Goal: Task Accomplishment & Management: Use online tool/utility

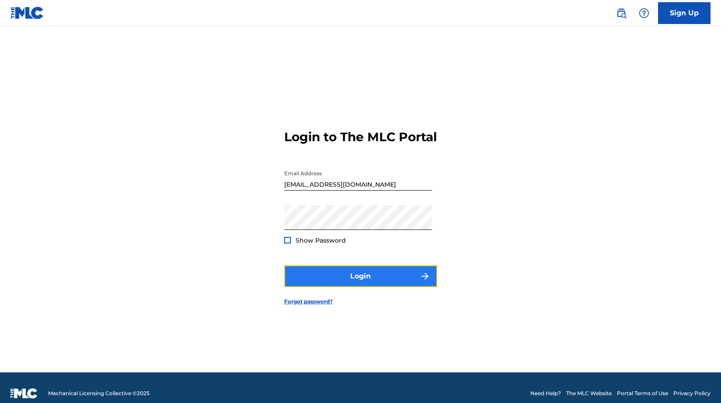
click at [330, 282] on button "Login" at bounding box center [360, 276] width 153 height 22
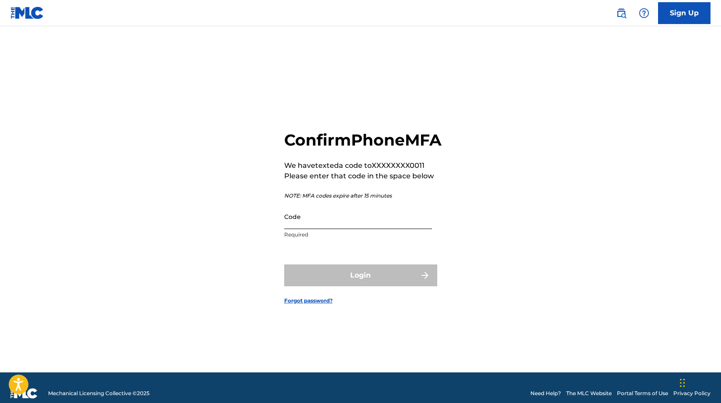
click at [311, 229] on input "Code" at bounding box center [358, 216] width 148 height 25
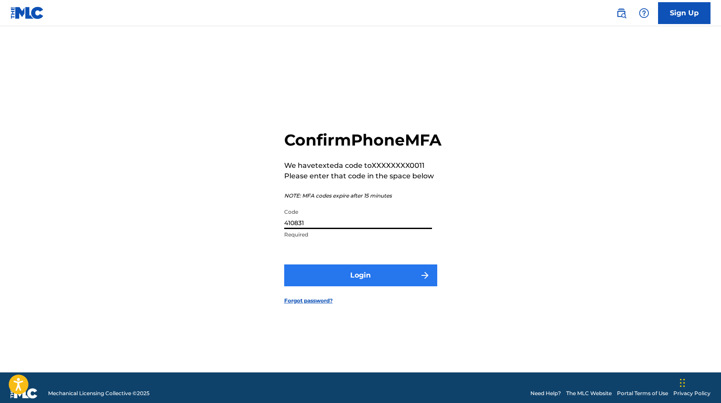
type input "410831"
click at [337, 284] on button "Login" at bounding box center [360, 275] width 153 height 22
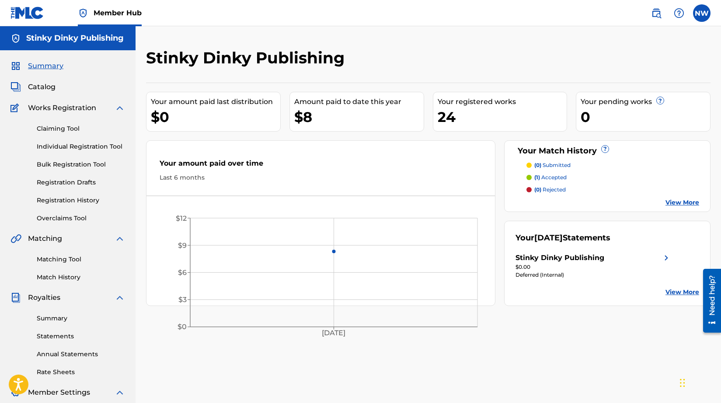
click at [337, 116] on div "$8" at bounding box center [358, 117] width 129 height 20
click at [44, 89] on span "Catalog" at bounding box center [42, 87] width 28 height 10
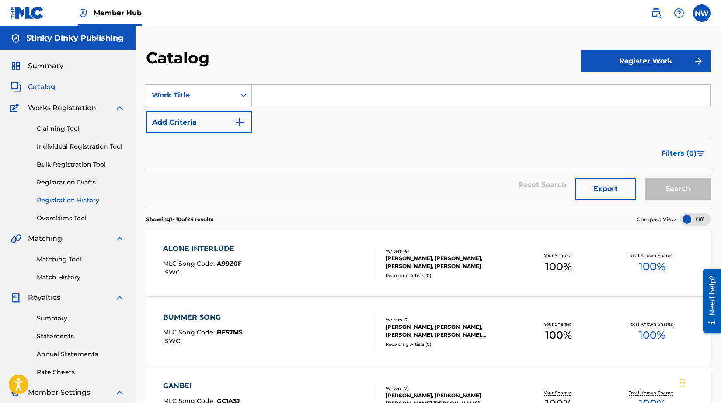
click at [81, 199] on link "Registration History" at bounding box center [81, 200] width 88 height 9
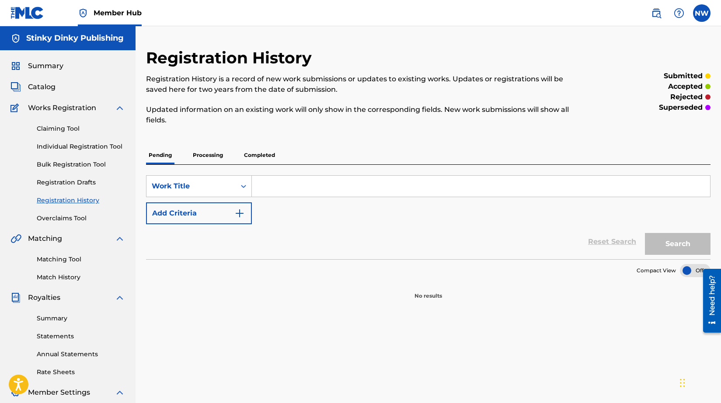
click at [259, 156] on p "Completed" at bounding box center [259, 155] width 36 height 18
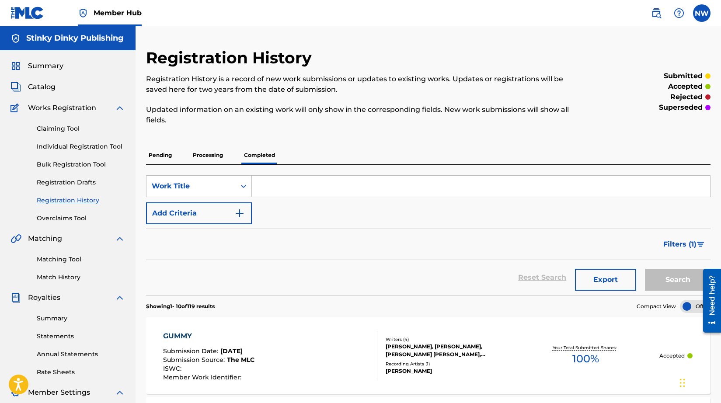
click at [95, 124] on div "Claiming Tool Individual Registration Tool Bulk Registration Tool Registration …" at bounding box center [67, 168] width 115 height 110
click at [66, 257] on link "Matching Tool" at bounding box center [81, 259] width 88 height 9
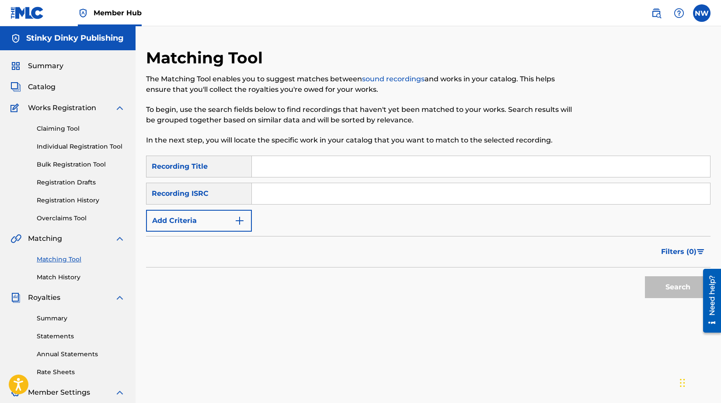
click at [280, 172] on input "Search Form" at bounding box center [481, 166] width 458 height 21
click at [220, 217] on button "Add Criteria" at bounding box center [199, 221] width 106 height 22
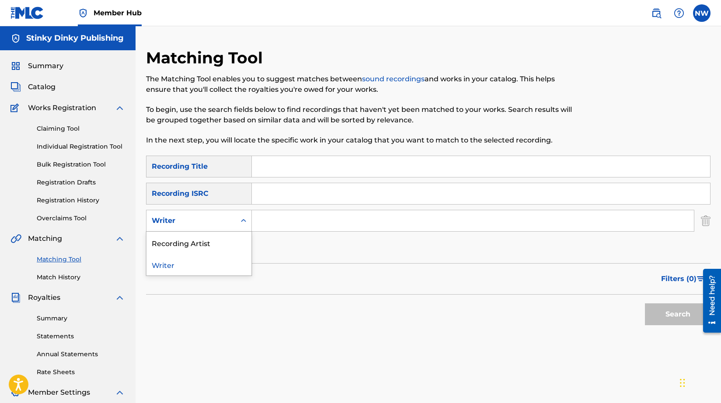
click at [220, 217] on div "Writer" at bounding box center [191, 221] width 79 height 10
click at [289, 211] on input "Search Form" at bounding box center [473, 220] width 442 height 21
click at [278, 168] on input "Search Form" at bounding box center [481, 166] width 458 height 21
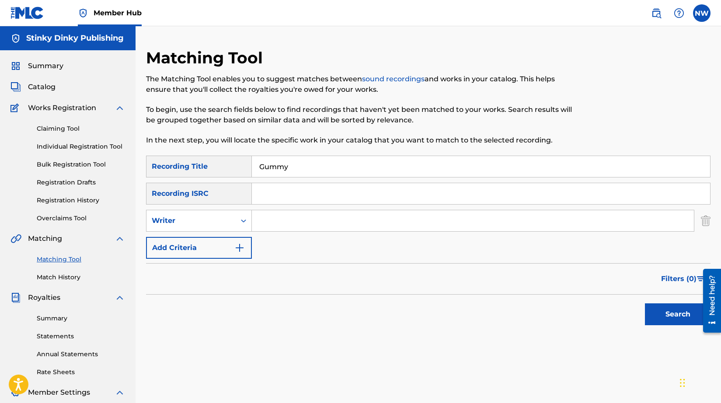
type input "Gummy"
click at [292, 216] on input "Search Form" at bounding box center [473, 220] width 442 height 21
type input "[PERSON_NAME]"
click at [645, 303] on button "Search" at bounding box center [678, 314] width 66 height 22
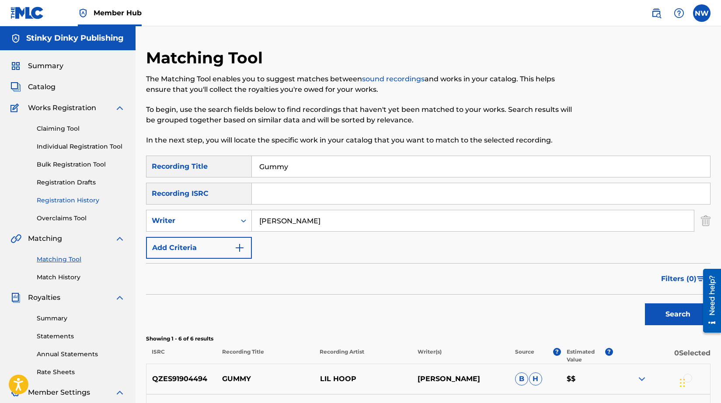
click at [90, 201] on link "Registration History" at bounding box center [81, 200] width 88 height 9
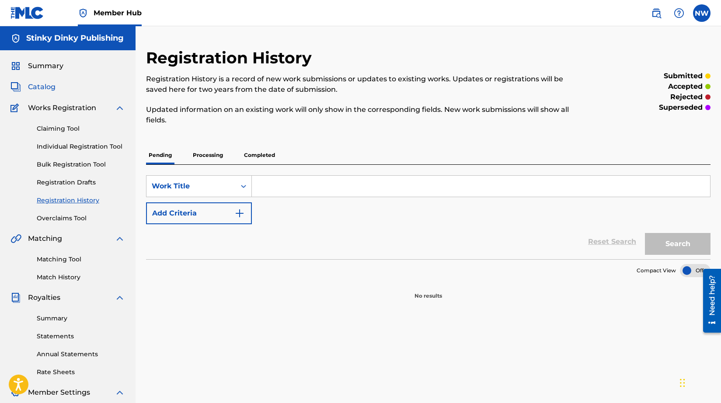
click at [49, 92] on span "Catalog" at bounding box center [42, 87] width 28 height 10
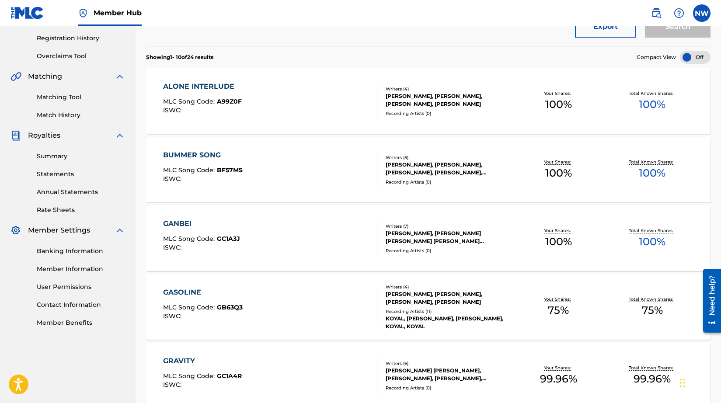
scroll to position [165, 0]
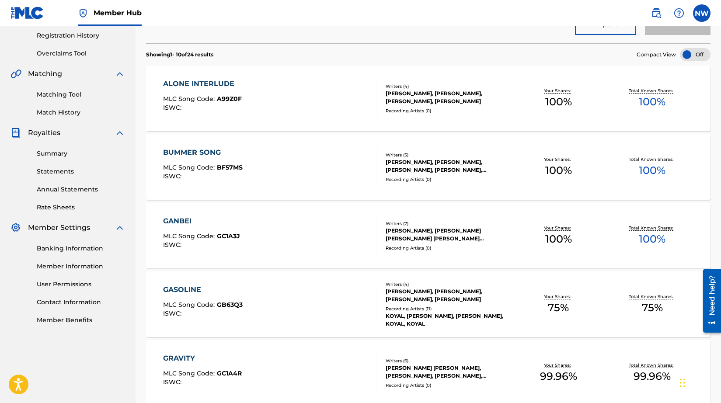
click at [314, 171] on div "BUMMER SONG MLC Song Code : BF57MS ISWC :" at bounding box center [270, 166] width 215 height 39
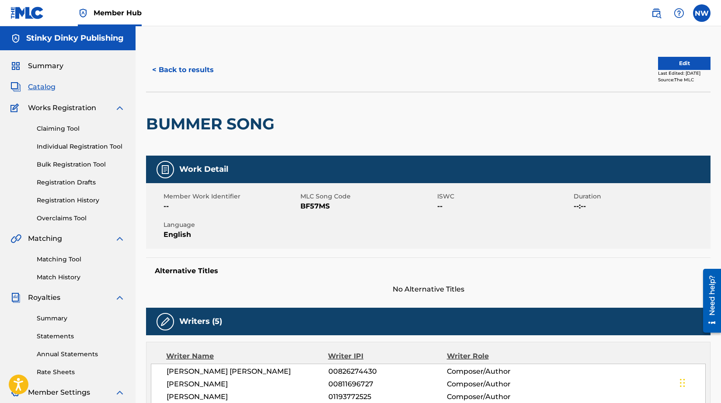
scroll to position [139, 0]
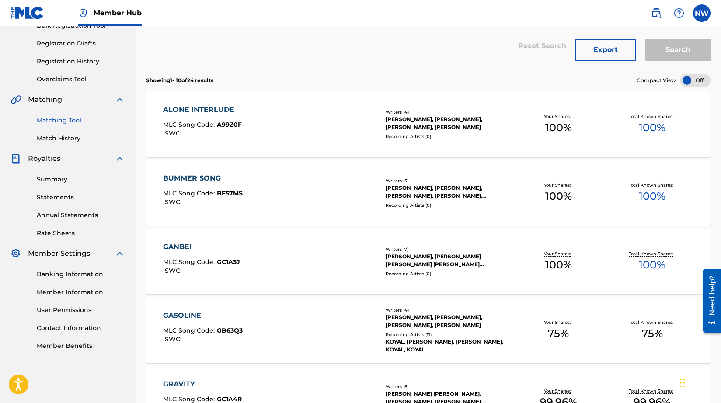
click at [70, 122] on link "Matching Tool" at bounding box center [81, 120] width 88 height 9
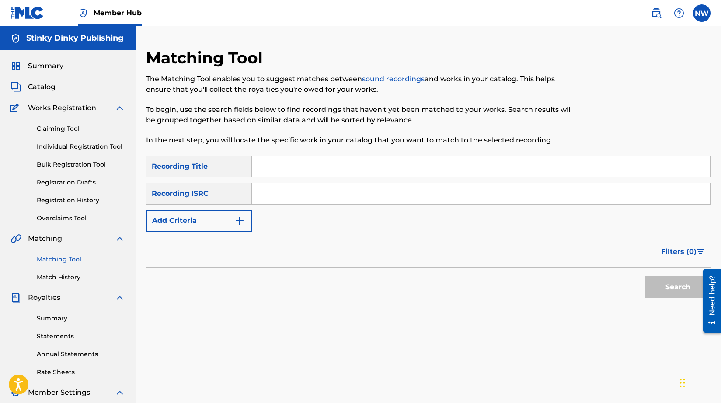
click at [273, 166] on input "Search Form" at bounding box center [481, 166] width 458 height 21
type input "bummer song"
type input "pooja p"
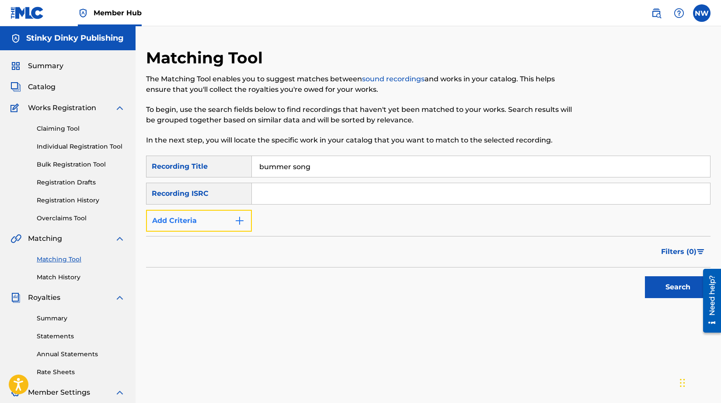
click at [209, 217] on button "Add Criteria" at bounding box center [199, 221] width 106 height 22
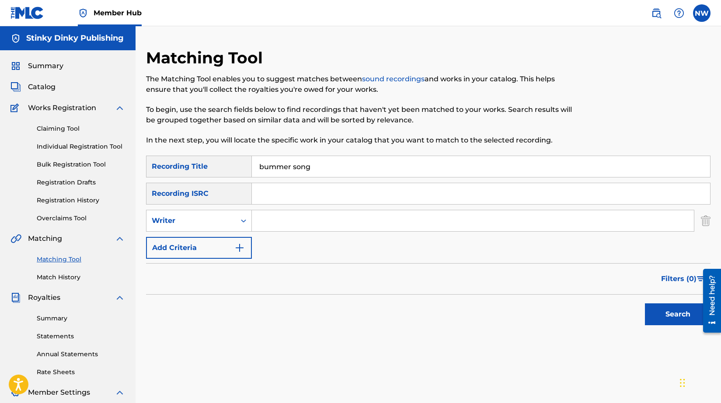
click at [261, 216] on input "Search Form" at bounding box center [473, 220] width 442 height 21
click at [229, 222] on div "Writer" at bounding box center [191, 221] width 79 height 10
click at [271, 222] on input "Search Form" at bounding box center [473, 220] width 442 height 21
click at [232, 221] on div "Writer" at bounding box center [190, 220] width 89 height 17
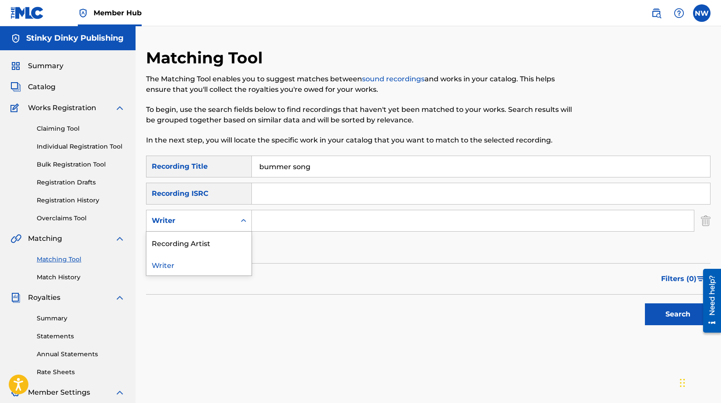
click at [228, 239] on div "Recording Artist" at bounding box center [198, 243] width 105 height 22
click at [278, 226] on input "Search Form" at bounding box center [473, 220] width 442 height 21
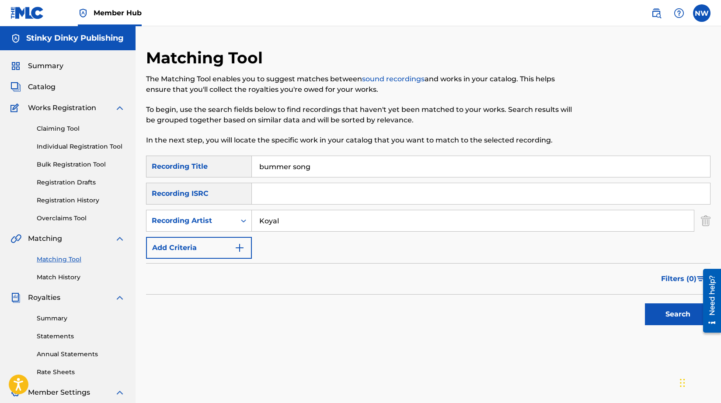
type input "Koyal"
click at [645, 303] on button "Search" at bounding box center [678, 314] width 66 height 22
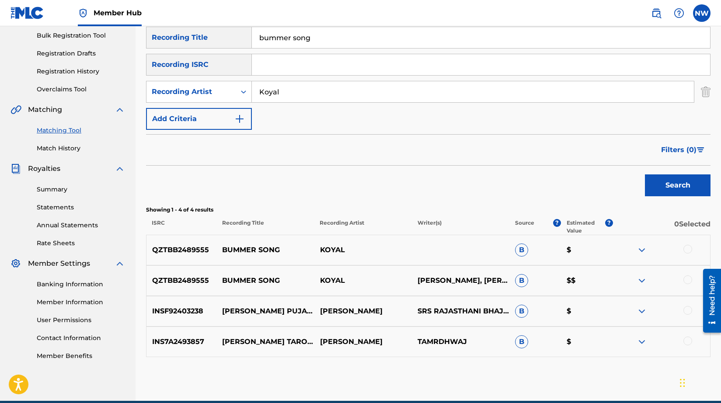
scroll to position [132, 0]
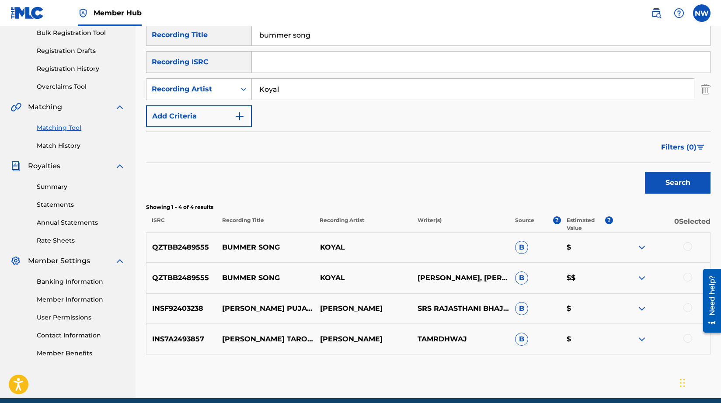
click at [688, 279] on div at bounding box center [687, 277] width 9 height 9
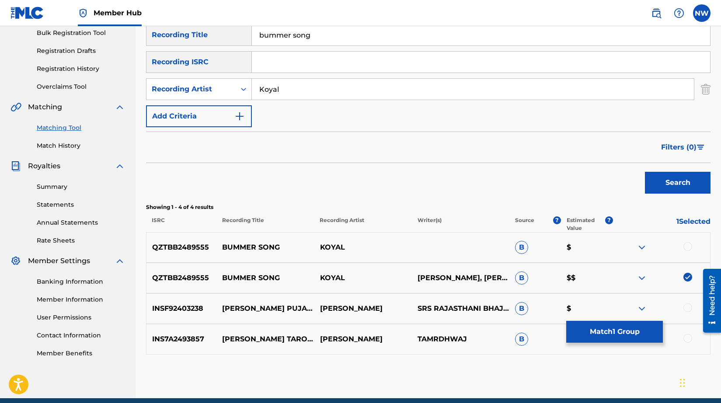
click at [687, 248] on div at bounding box center [687, 246] width 9 height 9
click at [636, 324] on button "Match 2 Groups" at bounding box center [614, 332] width 97 height 22
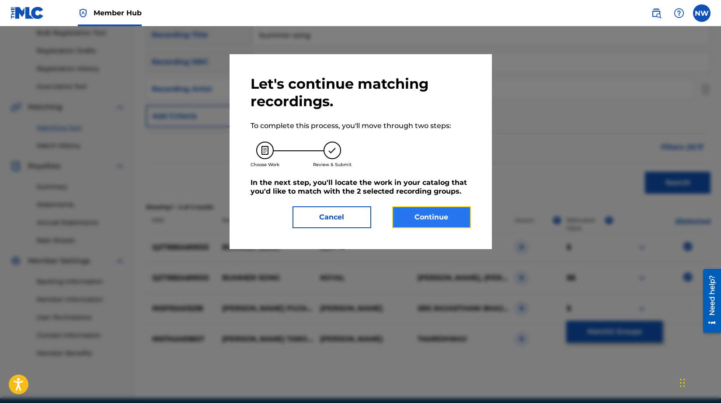
click at [445, 219] on button "Continue" at bounding box center [431, 217] width 79 height 22
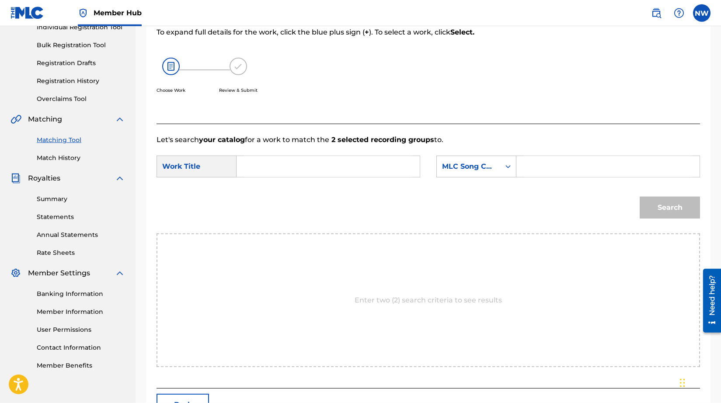
scroll to position [121, 0]
click at [309, 167] on input "Search Form" at bounding box center [328, 165] width 168 height 21
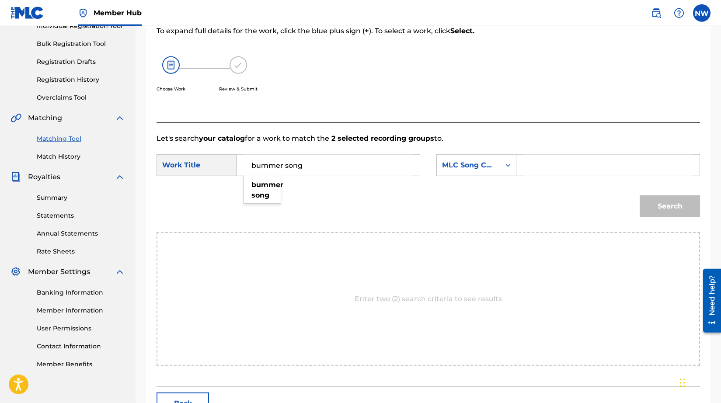
type input "bummer song"
click at [389, 173] on input "bummer song" at bounding box center [328, 165] width 168 height 21
click at [596, 173] on input "Search Form" at bounding box center [608, 165] width 168 height 21
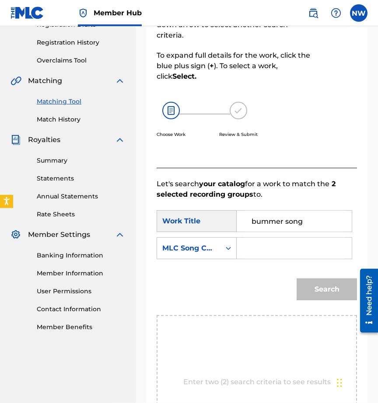
scroll to position [163, 0]
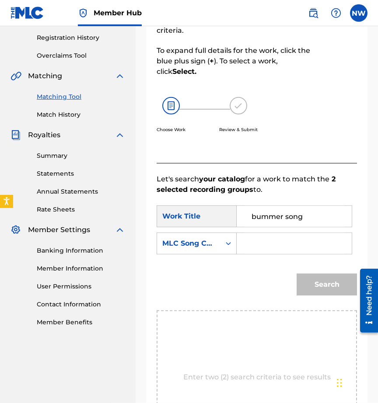
paste input "BF57MS"
type input "BF57MS"
click at [323, 282] on button "Search" at bounding box center [326, 285] width 60 height 22
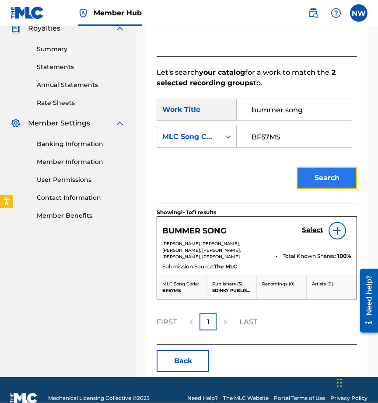
scroll to position [268, 0]
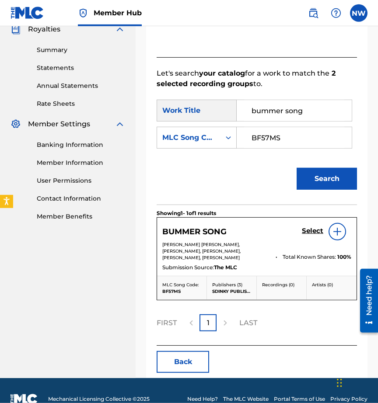
click at [339, 230] on img at bounding box center [337, 231] width 10 height 10
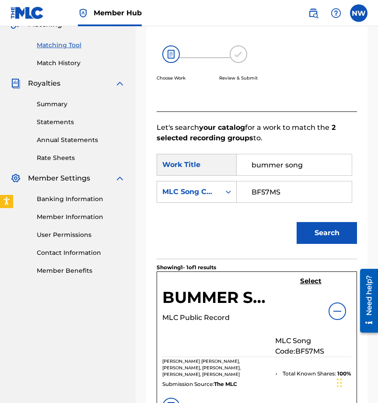
scroll to position [219, 0]
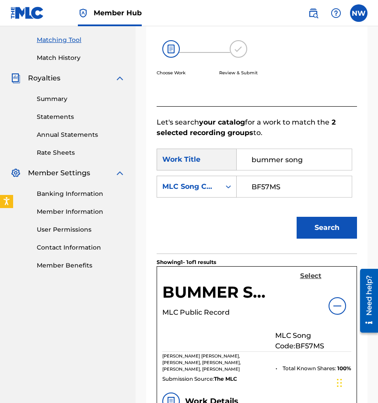
click at [308, 274] on h5 "Select" at bounding box center [310, 276] width 21 height 8
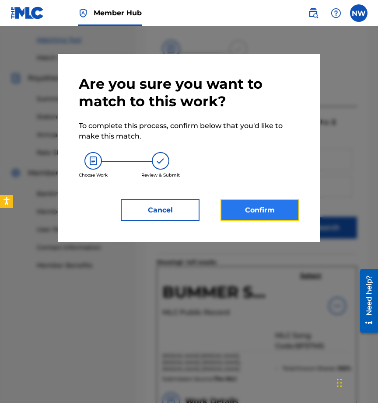
click at [263, 214] on button "Confirm" at bounding box center [259, 210] width 79 height 22
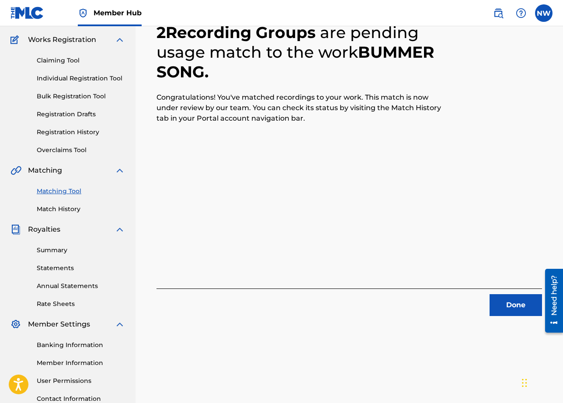
scroll to position [66, 0]
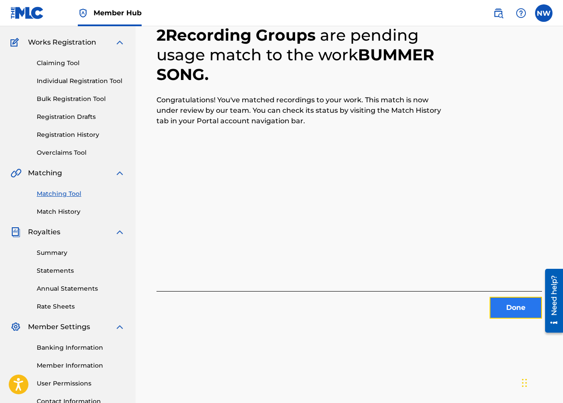
click at [524, 309] on button "Done" at bounding box center [516, 308] width 52 height 22
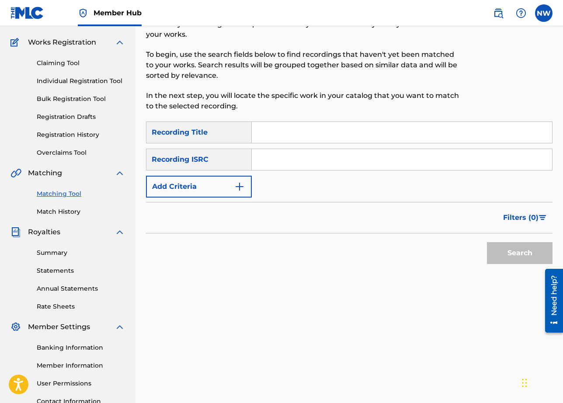
click at [295, 135] on input "Search Form" at bounding box center [402, 132] width 300 height 21
type input "Alone interlude"
type input "koyal"
click at [487, 242] on button "Search" at bounding box center [520, 253] width 66 height 22
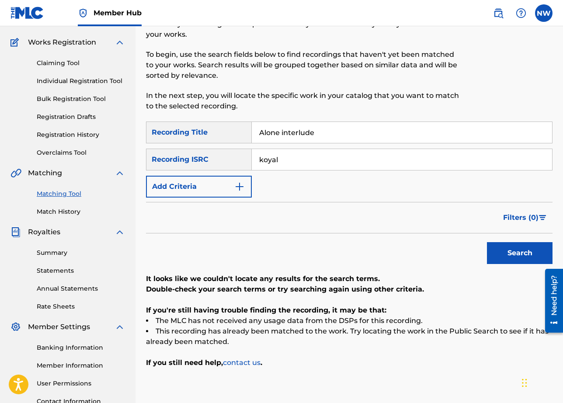
scroll to position [86, 0]
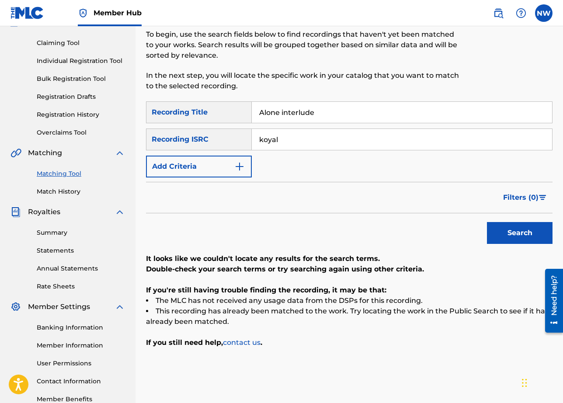
click at [266, 144] on input "koyal" at bounding box center [402, 139] width 300 height 21
click at [239, 164] on img "Search Form" at bounding box center [239, 166] width 10 height 10
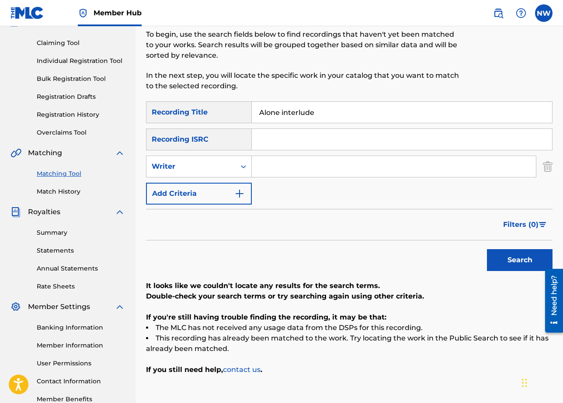
click at [283, 159] on input "Search Form" at bounding box center [394, 166] width 284 height 21
click at [241, 158] on div "Search Form" at bounding box center [244, 166] width 16 height 21
click at [237, 185] on div "Recording Artist" at bounding box center [198, 188] width 105 height 22
click at [285, 146] on input "Search Form" at bounding box center [402, 139] width 300 height 21
click at [285, 162] on input "Search Form" at bounding box center [394, 166] width 284 height 21
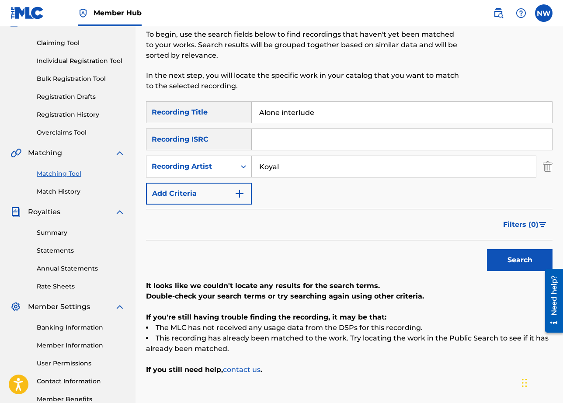
type input "Koyal"
click at [487, 249] on button "Search" at bounding box center [520, 260] width 66 height 22
click at [264, 113] on input "Alone interlude" at bounding box center [402, 112] width 300 height 21
click at [504, 252] on button "Search" at bounding box center [520, 260] width 66 height 22
click at [313, 114] on input "alone interlude" at bounding box center [402, 112] width 300 height 21
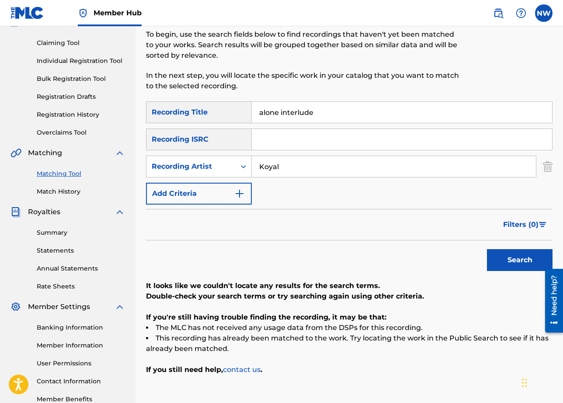
click at [313, 114] on input "alone interlude" at bounding box center [402, 112] width 300 height 21
type input "g"
type input "GANBEI"
click at [500, 258] on button "Search" at bounding box center [520, 260] width 66 height 22
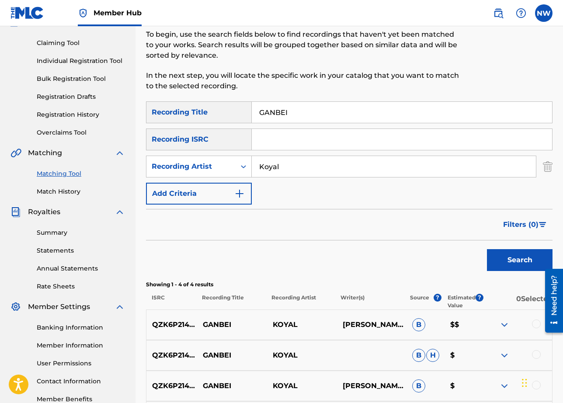
scroll to position [200, 0]
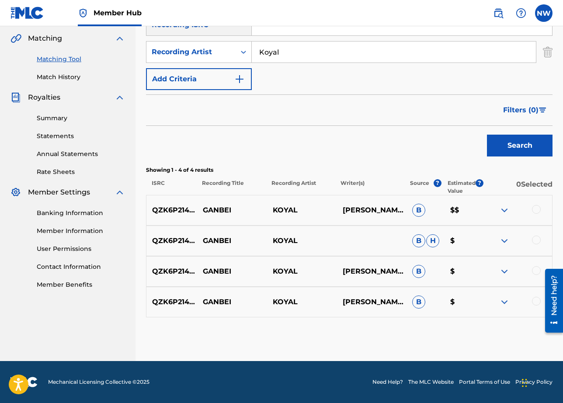
click at [538, 205] on div at bounding box center [536, 209] width 9 height 9
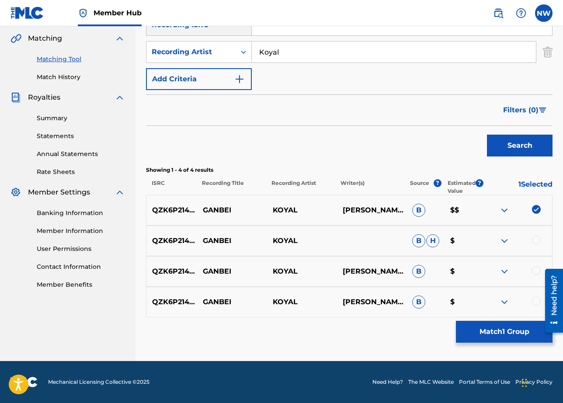
click at [538, 233] on div "QZK6P2141260 GANBEI KOYAL B H $" at bounding box center [349, 241] width 407 height 31
click at [538, 241] on div at bounding box center [536, 240] width 9 height 9
click at [536, 266] on div "QZK6P2141260 [PERSON_NAME], [PERSON_NAME], [PERSON_NAME] [PERSON_NAME] [PERSON_…" at bounding box center [349, 271] width 407 height 31
click at [536, 271] on div at bounding box center [536, 270] width 9 height 9
click at [536, 301] on div at bounding box center [536, 301] width 9 height 9
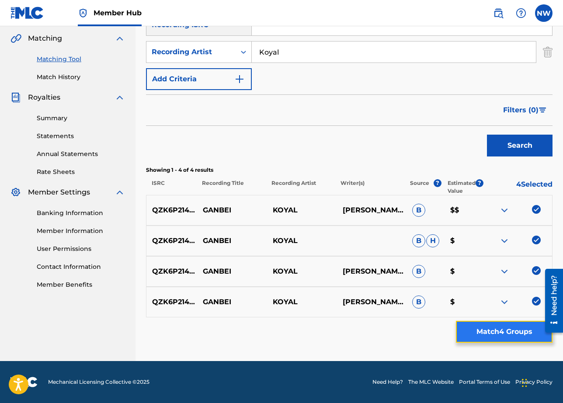
click at [487, 328] on button "Match 4 Groups" at bounding box center [504, 332] width 97 height 22
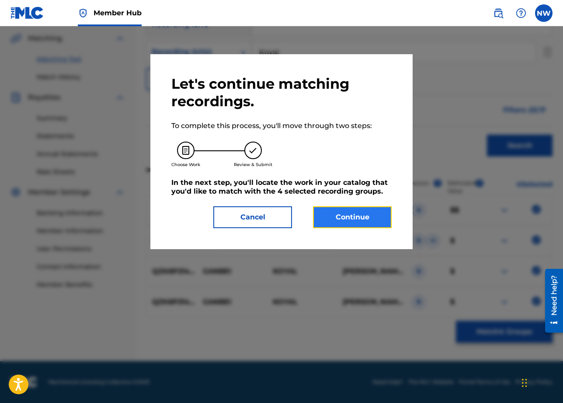
click at [371, 219] on button "Continue" at bounding box center [352, 217] width 79 height 22
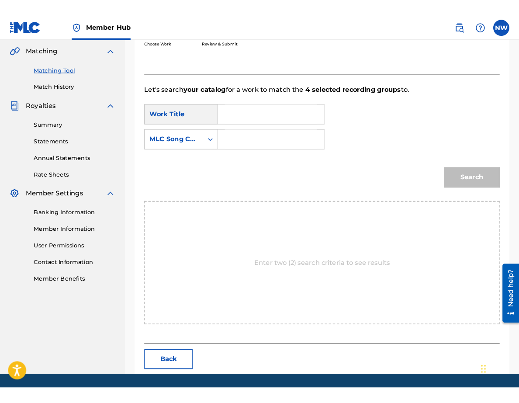
scroll to position [139, 0]
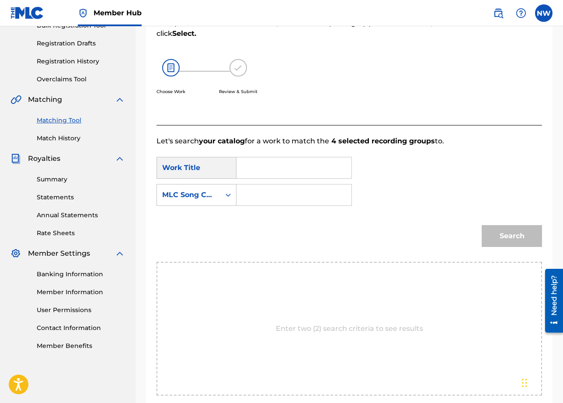
click at [291, 170] on input "Search Form" at bounding box center [294, 167] width 100 height 21
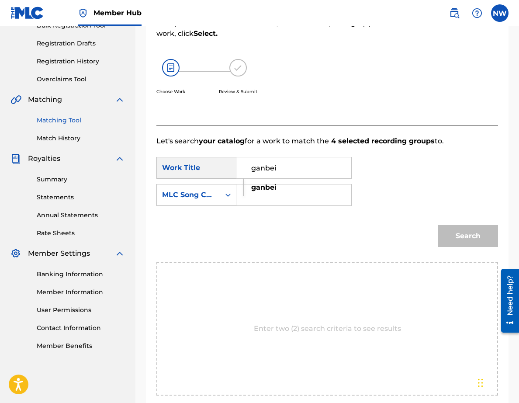
type input "ganbei"
click at [275, 198] on input "Search Form" at bounding box center [294, 194] width 100 height 21
type input "GC1A3J"
click at [471, 233] on button "Search" at bounding box center [468, 236] width 60 height 22
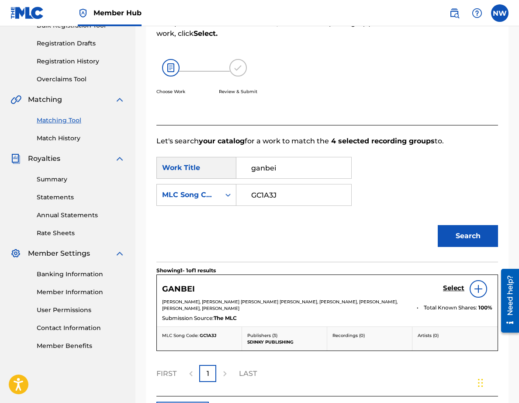
click at [475, 284] on div at bounding box center [478, 288] width 17 height 17
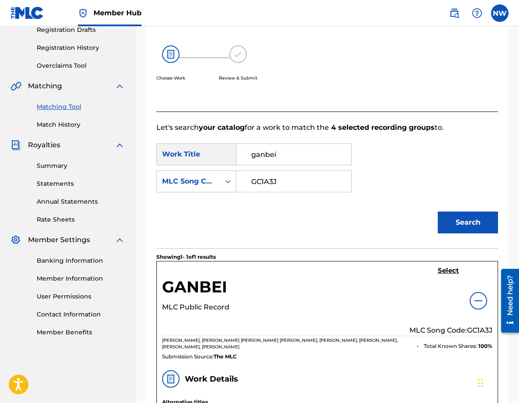
scroll to position [156, 0]
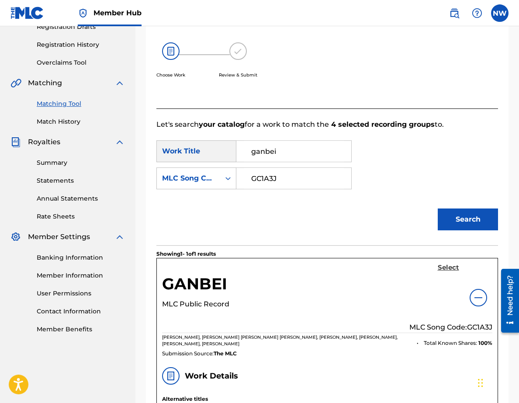
click at [452, 264] on h5 "Select" at bounding box center [448, 268] width 21 height 8
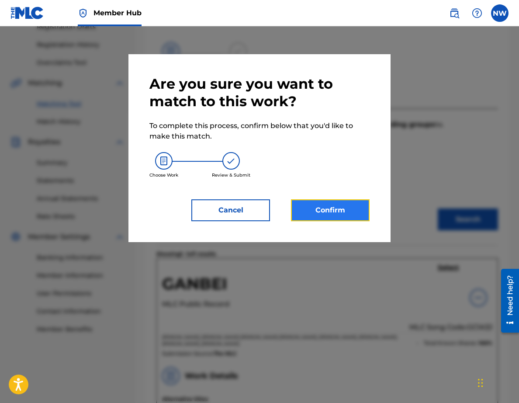
click at [334, 206] on button "Confirm" at bounding box center [330, 210] width 79 height 22
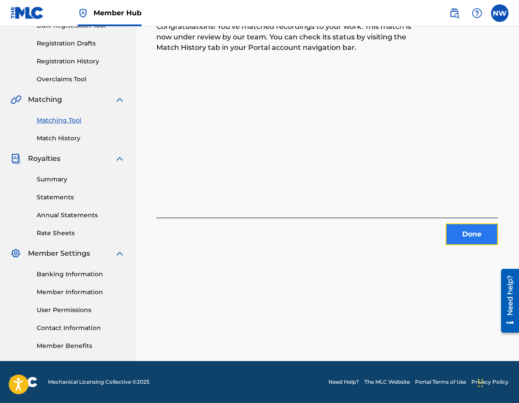
click at [475, 229] on button "Done" at bounding box center [472, 234] width 52 height 22
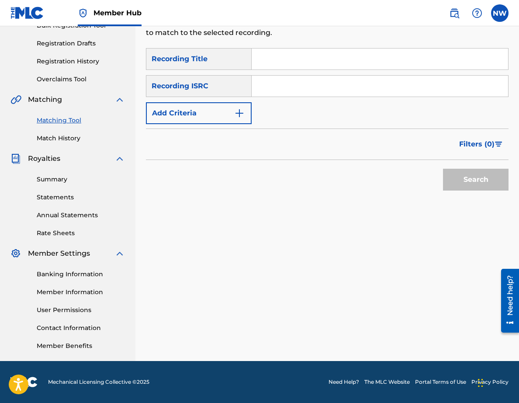
click at [327, 62] on input "Search Form" at bounding box center [380, 59] width 257 height 21
type input "g"
type input "gasoline"
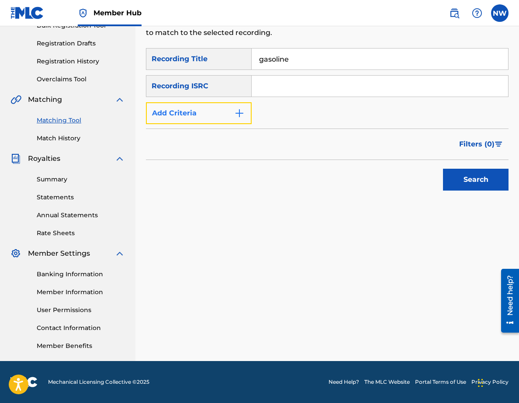
click at [225, 119] on button "Add Criteria" at bounding box center [199, 113] width 106 height 22
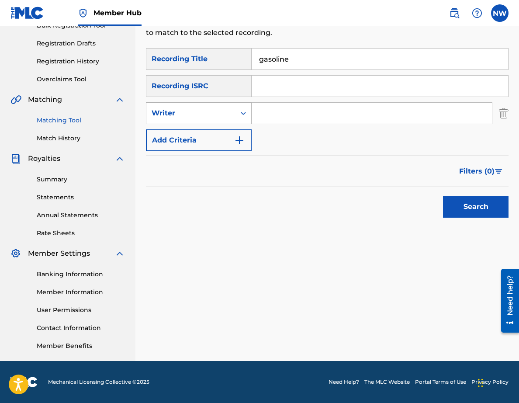
click at [220, 120] on div "Writer" at bounding box center [190, 113] width 89 height 17
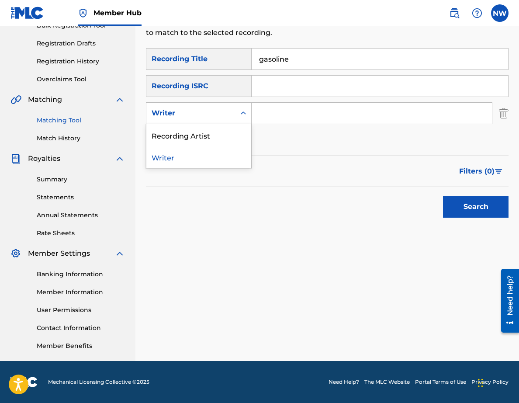
click at [219, 138] on div "Recording Artist" at bounding box center [198, 135] width 105 height 22
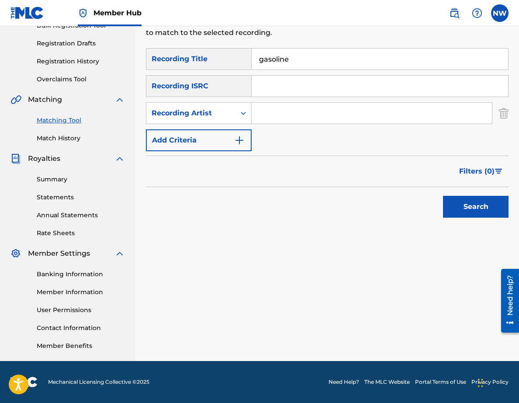
click at [286, 122] on input "Search Form" at bounding box center [372, 113] width 240 height 21
type input "Koyal"
click at [467, 207] on button "Search" at bounding box center [476, 207] width 66 height 22
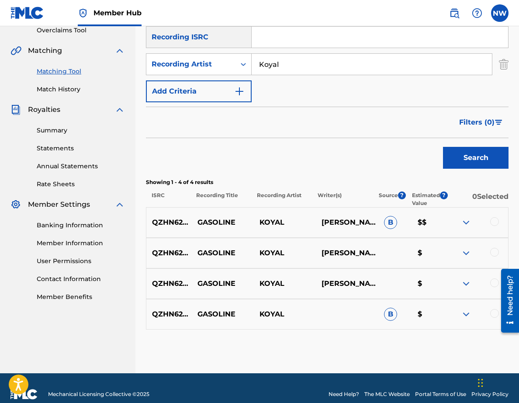
scroll to position [200, 0]
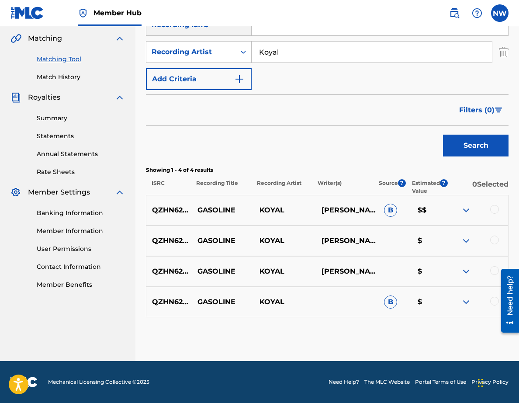
click at [497, 205] on div at bounding box center [494, 209] width 9 height 9
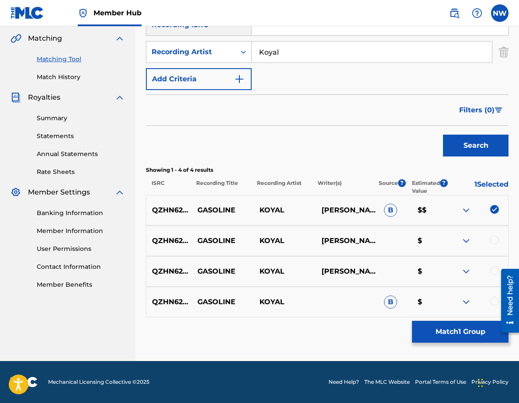
click at [498, 244] on div at bounding box center [477, 241] width 62 height 10
click at [497, 242] on div at bounding box center [494, 240] width 9 height 9
click at [497, 271] on div at bounding box center [507, 300] width 24 height 72
click at [493, 272] on div at bounding box center [494, 270] width 9 height 9
click at [494, 300] on div at bounding box center [494, 301] width 9 height 9
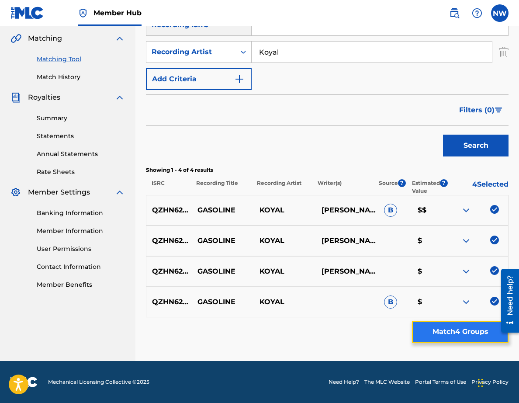
click at [485, 337] on button "Match 4 Groups" at bounding box center [460, 332] width 97 height 22
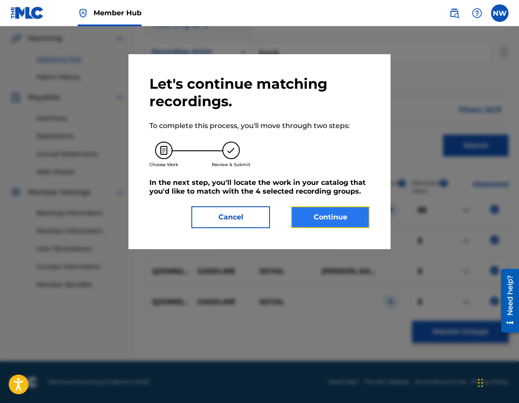
click at [346, 222] on button "Continue" at bounding box center [330, 217] width 79 height 22
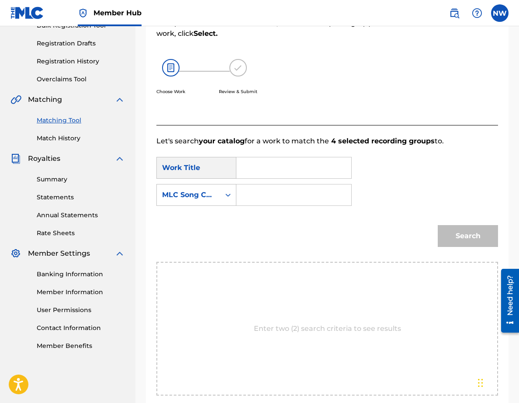
click at [271, 169] on input "Search Form" at bounding box center [294, 167] width 100 height 21
type input "gasoline"
click at [263, 200] on input "Search Form" at bounding box center [294, 194] width 100 height 21
type input "1"
click at [455, 241] on button "Search" at bounding box center [468, 236] width 60 height 22
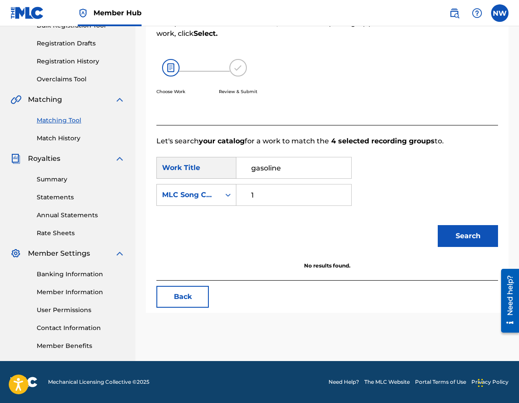
click at [323, 193] on input "1" at bounding box center [294, 194] width 100 height 21
click at [448, 226] on button "Search" at bounding box center [468, 236] width 60 height 22
click at [310, 198] on input "G" at bounding box center [294, 194] width 100 height 21
type input "GB63Q3"
click at [438, 225] on button "Search" at bounding box center [468, 236] width 60 height 22
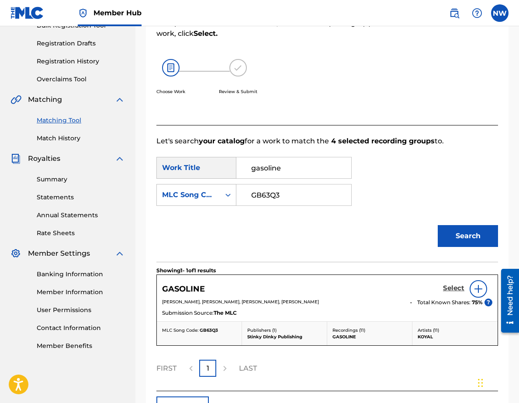
click at [456, 290] on h5 "Select" at bounding box center [453, 288] width 21 height 8
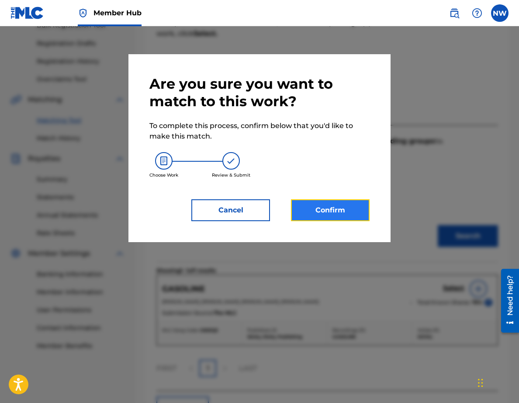
click at [346, 212] on button "Confirm" at bounding box center [330, 210] width 79 height 22
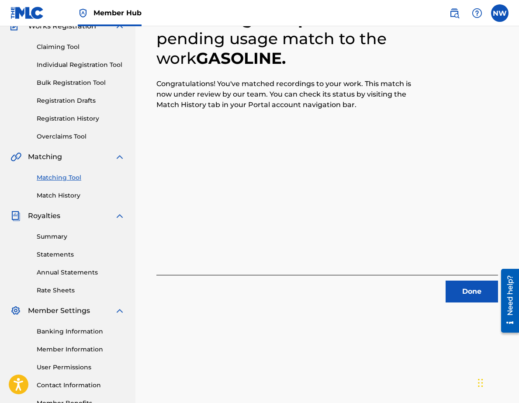
click at [328, 193] on div "4 Recording Groups are pending usage match to the work GASOLINE . Congratulatio…" at bounding box center [327, 145] width 342 height 314
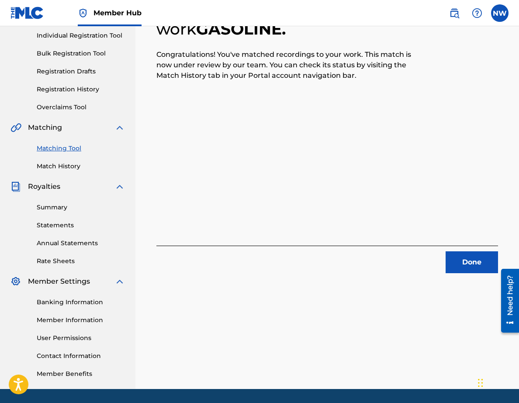
scroll to position [117, 0]
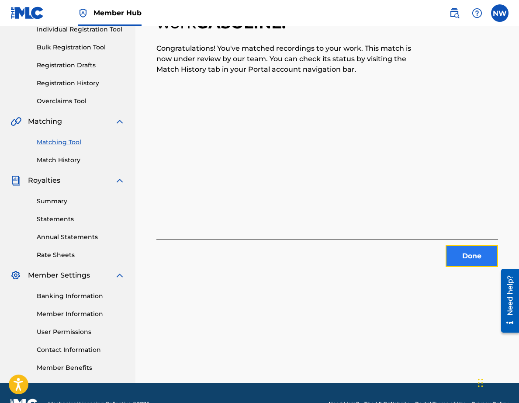
click at [467, 252] on button "Done" at bounding box center [472, 256] width 52 height 22
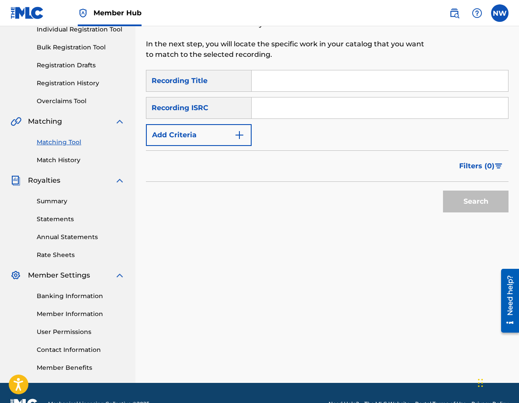
click at [259, 94] on div "SearchWithCriteria1234fb89-c2d0-4f09-8bec-00e14e916873 Recording Title SearchWi…" at bounding box center [327, 108] width 363 height 76
click at [271, 91] on div "Search Form" at bounding box center [380, 81] width 257 height 22
click at [271, 90] on input "Search Form" at bounding box center [380, 80] width 257 height 21
click at [312, 86] on input "Gravit" at bounding box center [380, 80] width 257 height 21
type input "Gravity"
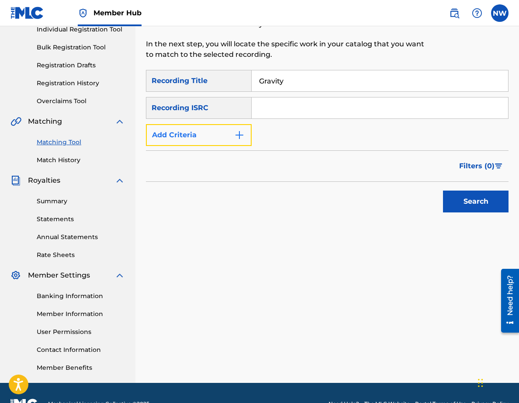
click at [219, 137] on button "Add Criteria" at bounding box center [199, 135] width 106 height 22
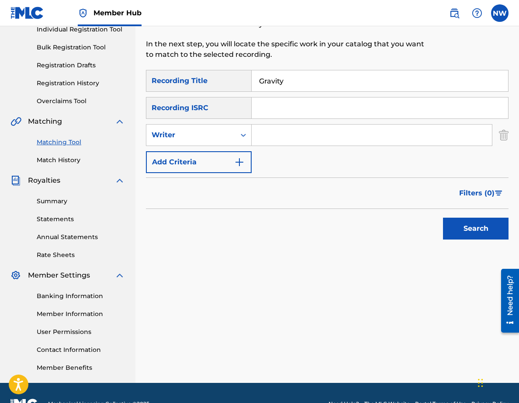
click at [216, 148] on div "SearchWithCriteria1234fb89-c2d0-4f09-8bec-00e14e916873 Recording Title Gravity …" at bounding box center [327, 121] width 363 height 103
click at [210, 144] on div "Writer" at bounding box center [199, 135] width 106 height 22
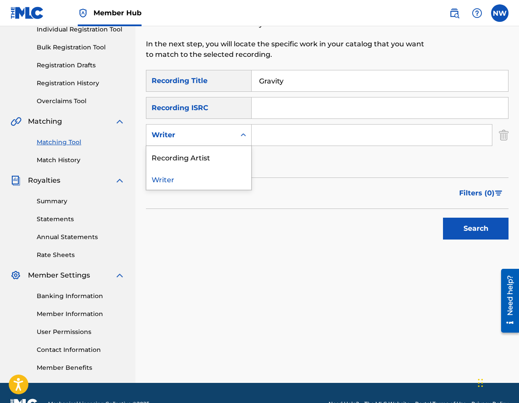
click at [210, 176] on div "Writer" at bounding box center [198, 179] width 105 height 22
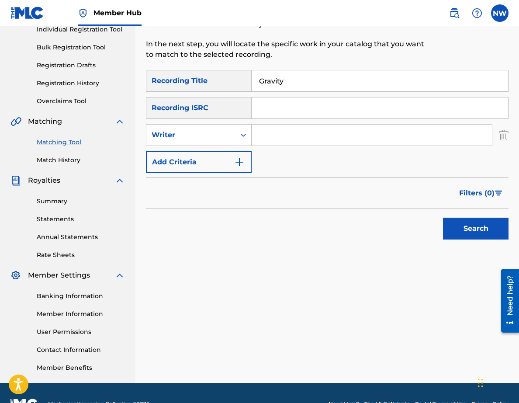
click at [295, 144] on input "Search Form" at bounding box center [372, 135] width 240 height 21
click at [240, 140] on div "Search Form" at bounding box center [244, 135] width 16 height 16
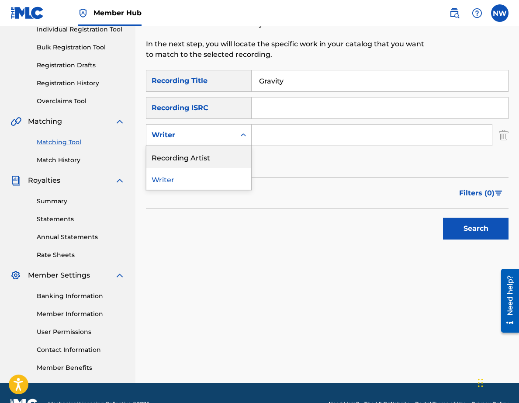
click at [226, 165] on div "Recording Artist" at bounding box center [198, 157] width 105 height 22
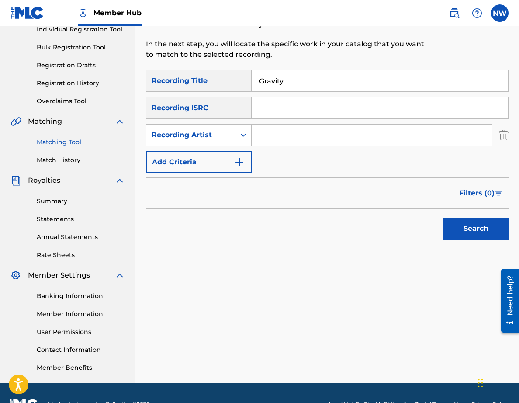
click at [303, 134] on input "Search Form" at bounding box center [372, 135] width 240 height 21
type input "Koyal"
click at [449, 222] on button "Search" at bounding box center [476, 229] width 66 height 22
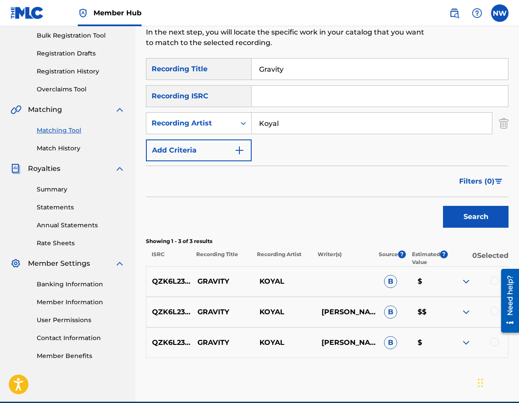
scroll to position [170, 0]
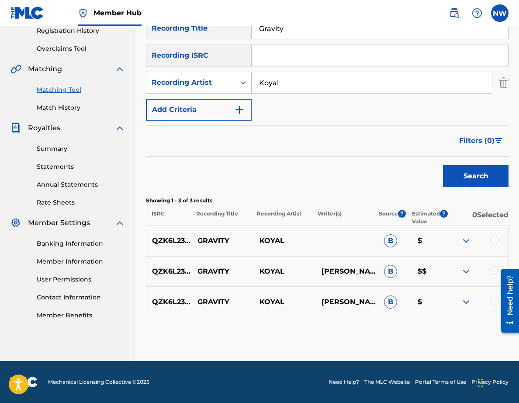
click at [493, 298] on div at bounding box center [494, 301] width 9 height 9
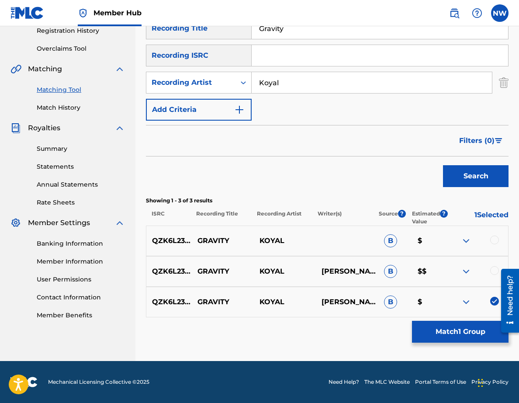
click at [493, 272] on div at bounding box center [494, 270] width 9 height 9
click at [493, 230] on div "QZK6L2304886 GRAVITY KOYAL B $" at bounding box center [327, 241] width 363 height 31
click at [493, 236] on div at bounding box center [477, 241] width 62 height 10
click at [493, 239] on div at bounding box center [494, 240] width 9 height 9
click at [472, 240] on div at bounding box center [477, 241] width 62 height 10
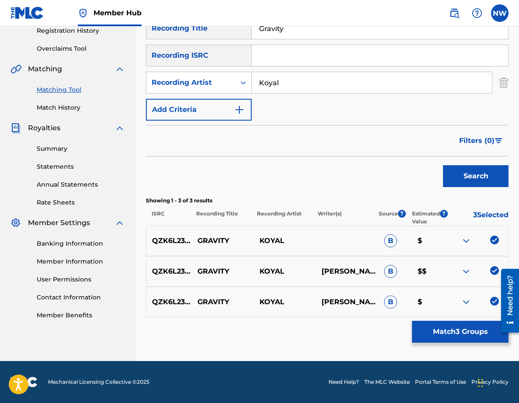
click at [467, 240] on img at bounding box center [466, 241] width 10 height 10
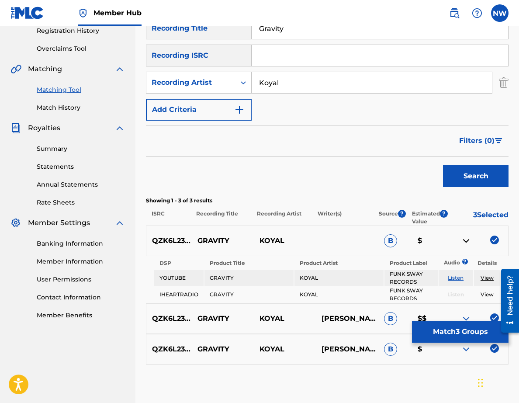
click at [467, 240] on img at bounding box center [466, 241] width 10 height 10
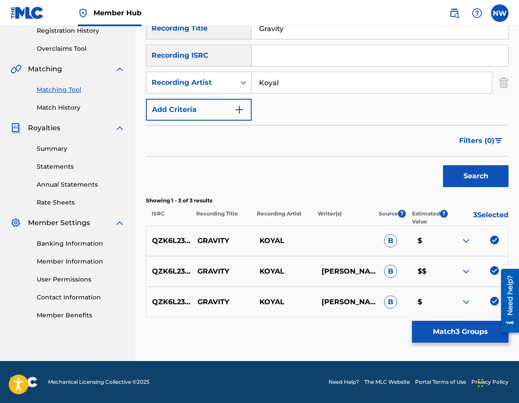
click at [467, 240] on img at bounding box center [466, 241] width 10 height 10
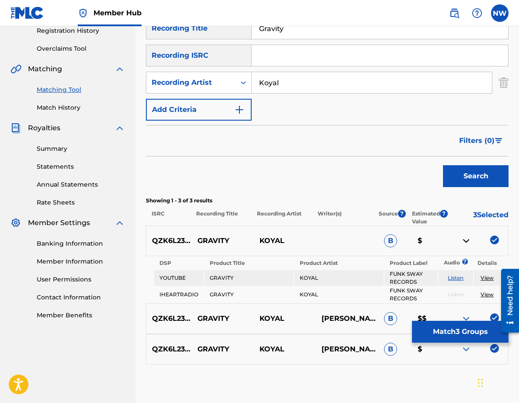
click at [467, 240] on img at bounding box center [466, 241] width 10 height 10
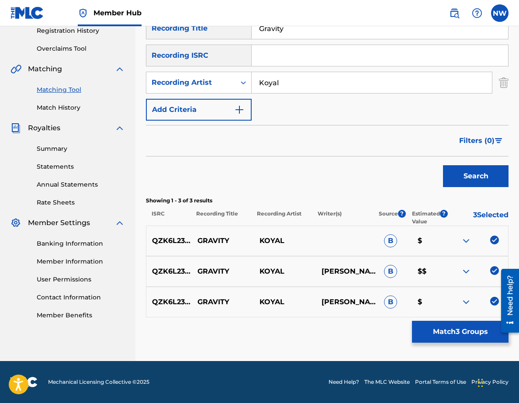
click at [465, 268] on img at bounding box center [466, 271] width 10 height 10
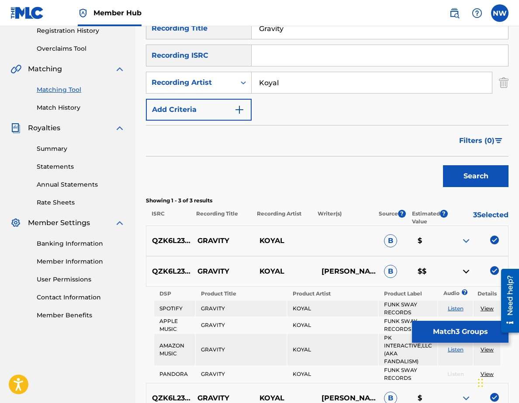
click at [466, 268] on img at bounding box center [466, 271] width 10 height 10
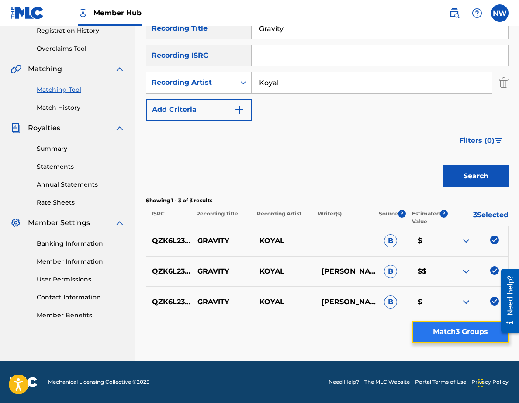
click at [473, 325] on button "Match 3 Groups" at bounding box center [460, 332] width 97 height 22
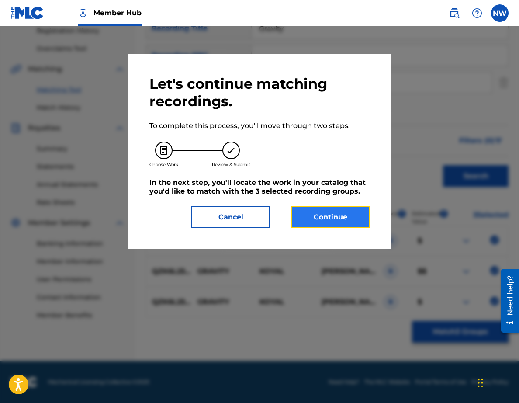
click at [346, 224] on button "Continue" at bounding box center [330, 217] width 79 height 22
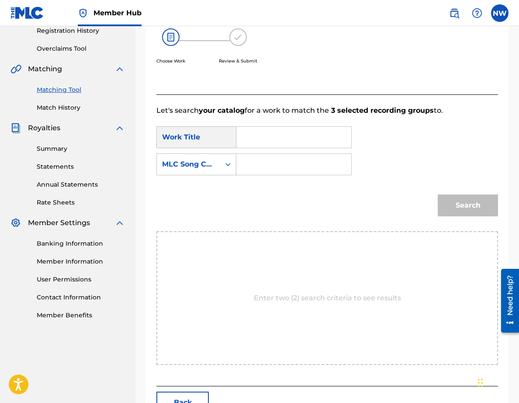
scroll to position [139, 0]
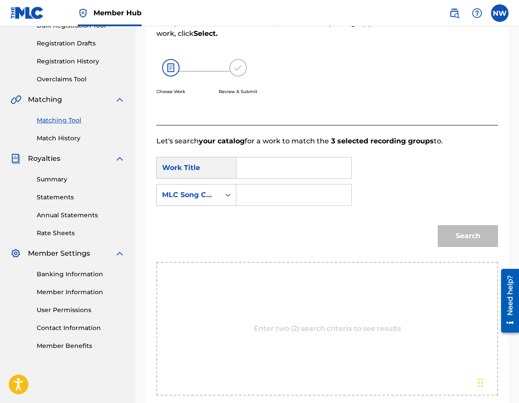
click at [259, 171] on input "Search Form" at bounding box center [294, 167] width 100 height 21
type input "gravity"
click at [262, 198] on input "Search Form" at bounding box center [294, 194] width 100 height 21
type input "GC1A4R"
click at [482, 243] on button "Search" at bounding box center [468, 236] width 60 height 22
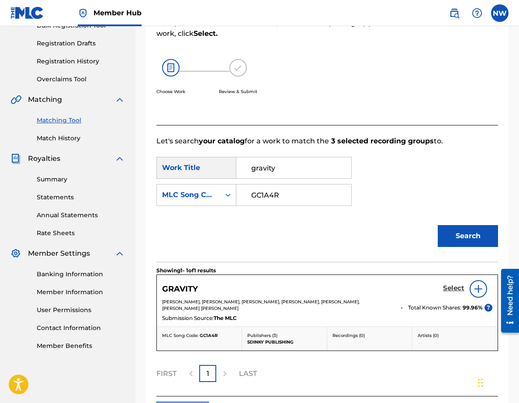
click at [456, 289] on h5 "Select" at bounding box center [453, 288] width 21 height 8
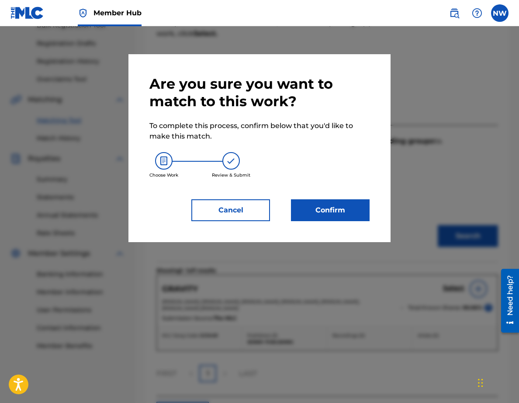
click at [336, 222] on div "Are you sure you want to match to this work? To complete this process, confirm …" at bounding box center [260, 148] width 262 height 188
click at [336, 210] on button "Confirm" at bounding box center [330, 210] width 79 height 22
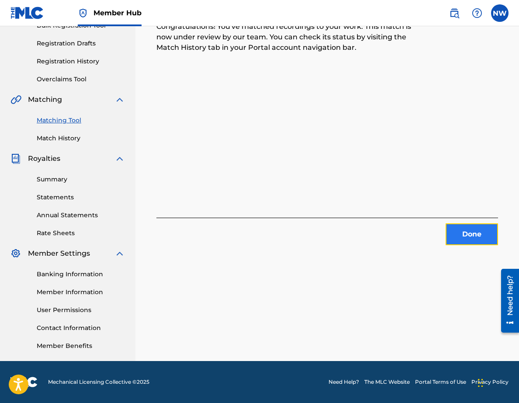
click at [462, 236] on button "Done" at bounding box center [472, 234] width 52 height 22
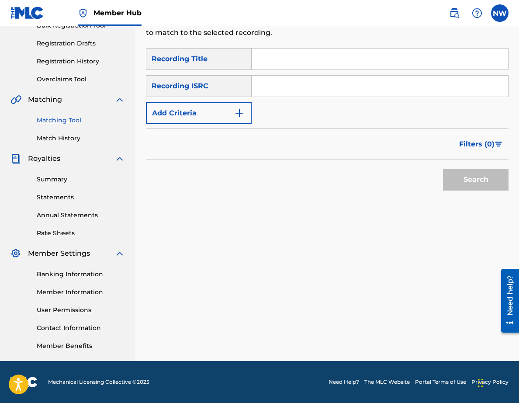
click at [267, 65] on input "Search Form" at bounding box center [380, 59] width 257 height 21
type input "Gummy"
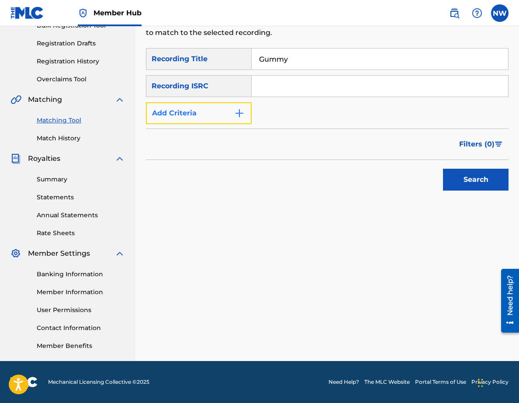
click at [198, 118] on button "Add Criteria" at bounding box center [199, 113] width 106 height 22
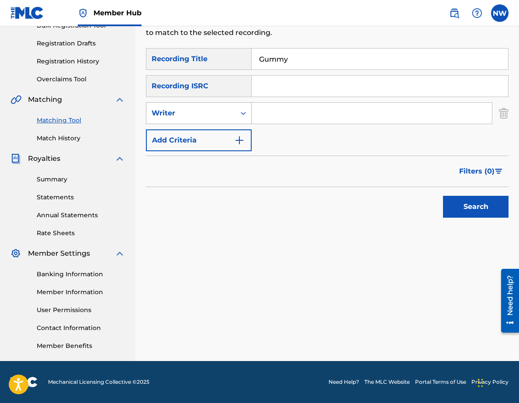
click at [189, 120] on div "Writer" at bounding box center [190, 113] width 89 height 17
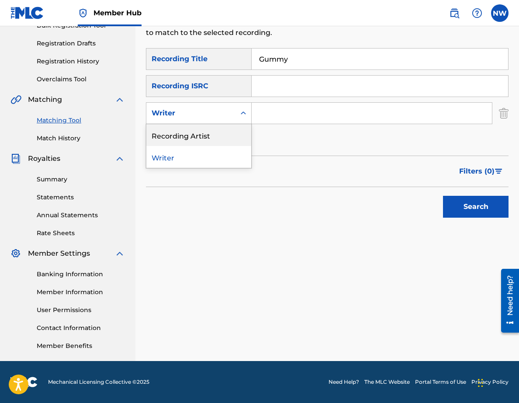
click at [188, 137] on div "Recording Artist" at bounding box center [198, 135] width 105 height 22
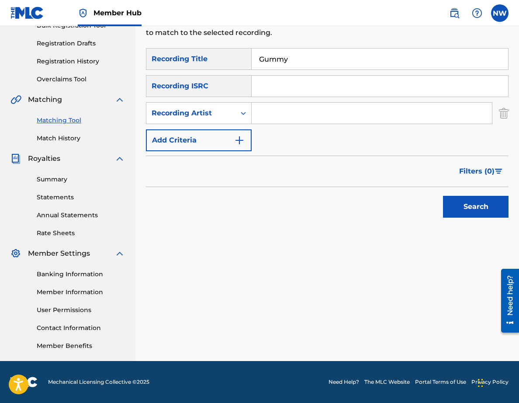
click at [276, 115] on input "Search Form" at bounding box center [372, 113] width 240 height 21
type input "Koyal"
click at [471, 211] on button "Search" at bounding box center [476, 207] width 66 height 22
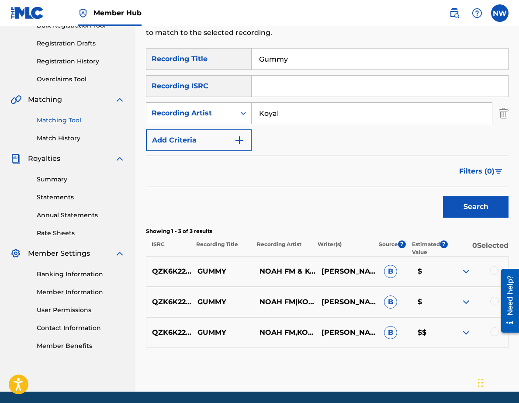
click at [494, 270] on div at bounding box center [494, 270] width 9 height 9
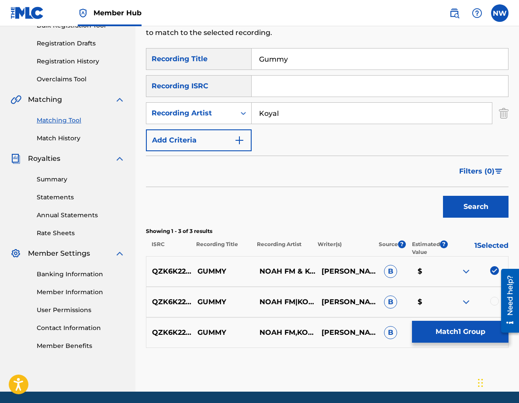
click at [494, 289] on div "QZK6K2230834 GUMMY NOAH FM|[PERSON_NAME] $" at bounding box center [327, 302] width 363 height 31
click at [494, 296] on div "QZK6K2230834 GUMMY NOAH FM|[PERSON_NAME] $" at bounding box center [327, 302] width 363 height 31
click at [494, 302] on div at bounding box center [494, 301] width 9 height 9
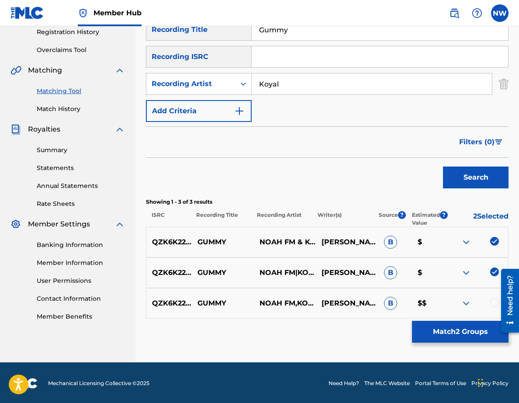
scroll to position [170, 0]
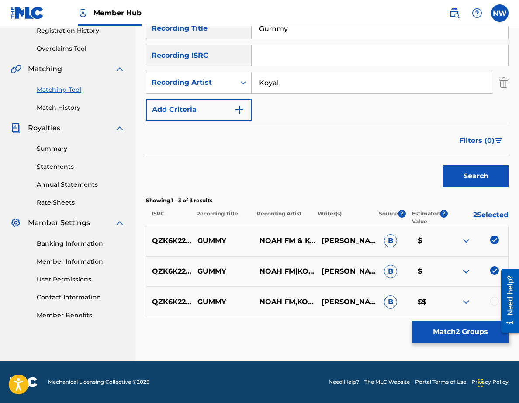
click at [494, 302] on div at bounding box center [494, 301] width 9 height 9
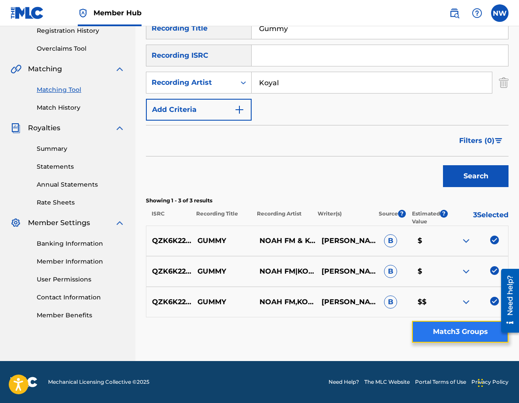
click at [484, 330] on button "Match 3 Groups" at bounding box center [460, 332] width 97 height 22
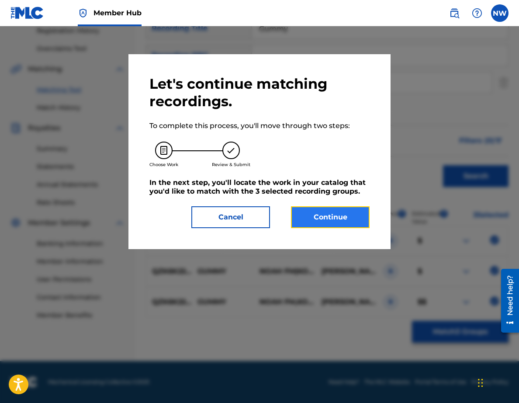
click at [351, 220] on button "Continue" at bounding box center [330, 217] width 79 height 22
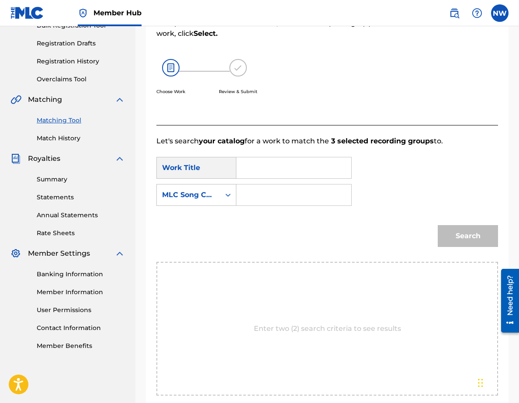
click at [276, 178] on input "Search Form" at bounding box center [294, 167] width 100 height 21
type input "Gummy"
click at [268, 197] on input "Search Form" at bounding box center [294, 194] width 100 height 21
type input "GC1A59"
click at [438, 225] on button "Search" at bounding box center [468, 236] width 60 height 22
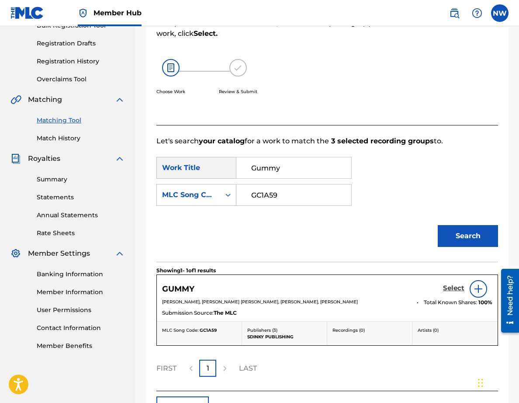
click at [446, 287] on h5 "Select" at bounding box center [453, 288] width 21 height 8
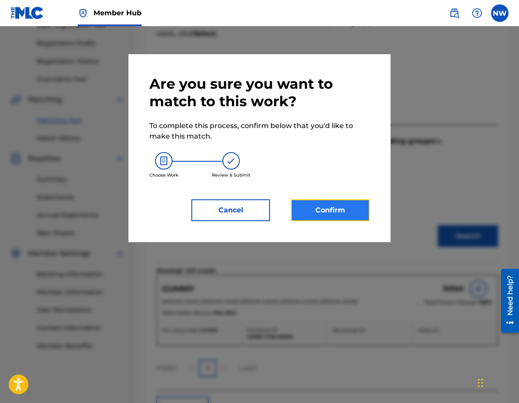
click at [344, 218] on button "Confirm" at bounding box center [330, 210] width 79 height 22
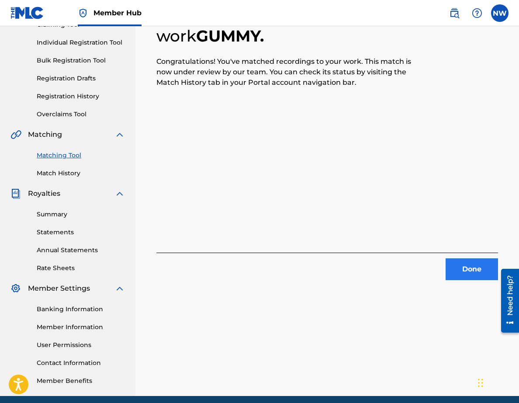
scroll to position [107, 0]
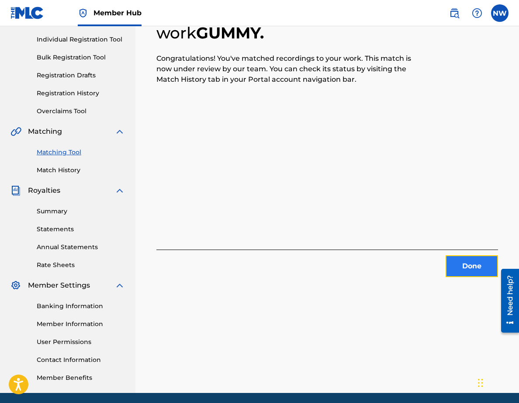
click at [465, 263] on button "Done" at bounding box center [472, 266] width 52 height 22
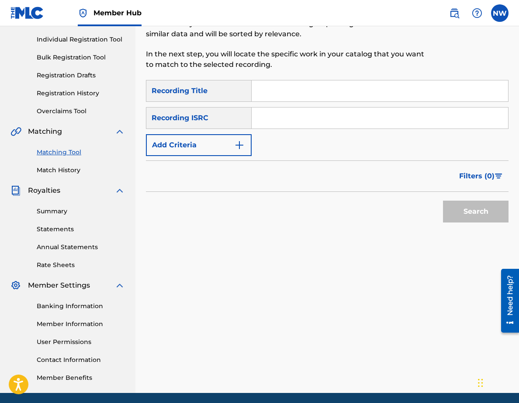
click at [267, 107] on div "Search Form" at bounding box center [380, 118] width 257 height 22
click at [268, 97] on input "Search Form" at bounding box center [380, 90] width 257 height 21
type input "Half Alive"
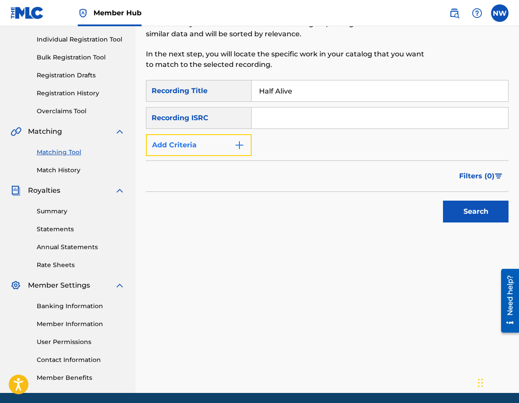
click at [211, 140] on button "Add Criteria" at bounding box center [199, 145] width 106 height 22
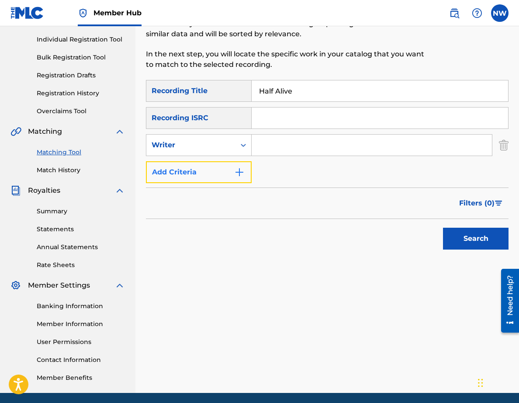
click at [203, 169] on button "Add Criteria" at bounding box center [199, 172] width 106 height 22
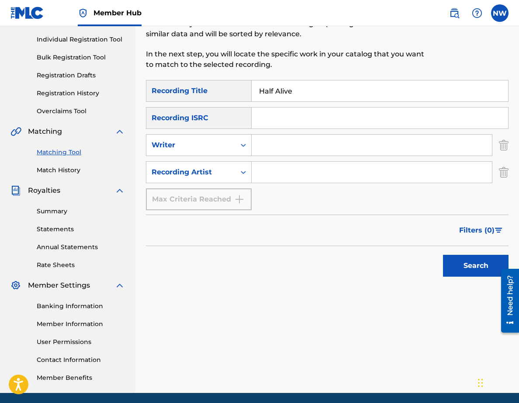
click at [196, 157] on div "SearchWithCriteria1234fb89-c2d0-4f09-8bec-00e14e916873 Recording Title Half Ali…" at bounding box center [327, 145] width 363 height 130
click at [274, 165] on input "Search Form" at bounding box center [372, 172] width 240 height 21
type input "Koyal"
click at [448, 262] on button "Search" at bounding box center [476, 266] width 66 height 22
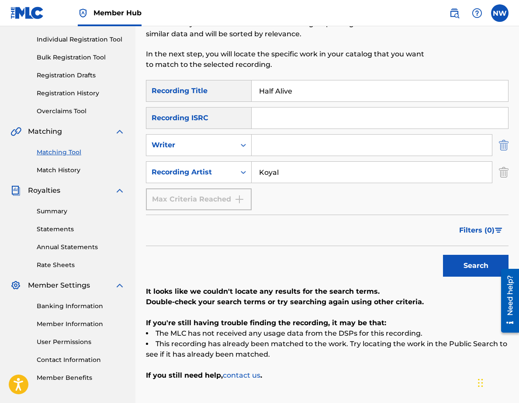
click at [508, 145] on img "Search Form" at bounding box center [504, 145] width 10 height 22
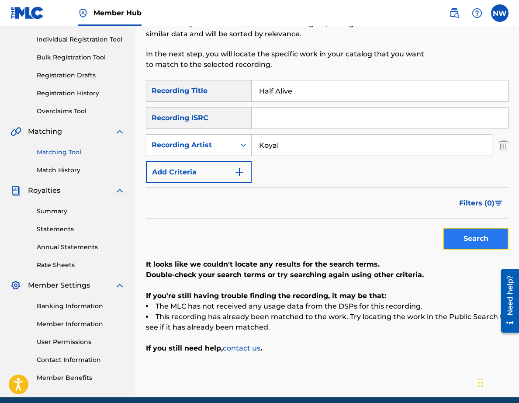
click at [480, 236] on button "Search" at bounding box center [476, 239] width 66 height 22
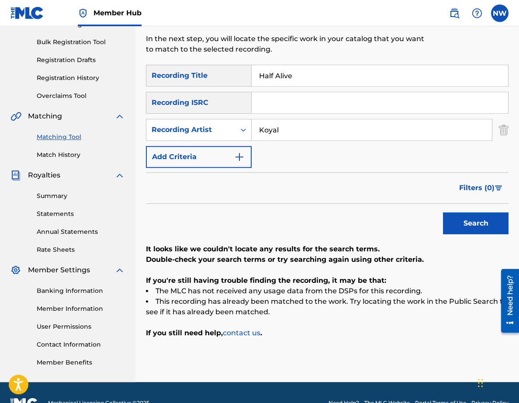
scroll to position [120, 0]
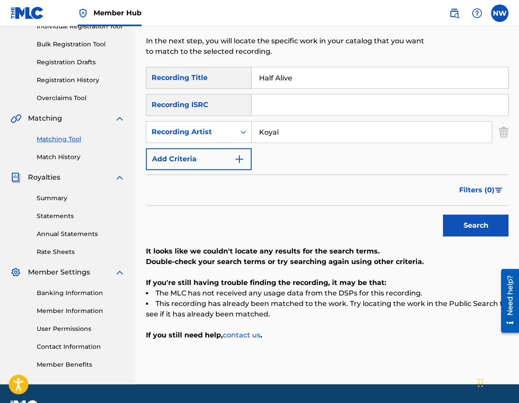
click at [272, 100] on input "Search Form" at bounding box center [380, 104] width 257 height 21
paste input "QZTBC2485475"
type input "QZTBC2485475"
click at [470, 221] on button "Search" at bounding box center [476, 226] width 66 height 22
click at [320, 135] on input "Koyal" at bounding box center [372, 132] width 240 height 21
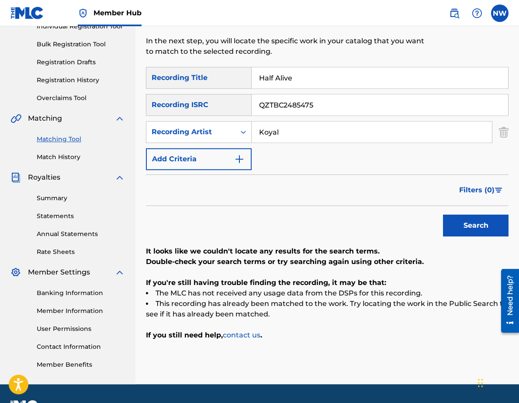
click at [320, 135] on input "Koyal" at bounding box center [372, 132] width 240 height 21
click at [474, 230] on button "Search" at bounding box center [476, 226] width 66 height 22
click at [307, 75] on input "Half Alive" at bounding box center [380, 77] width 257 height 21
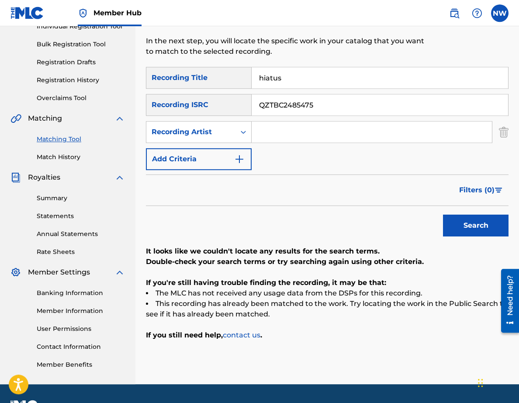
type input "hiatus"
click at [296, 108] on input "QZTBC2485475" at bounding box center [380, 104] width 257 height 21
click at [293, 127] on input "Search Form" at bounding box center [372, 132] width 240 height 21
type input "Koyal"
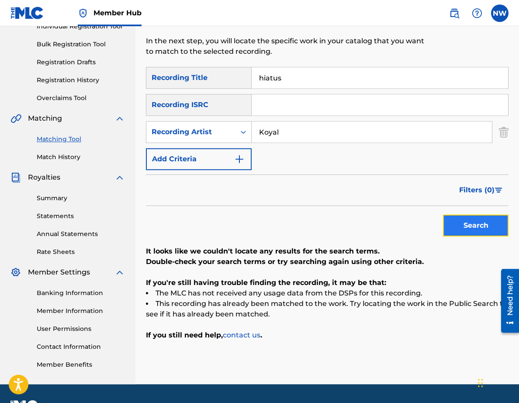
click at [488, 235] on button "Search" at bounding box center [476, 226] width 66 height 22
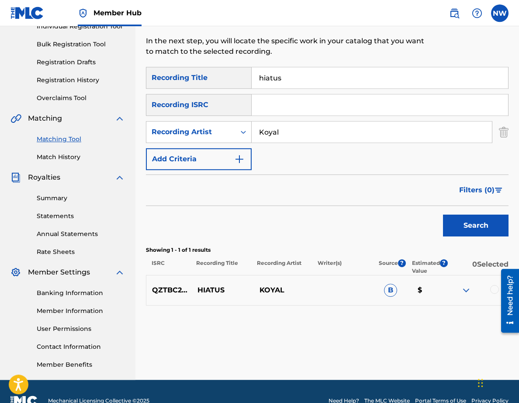
click at [492, 289] on div at bounding box center [494, 289] width 9 height 9
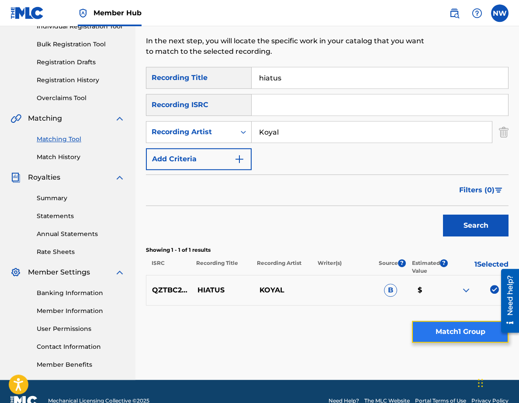
click at [439, 334] on button "Match 1 Group" at bounding box center [460, 332] width 97 height 22
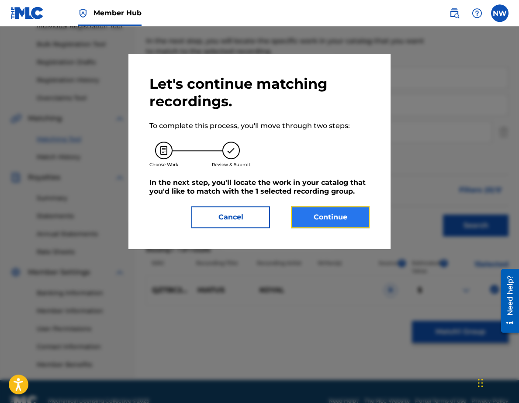
click at [342, 219] on button "Continue" at bounding box center [330, 217] width 79 height 22
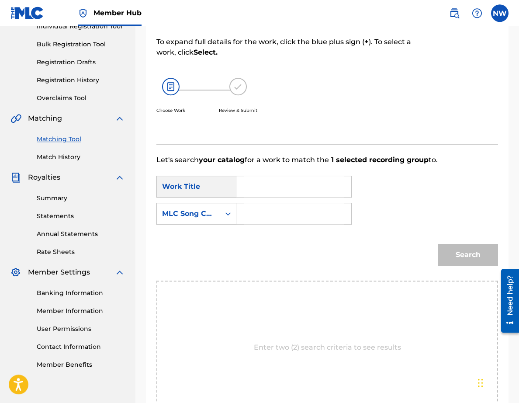
click at [277, 191] on input "Search Form" at bounding box center [294, 186] width 100 height 21
type input "hiatus"
click at [275, 210] on input "Search Form" at bounding box center [294, 213] width 100 height 21
type input "HQ6KGC"
click at [464, 251] on button "Search" at bounding box center [468, 255] width 60 height 22
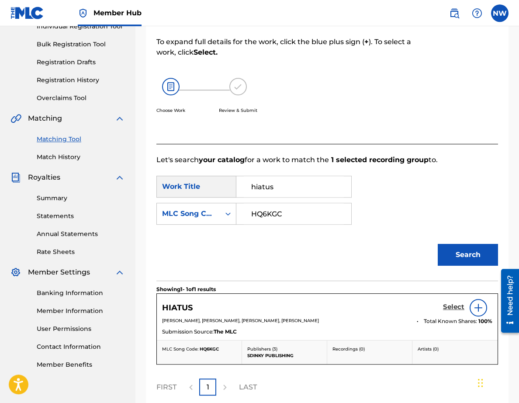
click at [448, 307] on h5 "Select" at bounding box center [453, 307] width 21 height 8
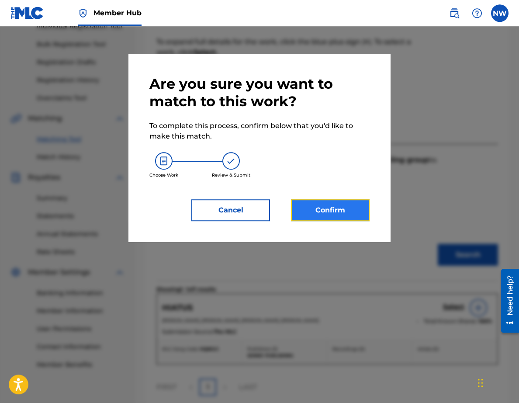
click at [336, 209] on button "Confirm" at bounding box center [330, 210] width 79 height 22
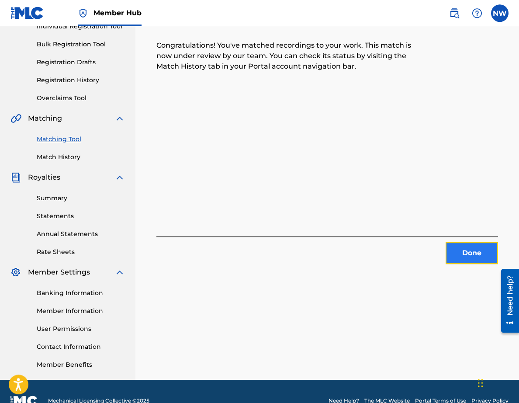
click at [461, 250] on button "Done" at bounding box center [472, 253] width 52 height 22
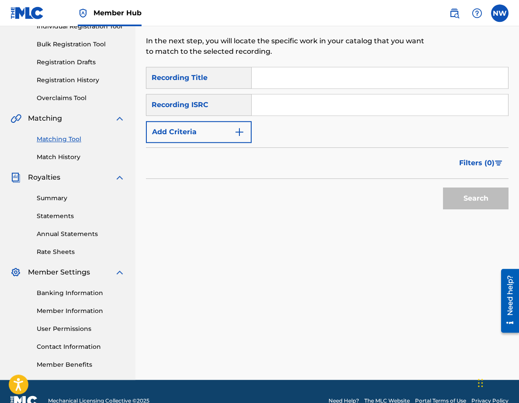
click at [271, 79] on input "Search Form" at bounding box center [380, 77] width 257 height 21
type input "INDIGO MOTEL"
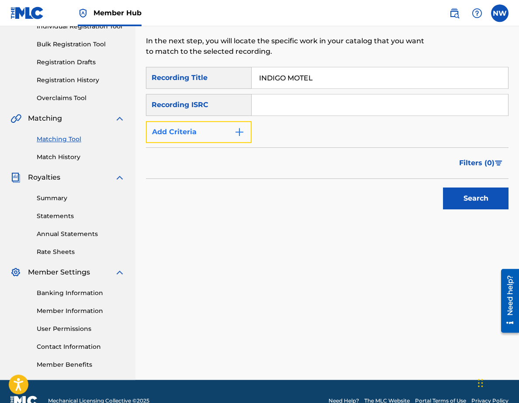
click at [187, 121] on button "Add Criteria" at bounding box center [199, 132] width 106 height 22
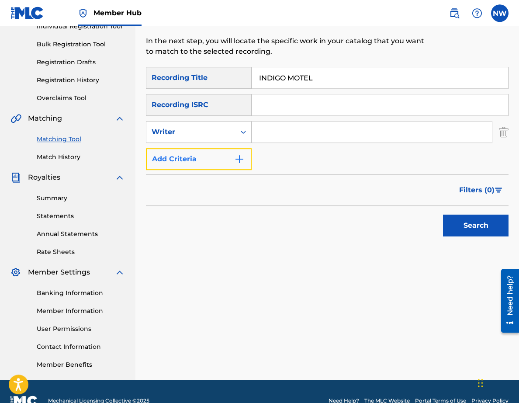
click at [181, 156] on button "Add Criteria" at bounding box center [199, 159] width 106 height 22
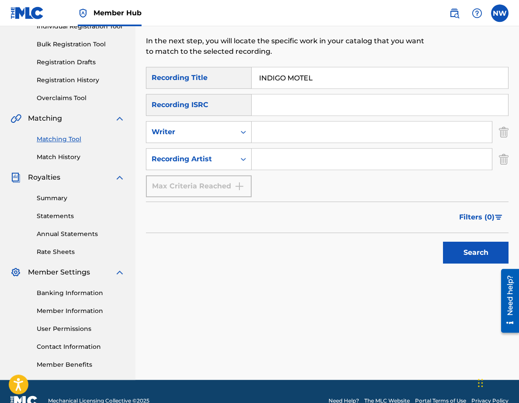
click at [254, 157] on input "Search Form" at bounding box center [372, 159] width 240 height 21
type input "Koyal"
click at [485, 251] on button "Search" at bounding box center [476, 253] width 66 height 22
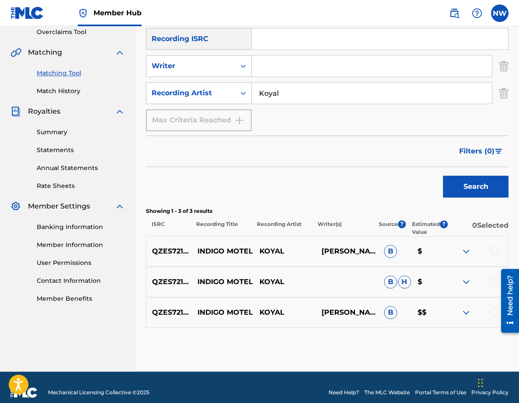
scroll to position [197, 0]
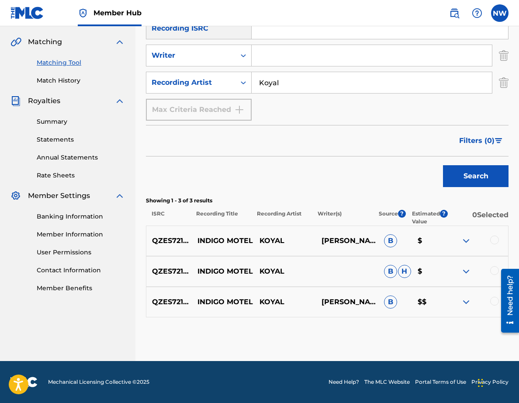
click at [496, 303] on div at bounding box center [507, 300] width 24 height 72
click at [491, 299] on div at bounding box center [494, 301] width 9 height 9
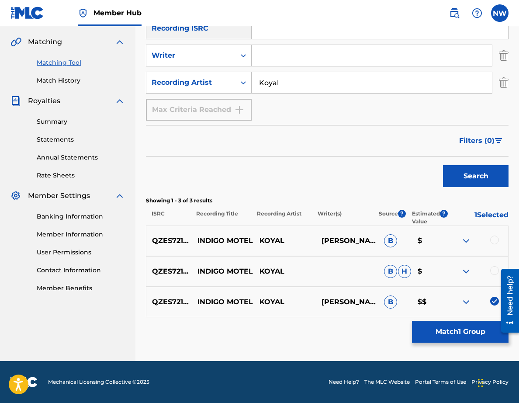
click at [494, 264] on div "QZES72107690 INDIGO MOTEL KOYAL B H $" at bounding box center [327, 271] width 363 height 31
click at [494, 269] on div at bounding box center [494, 270] width 9 height 9
click at [494, 240] on div at bounding box center [494, 240] width 9 height 9
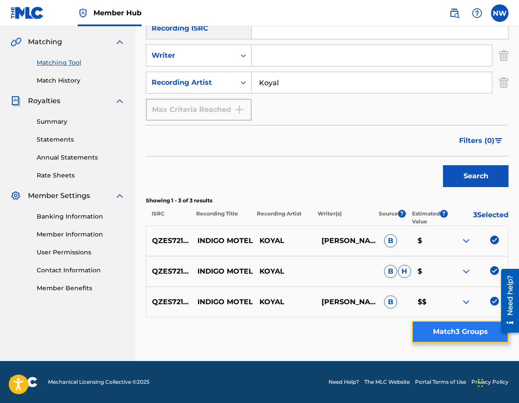
click at [472, 340] on button "Match 3 Groups" at bounding box center [460, 332] width 97 height 22
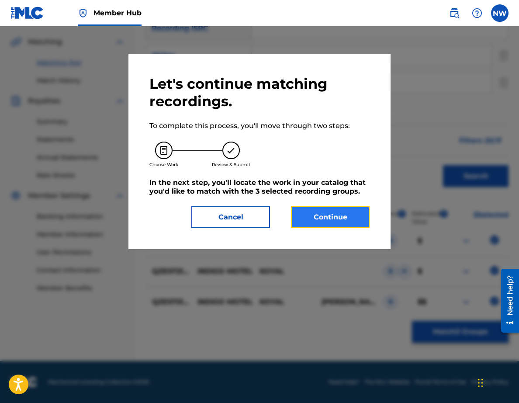
click at [325, 215] on button "Continue" at bounding box center [330, 217] width 79 height 22
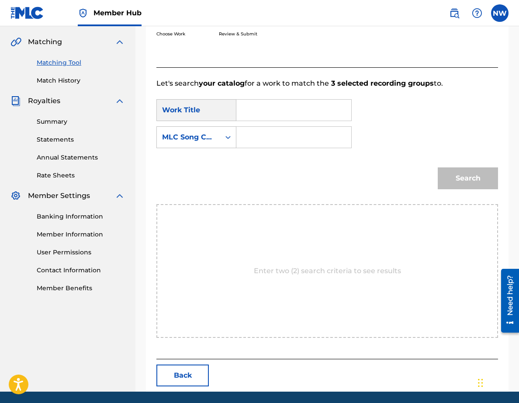
scroll to position [139, 0]
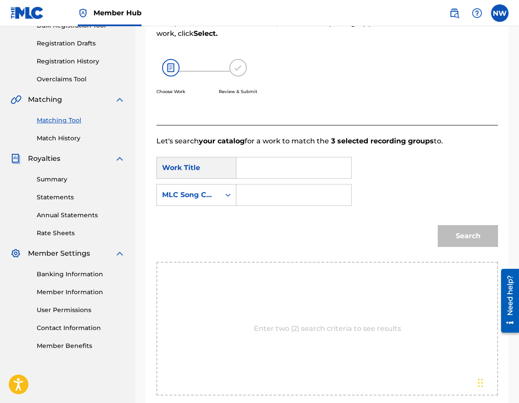
click at [249, 165] on input "Search Form" at bounding box center [294, 167] width 100 height 21
type input "indigo motel"
click at [254, 193] on input "Search Form" at bounding box center [294, 194] width 100 height 21
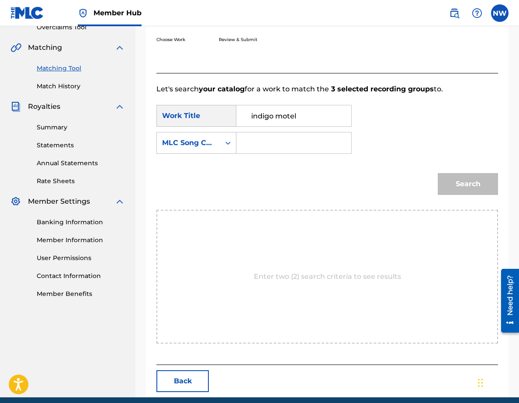
scroll to position [193, 0]
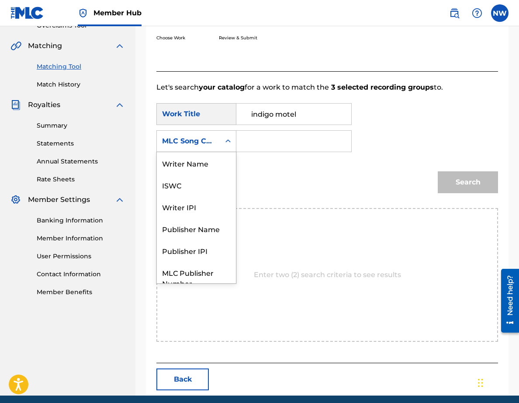
click at [215, 145] on div "MLC Song Code" at bounding box center [188, 141] width 53 height 10
click at [213, 162] on div "Writer Name" at bounding box center [196, 162] width 79 height 22
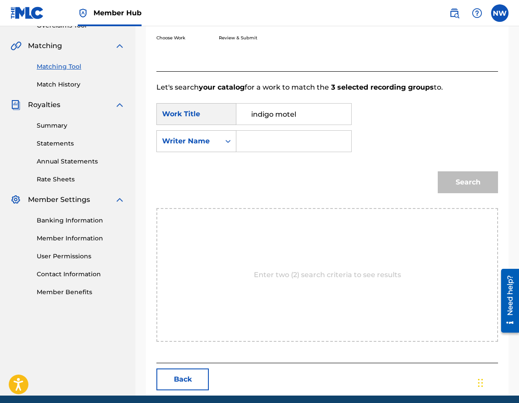
click at [275, 139] on input "Search Form" at bounding box center [294, 141] width 100 height 21
type input "k"
type input "pooja"
click at [459, 185] on button "Search" at bounding box center [468, 182] width 60 height 22
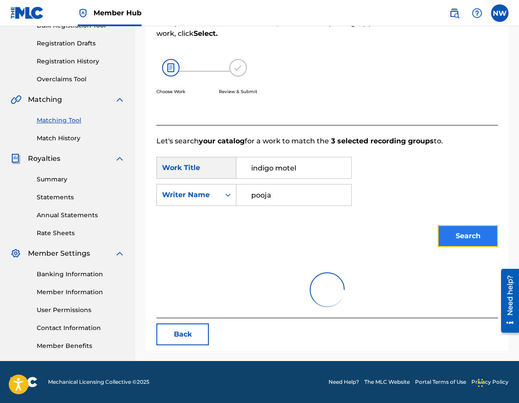
scroll to position [139, 0]
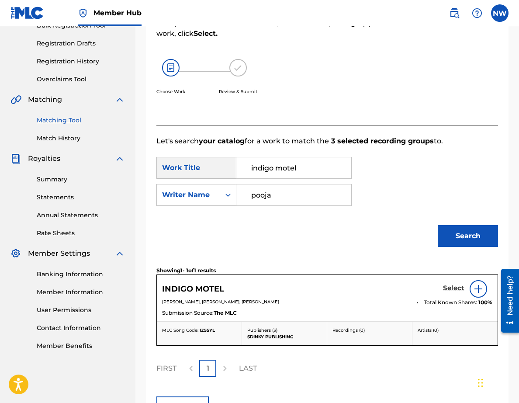
click at [452, 289] on h5 "Select" at bounding box center [453, 288] width 21 height 8
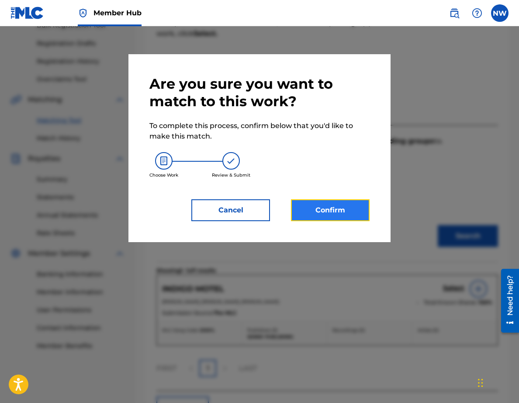
click at [355, 216] on button "Confirm" at bounding box center [330, 210] width 79 height 22
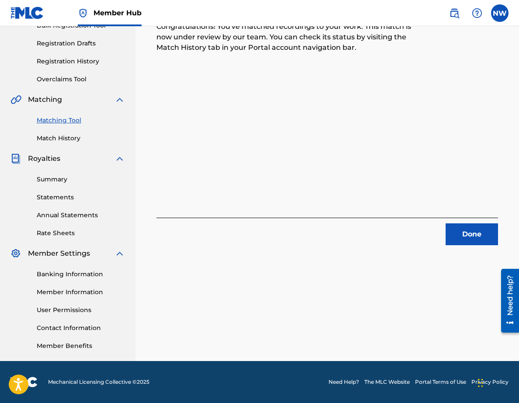
click at [238, 172] on div "3 Recording Groups are pending usage match to the work INDIGO MOTEL . Congratul…" at bounding box center [327, 88] width 342 height 314
click at [469, 229] on button "Done" at bounding box center [472, 234] width 52 height 22
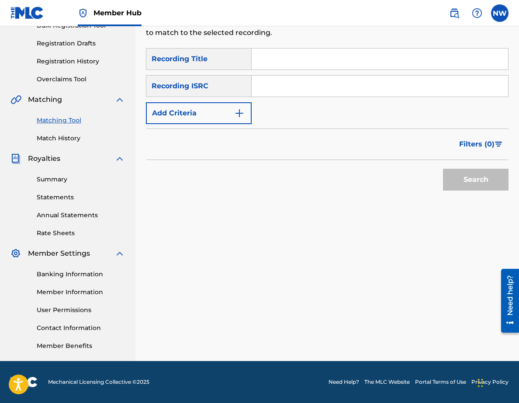
click at [275, 48] on div "Search Form" at bounding box center [380, 59] width 257 height 22
click at [276, 59] on input "Search Form" at bounding box center [380, 59] width 257 height 21
type input "intoxicated"
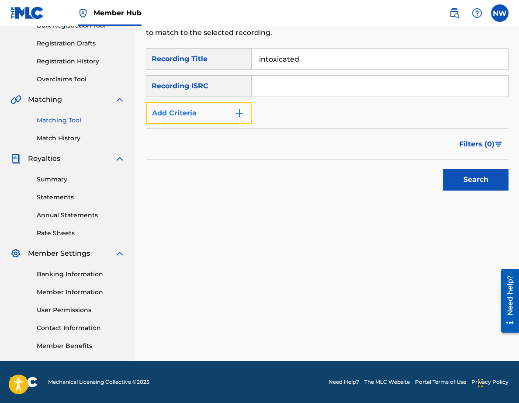
click at [195, 111] on button "Add Criteria" at bounding box center [199, 113] width 106 height 22
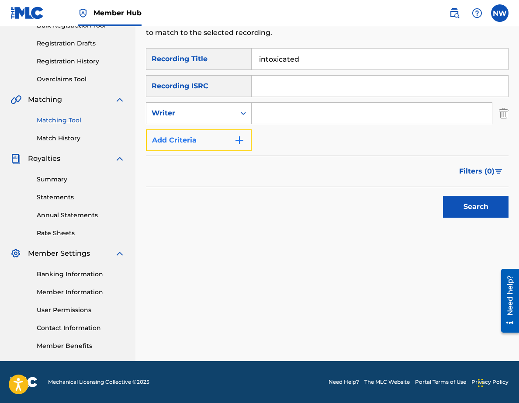
click at [194, 139] on button "Add Criteria" at bounding box center [199, 140] width 106 height 22
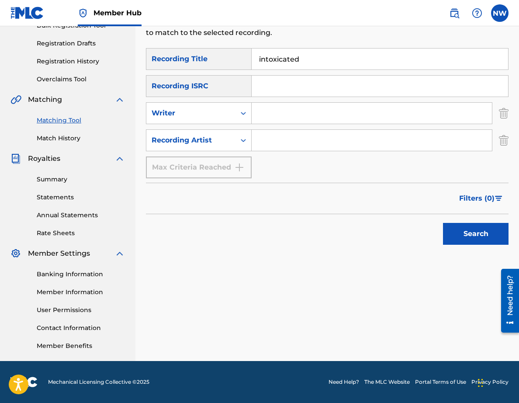
click at [261, 139] on input "Search Form" at bounding box center [372, 140] width 240 height 21
type input "Koyal"
click at [461, 235] on button "Search" at bounding box center [476, 234] width 66 height 22
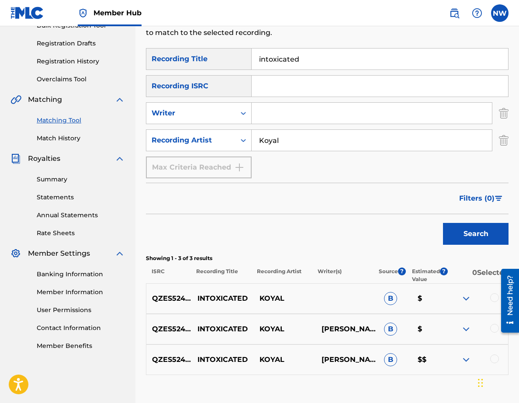
scroll to position [197, 0]
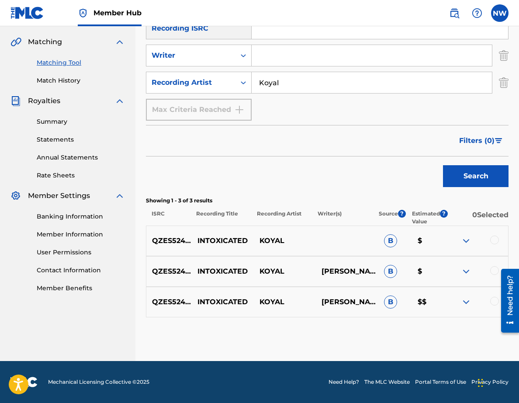
click at [493, 247] on div "QZES52416365 INTOXICATED KOYAL B $" at bounding box center [327, 241] width 363 height 31
click at [493, 246] on div "QZES52416365 INTOXICATED KOYAL B $" at bounding box center [327, 241] width 363 height 31
click at [493, 243] on div at bounding box center [494, 240] width 9 height 9
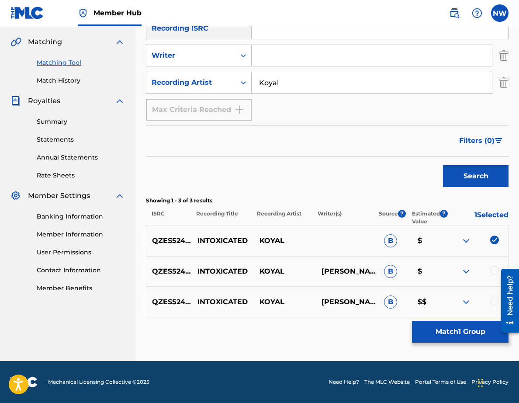
click at [493, 269] on div at bounding box center [494, 270] width 9 height 9
click at [495, 299] on div at bounding box center [507, 300] width 24 height 72
click at [495, 304] on div at bounding box center [507, 300] width 24 height 72
click at [494, 302] on div at bounding box center [494, 301] width 9 height 9
click at [477, 326] on button "Match 3 Groups" at bounding box center [460, 332] width 97 height 22
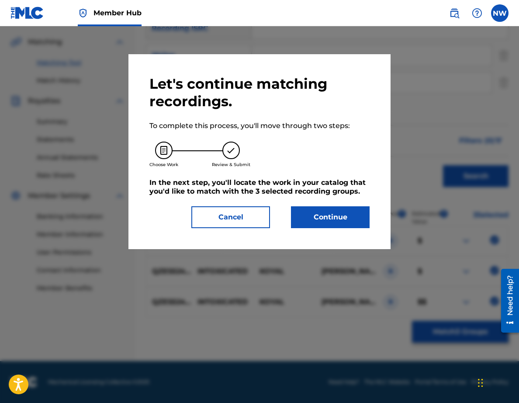
click at [360, 232] on div "Let's continue matching recordings. To complete this process, you'll move throu…" at bounding box center [260, 151] width 262 height 195
click at [338, 224] on button "Continue" at bounding box center [330, 217] width 79 height 22
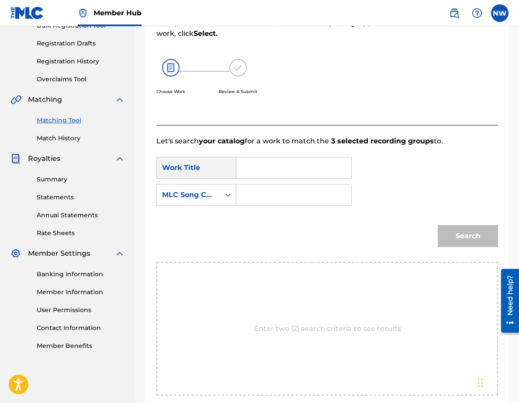
click at [242, 167] on div "Search Form" at bounding box center [293, 168] width 115 height 22
click at [251, 168] on input "Search Form" at bounding box center [294, 167] width 100 height 21
type input "intoxicated"
click at [183, 195] on div "MLC Song Code" at bounding box center [188, 195] width 53 height 10
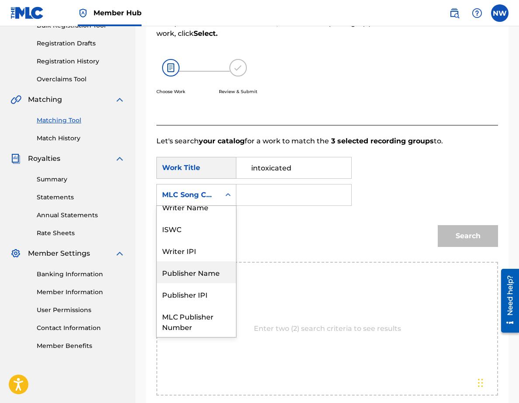
scroll to position [0, 0]
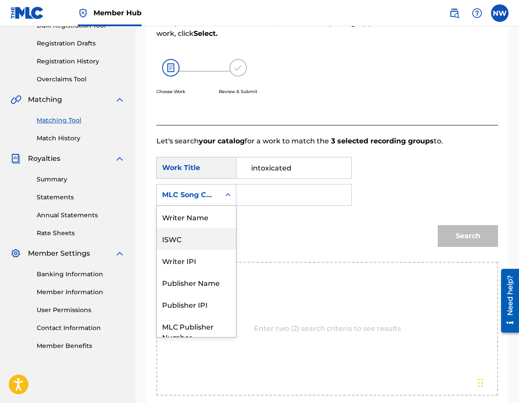
click at [190, 224] on div "Writer Name" at bounding box center [196, 217] width 79 height 22
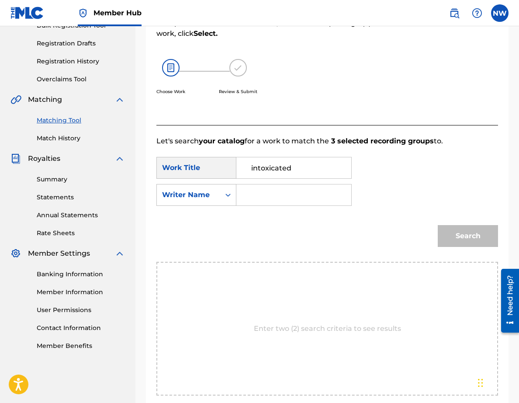
click at [261, 189] on input "Search Form" at bounding box center [294, 194] width 100 height 21
type input "[PERSON_NAME]"
click at [447, 221] on div "Search" at bounding box center [466, 233] width 65 height 35
click at [447, 223] on div "Search" at bounding box center [466, 233] width 65 height 35
click at [448, 229] on button "Search" at bounding box center [468, 236] width 60 height 22
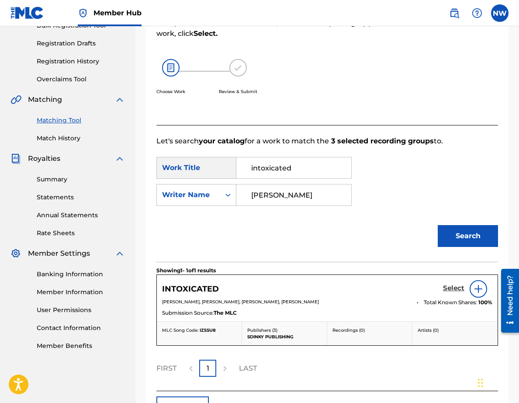
click at [455, 288] on h5 "Select" at bounding box center [453, 288] width 21 height 8
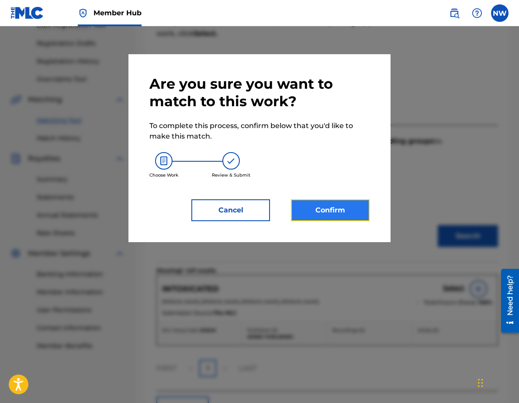
click at [349, 216] on button "Confirm" at bounding box center [330, 210] width 79 height 22
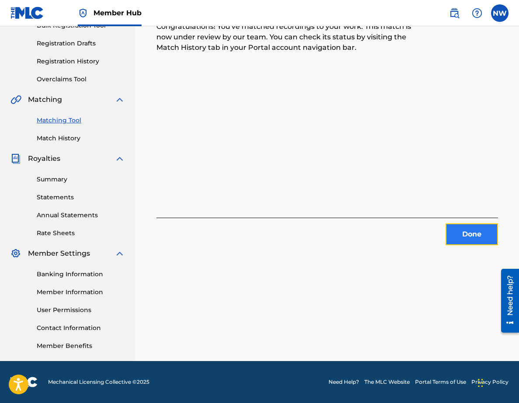
click at [469, 237] on button "Done" at bounding box center [472, 234] width 52 height 22
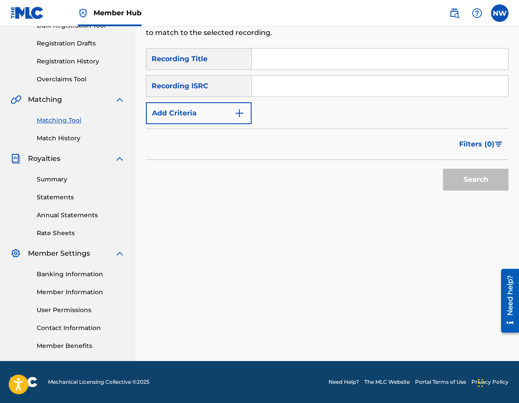
click at [271, 60] on input "Search Form" at bounding box center [380, 59] width 257 height 21
type input "I wanna believe"
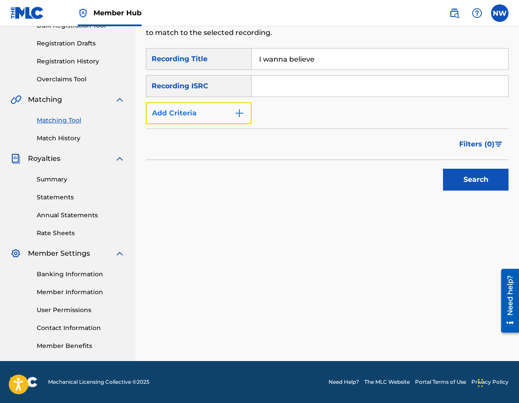
click at [221, 118] on button "Add Criteria" at bounding box center [199, 113] width 106 height 22
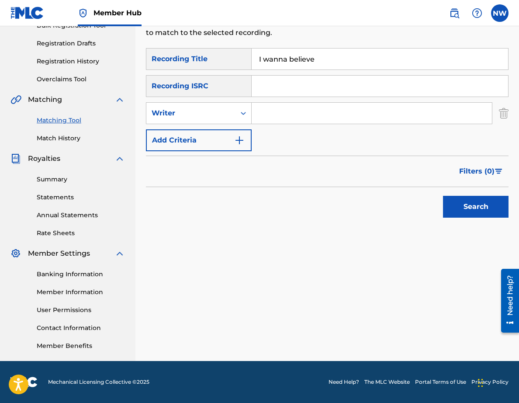
click at [215, 151] on form "SearchWithCriteria1234fb89-c2d0-4f09-8bec-00e14e916873 Recording Title I wanna …" at bounding box center [327, 135] width 363 height 174
click at [209, 146] on button "Add Criteria" at bounding box center [199, 140] width 106 height 22
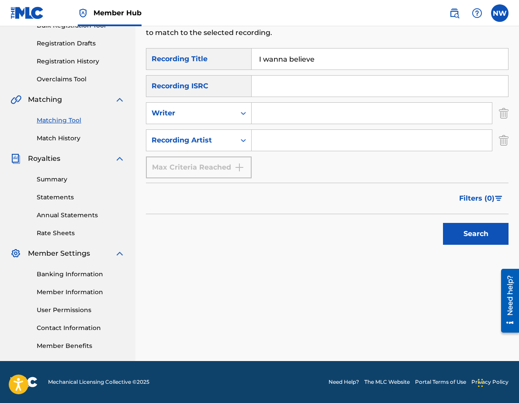
click at [276, 144] on input "Search Form" at bounding box center [372, 140] width 240 height 21
type input "koyal"
click at [484, 238] on button "Search" at bounding box center [476, 234] width 66 height 22
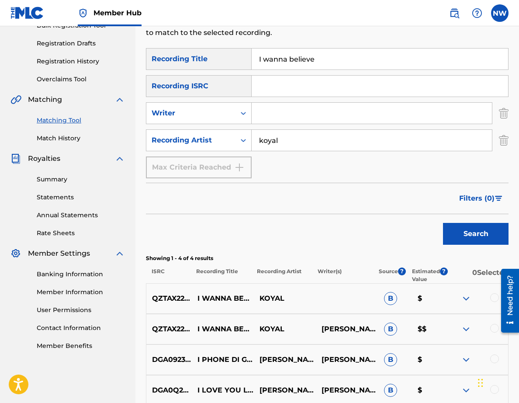
scroll to position [227, 0]
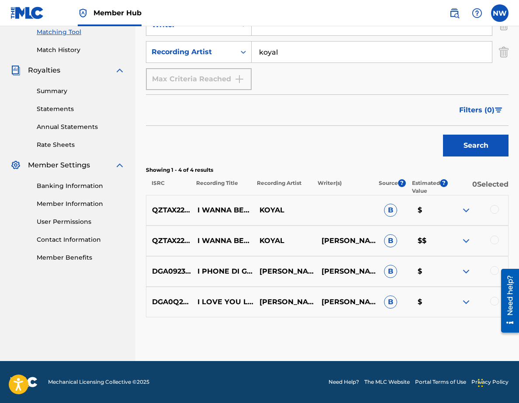
click at [497, 212] on div at bounding box center [494, 209] width 9 height 9
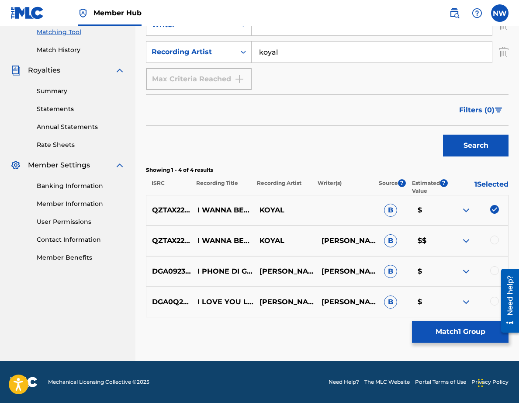
click at [490, 237] on div at bounding box center [477, 241] width 62 height 10
click at [491, 241] on div at bounding box center [494, 240] width 9 height 9
click at [494, 271] on div at bounding box center [494, 270] width 9 height 9
click at [496, 302] on div at bounding box center [507, 300] width 24 height 72
click at [496, 300] on div at bounding box center [507, 300] width 24 height 72
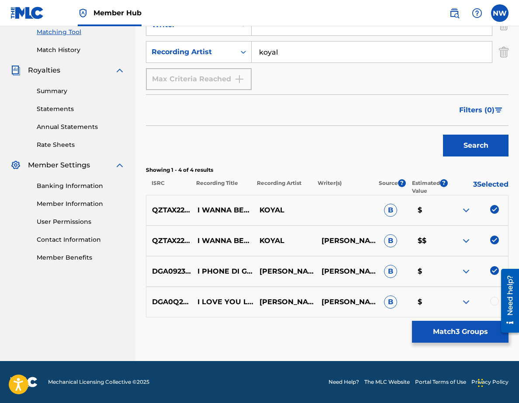
click at [495, 300] on div at bounding box center [494, 301] width 9 height 9
click at [479, 341] on button "Match 4 Groups" at bounding box center [460, 332] width 97 height 22
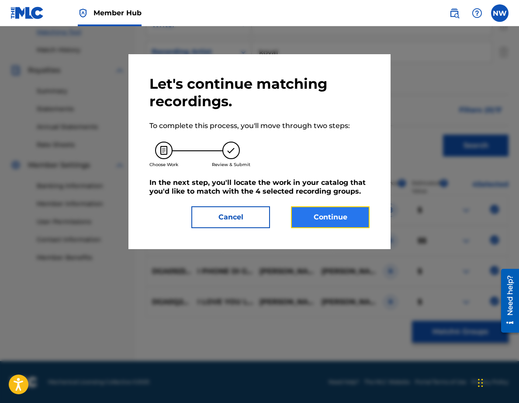
click at [345, 222] on button "Continue" at bounding box center [330, 217] width 79 height 22
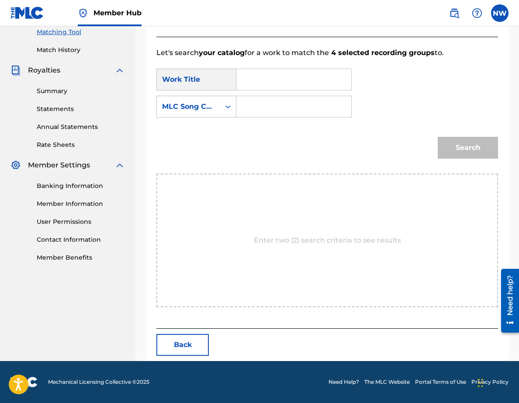
scroll to position [139, 0]
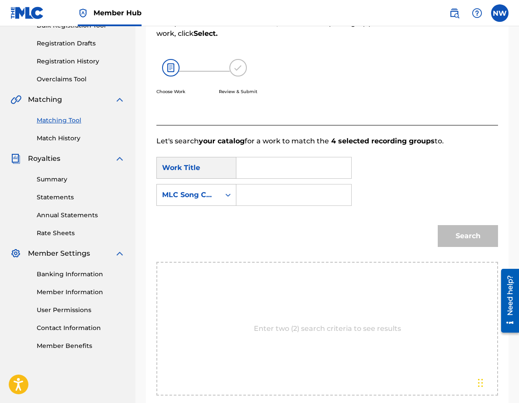
click at [290, 165] on input "Search Form" at bounding box center [294, 167] width 100 height 21
type input "i wanna believe"
click at [192, 202] on div "MLC Song Code" at bounding box center [188, 195] width 63 height 17
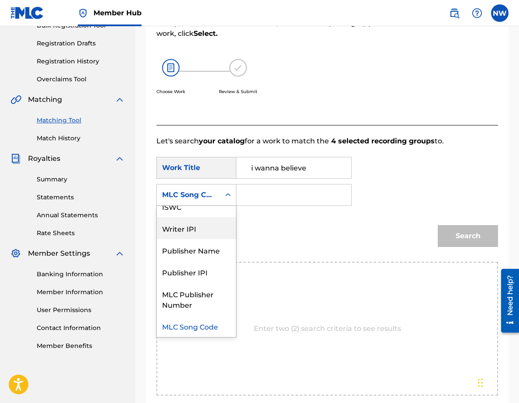
scroll to position [0, 0]
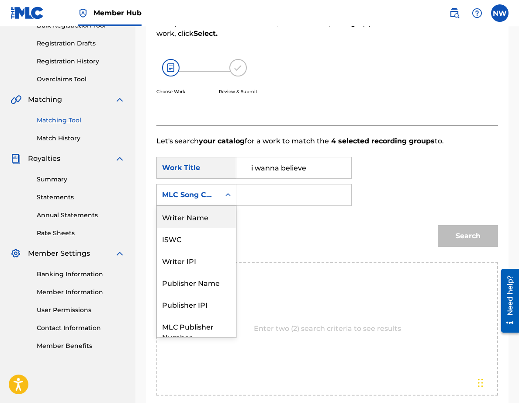
click at [191, 220] on div "Writer Name" at bounding box center [196, 217] width 79 height 22
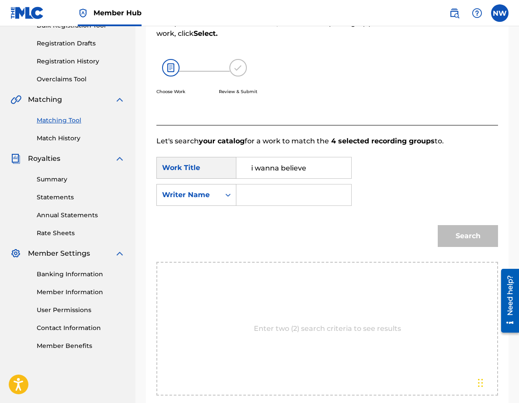
click at [255, 204] on input "Search Form" at bounding box center [294, 194] width 100 height 21
type input "noah"
click at [454, 246] on button "Search" at bounding box center [468, 236] width 60 height 22
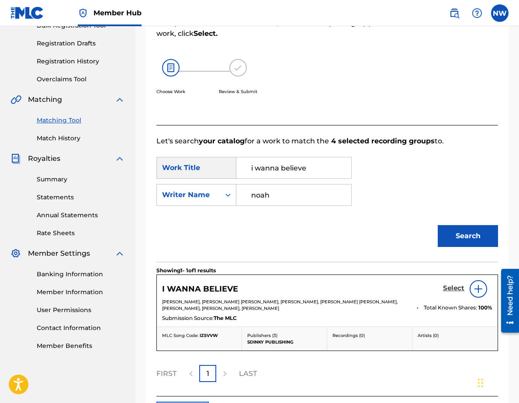
click at [452, 289] on h5 "Select" at bounding box center [453, 288] width 21 height 8
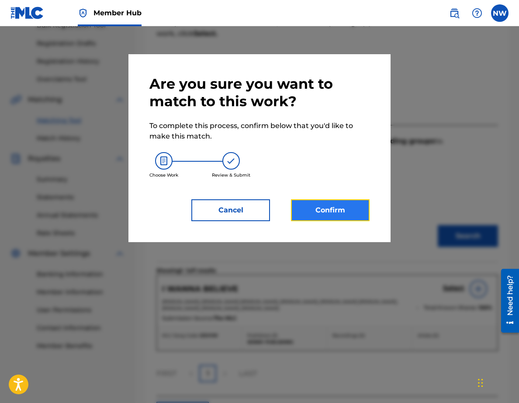
click at [353, 214] on button "Confirm" at bounding box center [330, 210] width 79 height 22
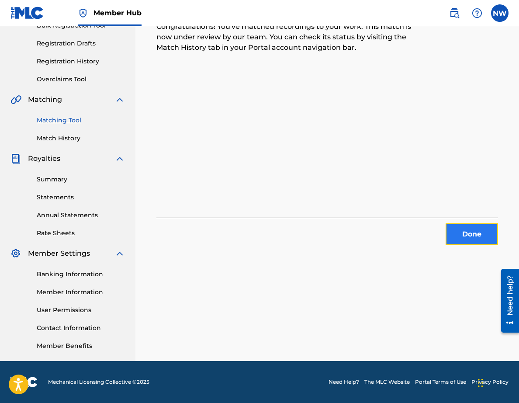
click at [468, 233] on button "Done" at bounding box center [472, 234] width 52 height 22
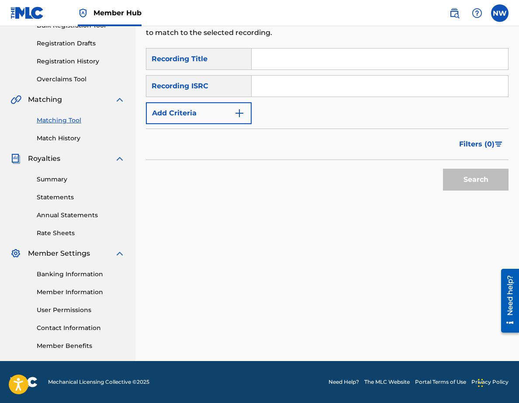
click at [288, 64] on input "Search Form" at bounding box center [380, 59] width 257 height 21
type input "lotus lake"
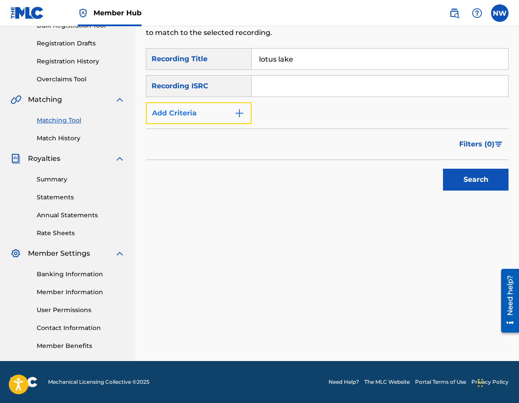
click at [199, 116] on button "Add Criteria" at bounding box center [199, 113] width 106 height 22
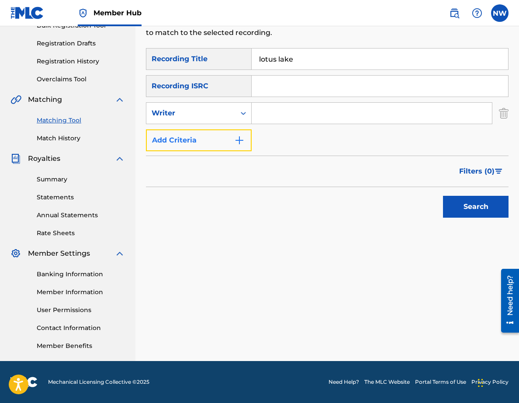
click at [196, 132] on button "Add Criteria" at bounding box center [199, 140] width 106 height 22
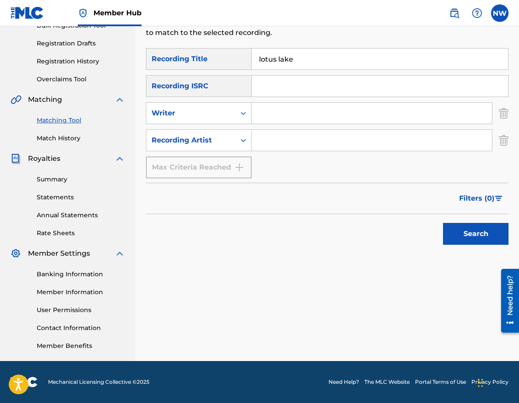
click at [260, 144] on input "Search Form" at bounding box center [372, 140] width 240 height 21
type input "koyal"
click at [484, 252] on div "SearchWithCriteria1234fb89-c2d0-4f09-8bec-00e14e916873 Recording Title lotus la…" at bounding box center [327, 151] width 363 height 206
click at [478, 245] on div "Search" at bounding box center [474, 231] width 70 height 35
click at [466, 232] on button "Search" at bounding box center [476, 234] width 66 height 22
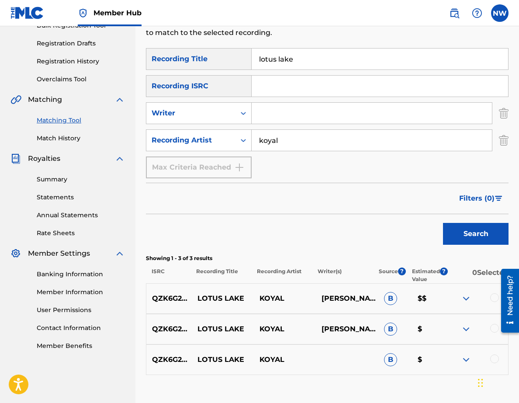
scroll to position [197, 0]
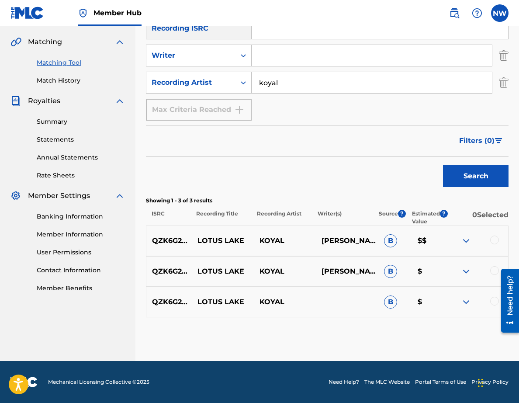
click at [496, 242] on div at bounding box center [494, 240] width 9 height 9
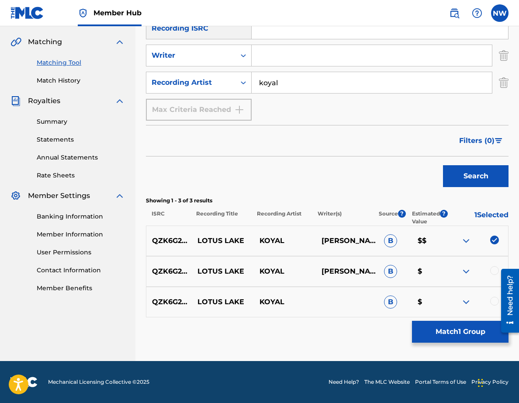
click at [496, 261] on div "QZK6G2422430 LOTUS LAKE [PERSON_NAME] LUCCIPOOJA PRABAKARANNOAH [PERSON_NAME] B…" at bounding box center [327, 271] width 363 height 31
click at [496, 269] on div at bounding box center [507, 300] width 24 height 72
click at [496, 273] on div at bounding box center [507, 300] width 24 height 72
drag, startPoint x: 496, startPoint y: 273, endPoint x: 987, endPoint y: 536, distance: 557.4
click at [496, 273] on div at bounding box center [507, 300] width 24 height 72
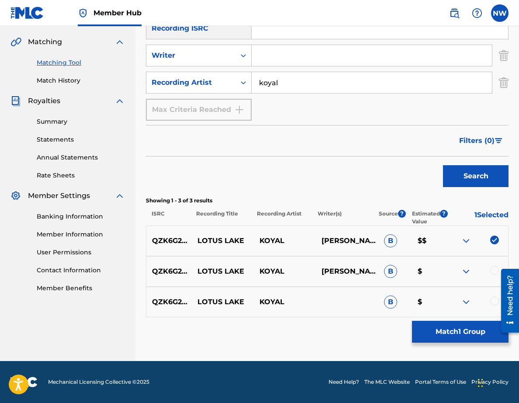
click at [492, 272] on div at bounding box center [494, 270] width 9 height 9
click at [492, 305] on div at bounding box center [477, 302] width 62 height 10
click at [492, 301] on div at bounding box center [494, 301] width 9 height 9
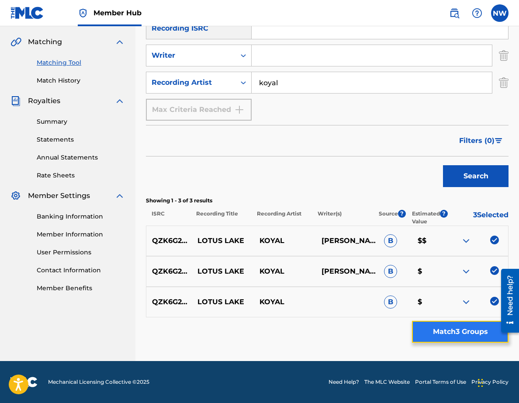
click at [469, 329] on button "Match 3 Groups" at bounding box center [460, 332] width 97 height 22
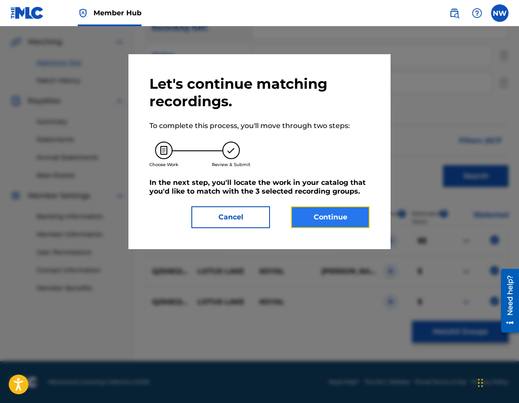
click at [352, 226] on button "Continue" at bounding box center [330, 217] width 79 height 22
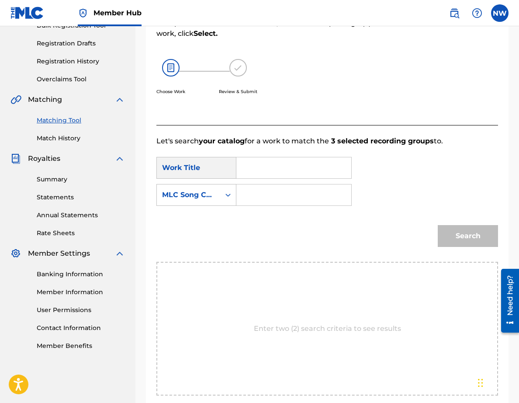
click at [280, 173] on input "Search Form" at bounding box center [294, 167] width 100 height 21
type input "lotus lake"
click at [225, 197] on icon "Search Form" at bounding box center [228, 195] width 9 height 9
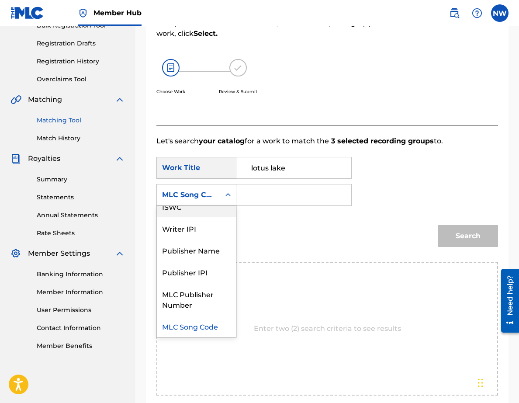
scroll to position [0, 0]
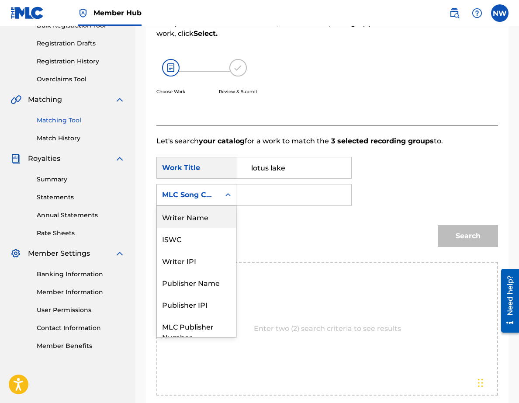
click at [220, 215] on div "Writer Name" at bounding box center [196, 217] width 79 height 22
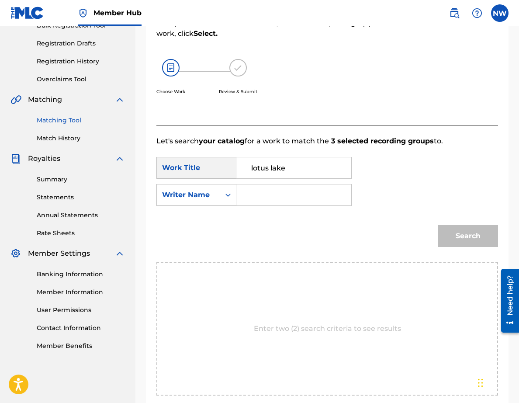
click at [251, 209] on div "SearchWithCriteriafc6cabe4-9db4-4500-92d2-abe4d4abcb0b Work Title lotus lake Se…" at bounding box center [327, 184] width 342 height 54
click at [268, 207] on div "SearchWithCriteriafc6cabe4-9db4-4500-92d2-abe4d4abcb0b Work Title lotus lake Se…" at bounding box center [327, 184] width 342 height 54
click at [277, 200] on input "Search Form" at bounding box center [294, 194] width 100 height 21
type input "noah"
click at [412, 252] on div "Search" at bounding box center [327, 238] width 342 height 45
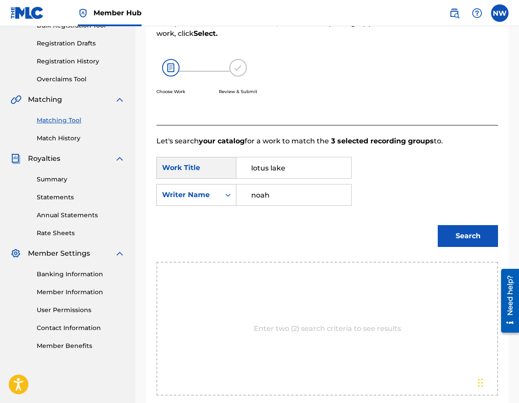
click at [459, 252] on div "Search" at bounding box center [327, 238] width 342 height 45
click at [453, 238] on button "Search" at bounding box center [468, 236] width 60 height 22
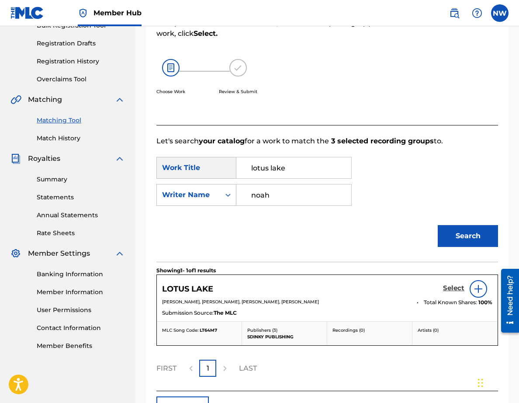
click at [455, 289] on h5 "Select" at bounding box center [453, 288] width 21 height 8
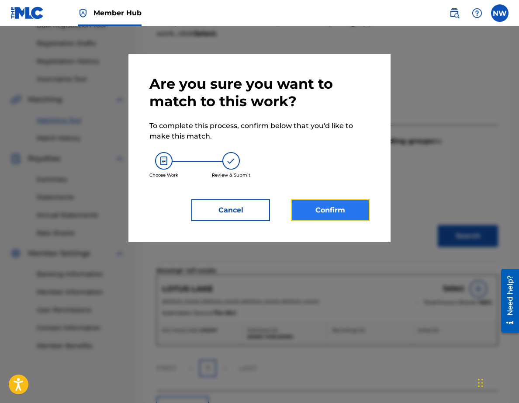
click at [351, 217] on button "Confirm" at bounding box center [330, 210] width 79 height 22
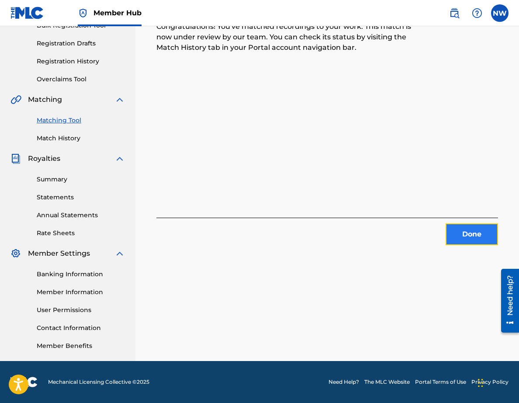
click at [452, 223] on button "Done" at bounding box center [472, 234] width 52 height 22
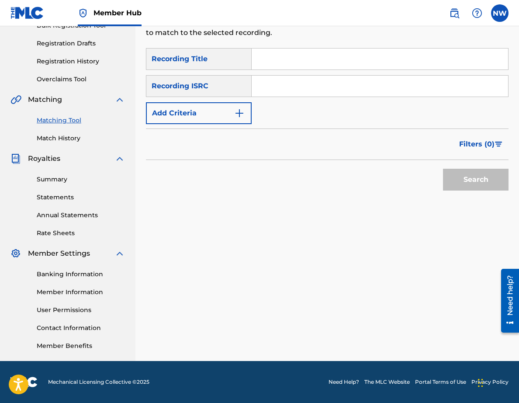
click at [283, 58] on input "Search Form" at bounding box center [380, 59] width 257 height 21
type input "[PERSON_NAME]"
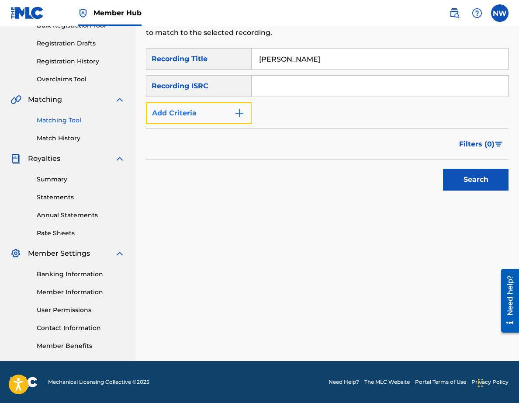
click at [218, 105] on button "Add Criteria" at bounding box center [199, 113] width 106 height 22
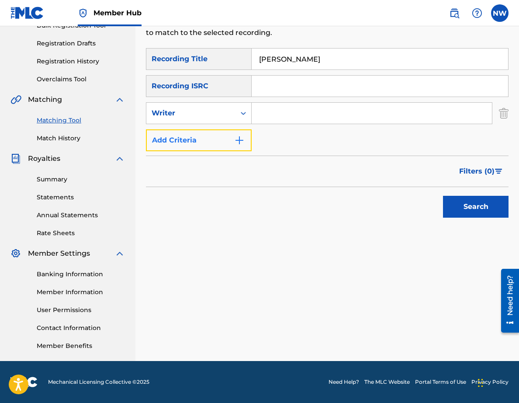
click at [218, 137] on button "Add Criteria" at bounding box center [199, 140] width 106 height 22
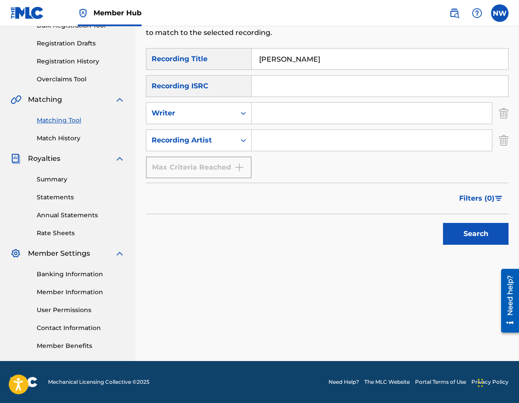
click at [278, 117] on input "Search Form" at bounding box center [372, 113] width 240 height 21
click at [276, 136] on input "Search Form" at bounding box center [372, 140] width 240 height 21
type input "koyal"
click at [461, 241] on button "Search" at bounding box center [476, 234] width 66 height 22
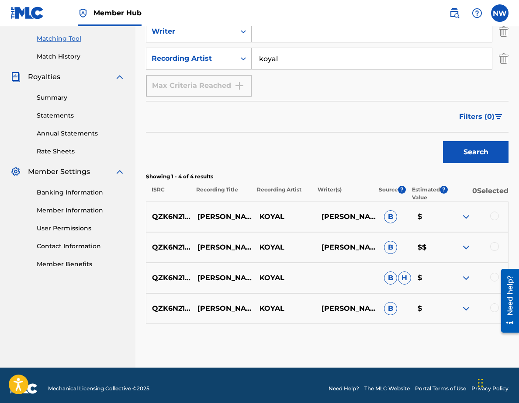
scroll to position [227, 0]
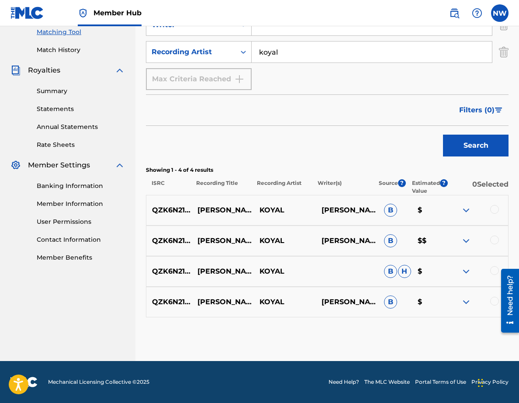
click at [494, 303] on div at bounding box center [494, 301] width 9 height 9
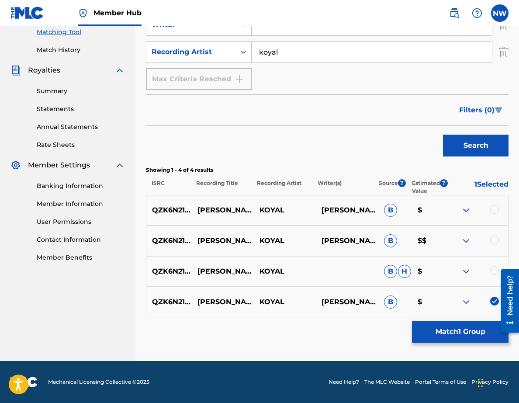
click at [494, 273] on div at bounding box center [494, 270] width 9 height 9
click at [494, 240] on div at bounding box center [494, 240] width 9 height 9
click at [493, 215] on div at bounding box center [477, 210] width 62 height 10
click at [493, 212] on div at bounding box center [494, 209] width 9 height 9
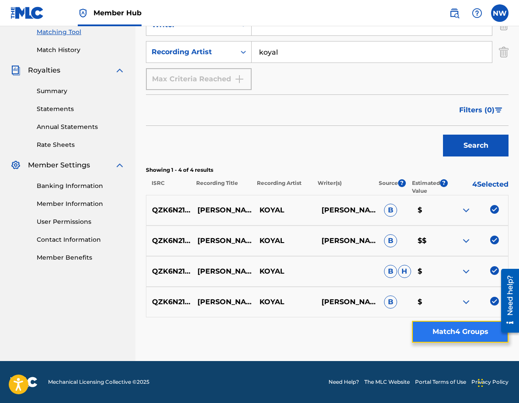
click at [481, 341] on button "Match 4 Groups" at bounding box center [460, 332] width 97 height 22
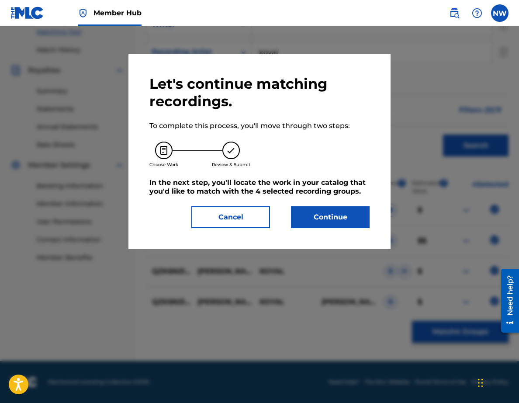
click at [352, 231] on div "Let's continue matching recordings. To complete this process, you'll move throu…" at bounding box center [260, 151] width 262 height 195
click at [339, 220] on button "Continue" at bounding box center [330, 217] width 79 height 22
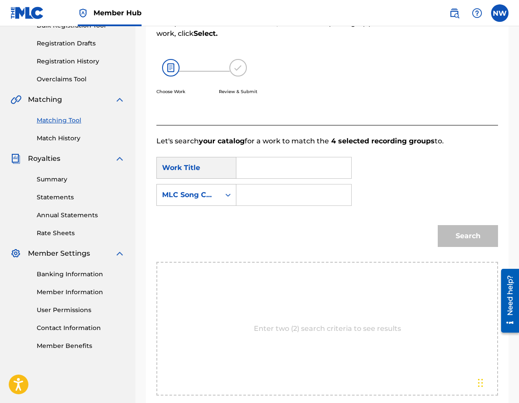
click at [281, 173] on input "Search Form" at bounding box center [294, 167] width 100 height 21
type input "[PERSON_NAME]"
click at [269, 205] on input "Search Form" at bounding box center [294, 194] width 100 height 21
click at [262, 192] on input "Search Form" at bounding box center [294, 194] width 100 height 21
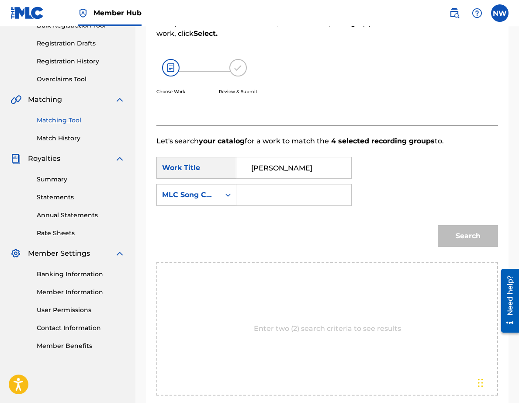
click at [262, 191] on input "Search Form" at bounding box center [294, 194] width 100 height 21
click at [261, 196] on input "Search Form" at bounding box center [294, 194] width 100 height 21
click at [234, 195] on div "Search Form" at bounding box center [228, 195] width 16 height 16
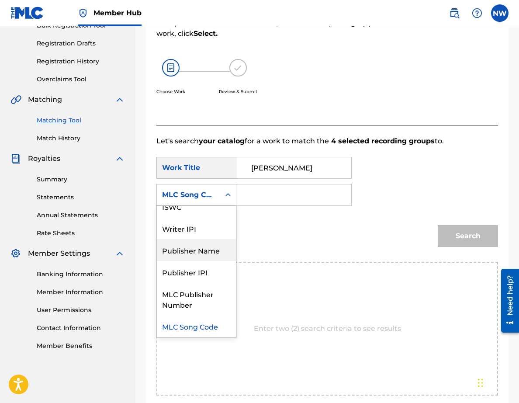
scroll to position [0, 0]
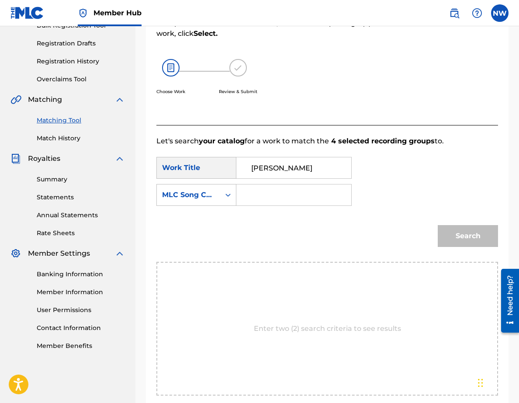
click at [199, 197] on div "MLC Song Code" at bounding box center [188, 195] width 53 height 10
click at [199, 200] on div "MLC Song Code" at bounding box center [188, 195] width 53 height 10
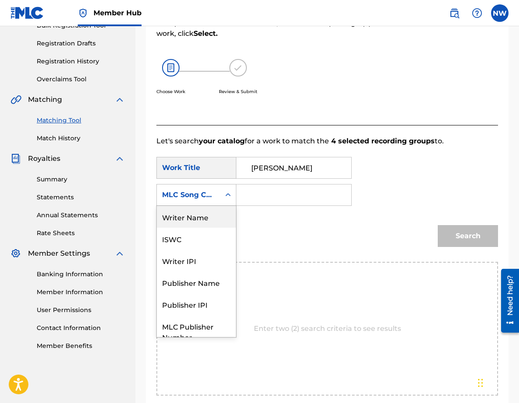
click at [197, 221] on div "Writer Name" at bounding box center [196, 217] width 79 height 22
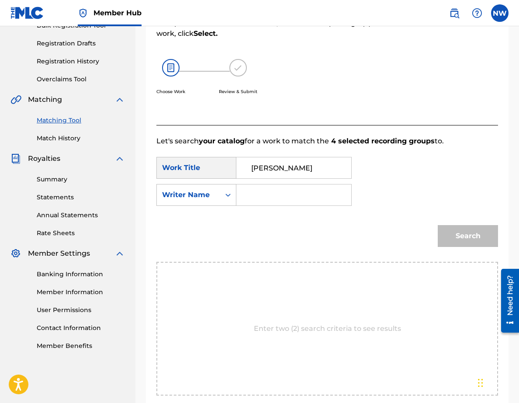
click at [269, 192] on input "Search Form" at bounding box center [294, 194] width 100 height 21
type input "n"
type input "pooja"
click at [481, 229] on button "Search" at bounding box center [468, 236] width 60 height 22
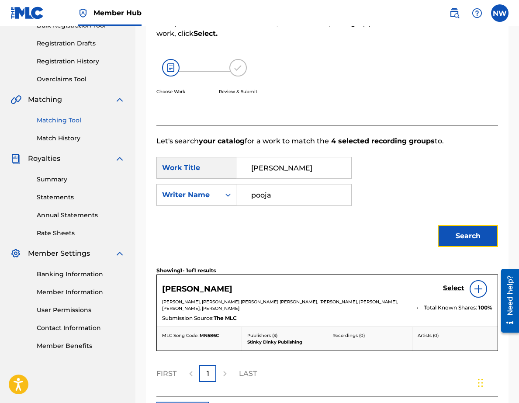
scroll to position [207, 0]
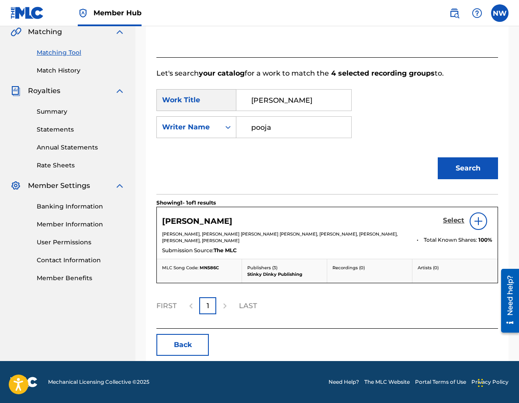
click at [450, 222] on h5 "Select" at bounding box center [453, 220] width 21 height 8
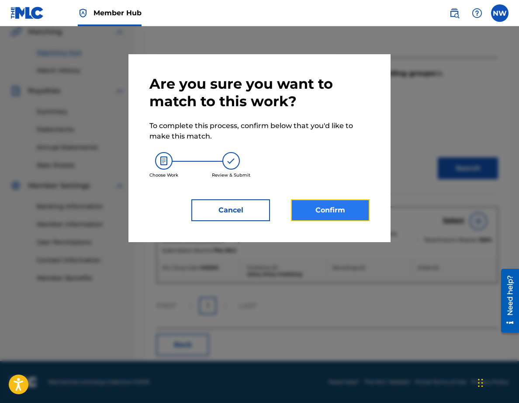
click at [357, 215] on button "Confirm" at bounding box center [330, 210] width 79 height 22
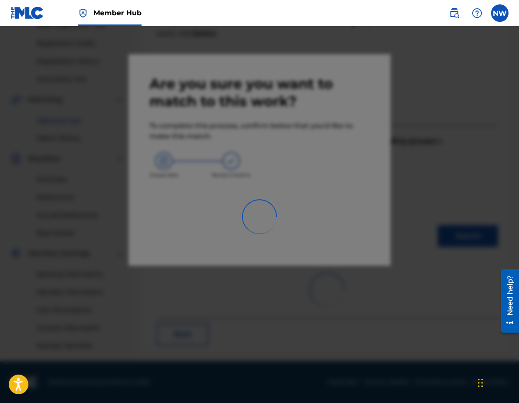
scroll to position [139, 0]
click at [357, 215] on div at bounding box center [259, 227] width 519 height 403
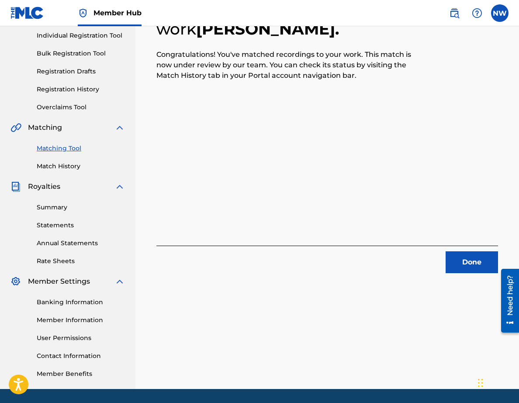
scroll to position [110, 0]
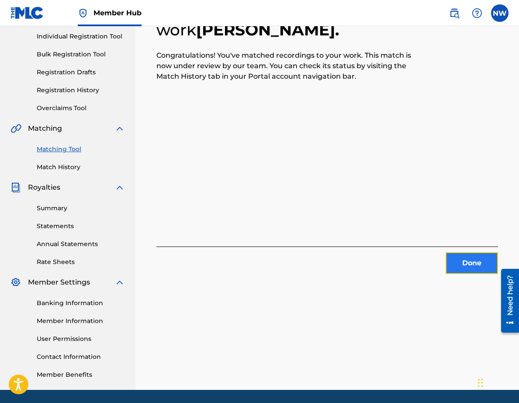
click at [463, 256] on button "Done" at bounding box center [472, 263] width 52 height 22
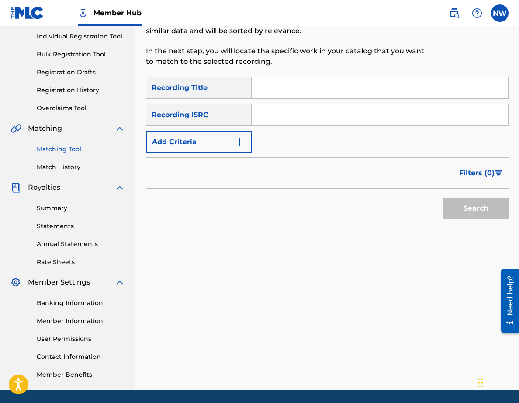
click at [261, 84] on input "Search Form" at bounding box center [380, 87] width 257 height 21
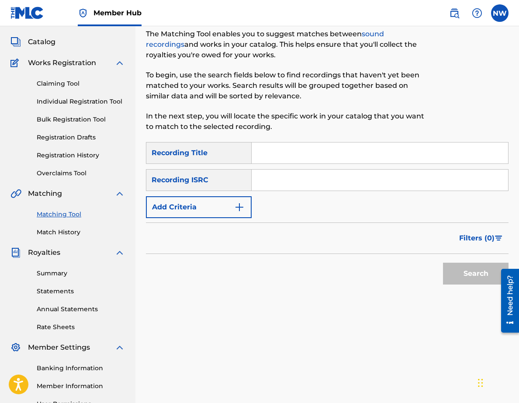
scroll to position [49, 0]
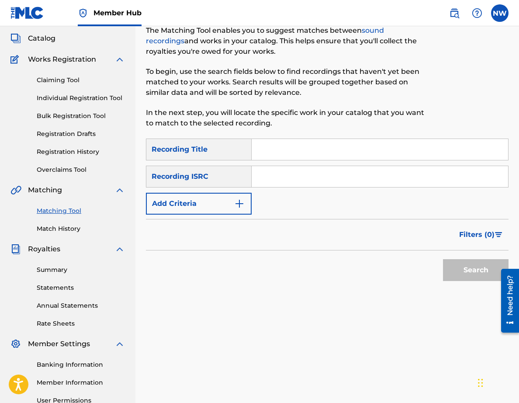
click at [271, 144] on input "Search Form" at bounding box center [380, 149] width 257 height 21
type input "murder"
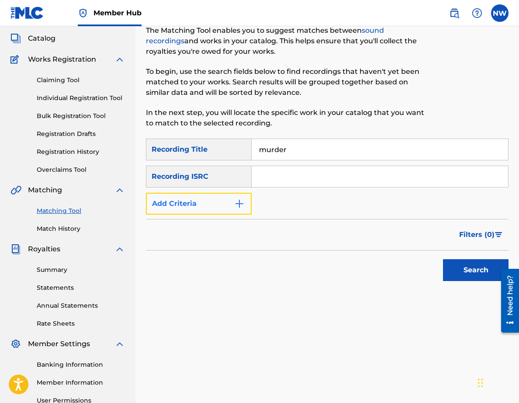
click at [232, 197] on button "Add Criteria" at bounding box center [199, 204] width 106 height 22
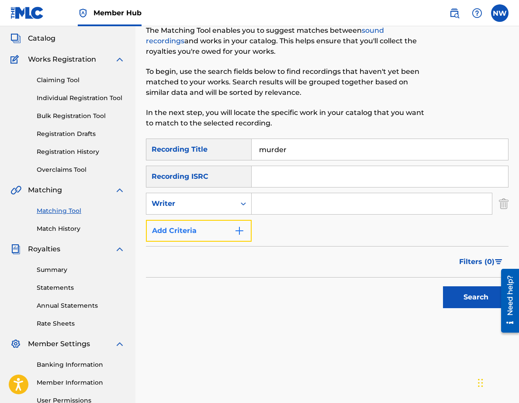
click at [197, 224] on button "Add Criteria" at bounding box center [199, 231] width 106 height 22
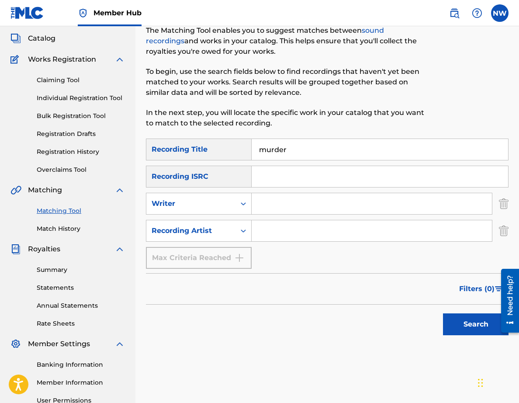
click at [275, 219] on div "SearchWithCriteria1234fb89-c2d0-4f09-8bec-00e14e916873 Recording Title murder S…" at bounding box center [327, 204] width 363 height 130
click at [275, 226] on input "Search Form" at bounding box center [372, 230] width 240 height 21
type input "koyal"
click at [468, 320] on button "Search" at bounding box center [476, 324] width 66 height 22
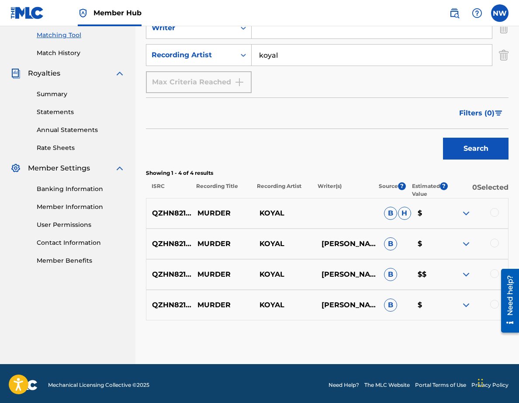
scroll to position [227, 0]
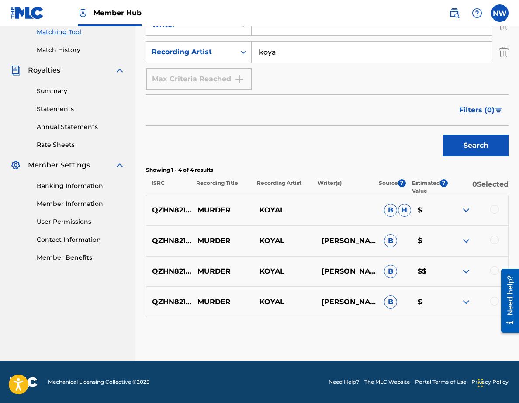
click at [494, 204] on div "QZHN82148346 MURDER [PERSON_NAME]" at bounding box center [327, 210] width 363 height 31
click at [495, 211] on div at bounding box center [494, 209] width 9 height 9
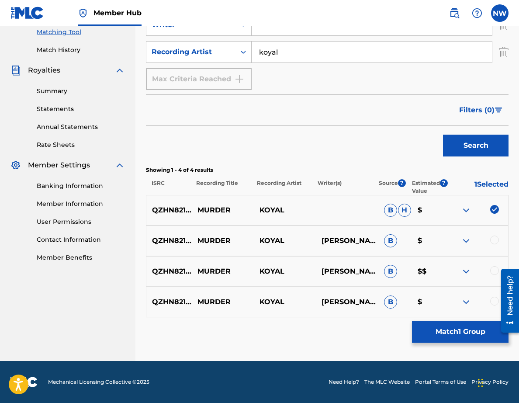
click at [495, 233] on div "QZHN82148346 MURDER [PERSON_NAME] $" at bounding box center [327, 241] width 363 height 31
click at [495, 237] on div at bounding box center [494, 240] width 9 height 9
click at [494, 269] on div at bounding box center [494, 270] width 9 height 9
click at [492, 295] on div "QZHN82148346 MURDER [PERSON_NAME], [PERSON_NAME], [PERSON_NAME] [PERSON_NAME] […" at bounding box center [327, 302] width 363 height 31
click at [492, 298] on div at bounding box center [477, 302] width 62 height 10
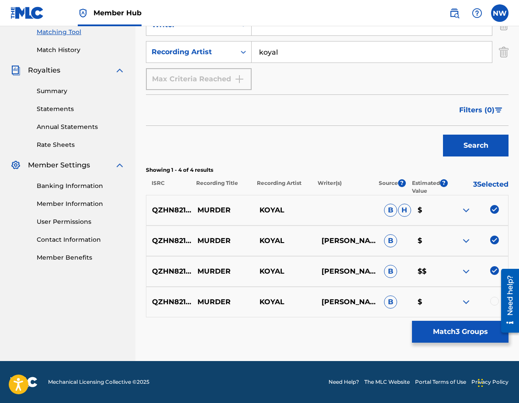
click at [494, 300] on div at bounding box center [494, 301] width 9 height 9
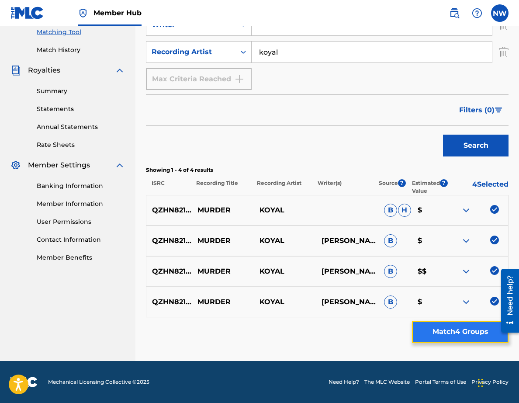
click at [477, 332] on button "Match 4 Groups" at bounding box center [460, 332] width 97 height 22
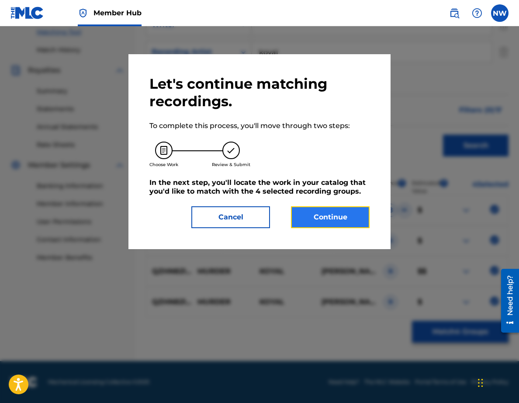
click at [328, 223] on button "Continue" at bounding box center [330, 217] width 79 height 22
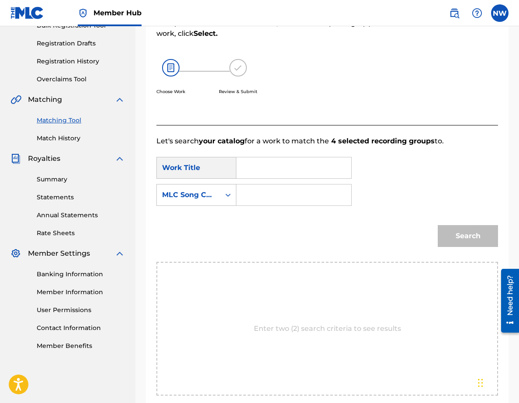
click at [294, 174] on input "Search Form" at bounding box center [294, 167] width 100 height 21
type input "murder"
click at [225, 197] on icon "Search Form" at bounding box center [228, 195] width 9 height 9
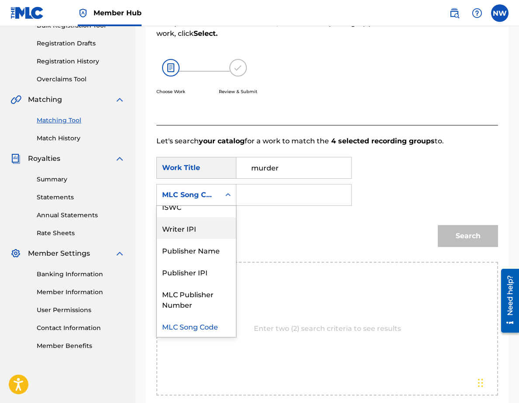
scroll to position [0, 0]
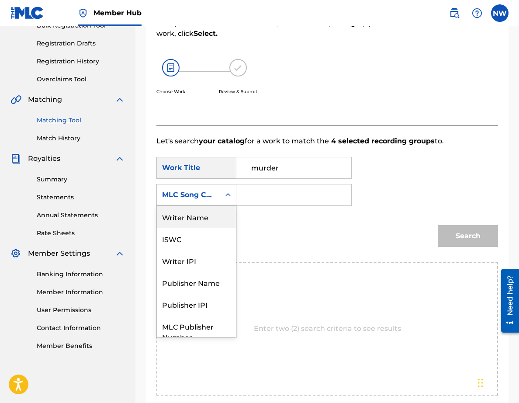
click at [212, 217] on div "Writer Name" at bounding box center [196, 217] width 79 height 22
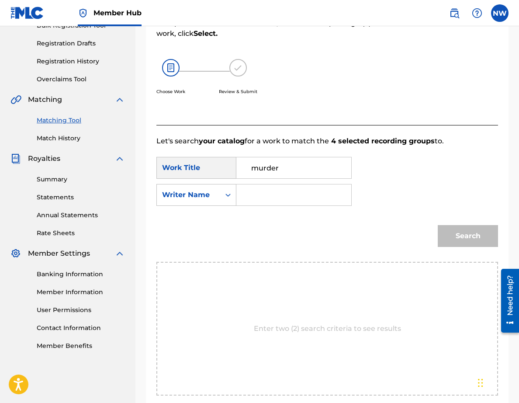
click at [253, 200] on input "Search Form" at bounding box center [294, 194] width 100 height 21
type input "pooja"
click at [438, 225] on button "Search" at bounding box center [468, 236] width 60 height 22
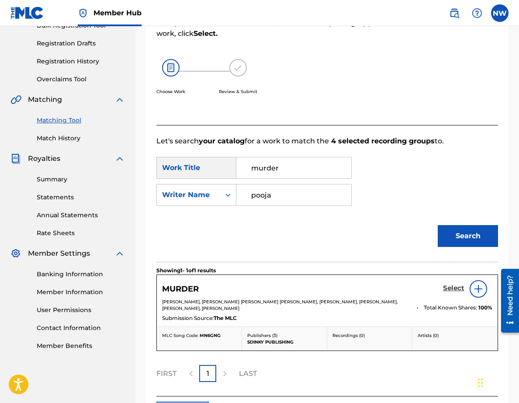
click at [455, 288] on h5 "Select" at bounding box center [453, 288] width 21 height 8
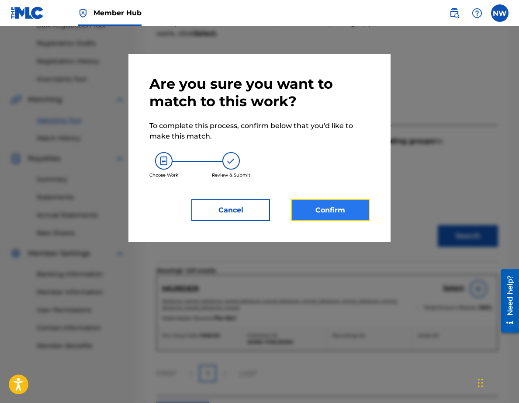
click at [342, 208] on button "Confirm" at bounding box center [330, 210] width 79 height 22
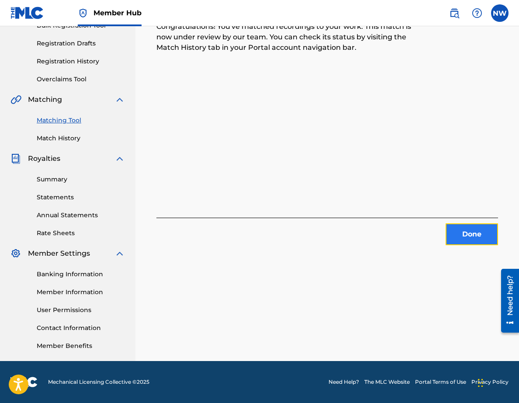
click at [465, 233] on button "Done" at bounding box center [472, 234] width 52 height 22
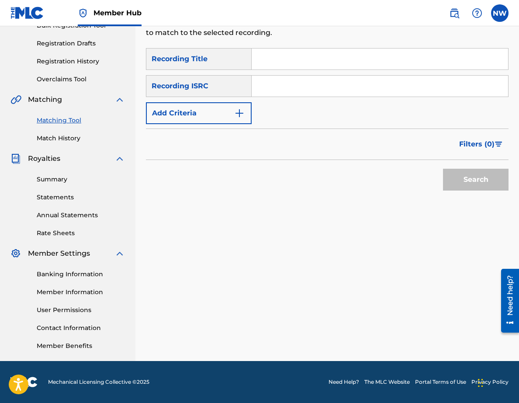
click at [277, 55] on input "Search Form" at bounding box center [380, 59] width 257 height 21
type input "Past life"
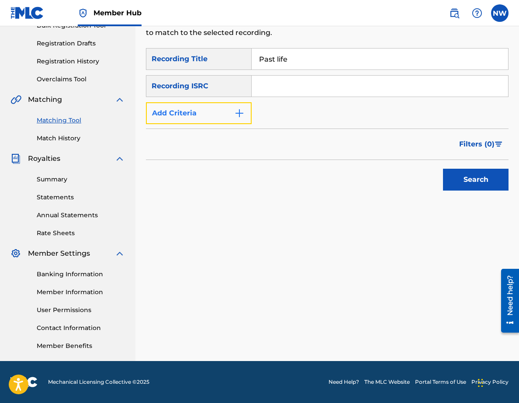
click at [195, 110] on button "Add Criteria" at bounding box center [199, 113] width 106 height 22
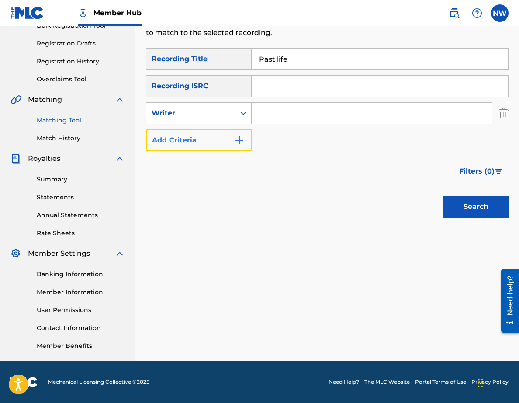
click at [228, 137] on button "Add Criteria" at bounding box center [199, 140] width 106 height 22
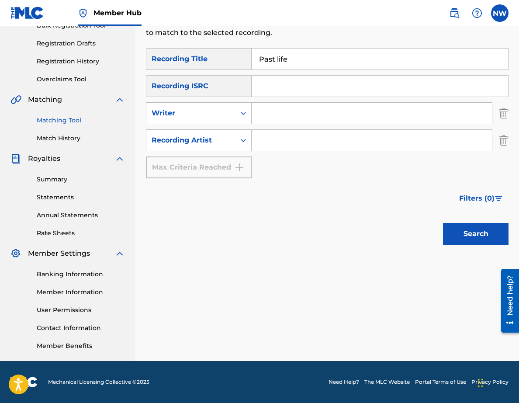
click at [292, 131] on input "Search Form" at bounding box center [372, 140] width 240 height 21
type input "koyal"
click at [467, 233] on button "Search" at bounding box center [476, 234] width 66 height 22
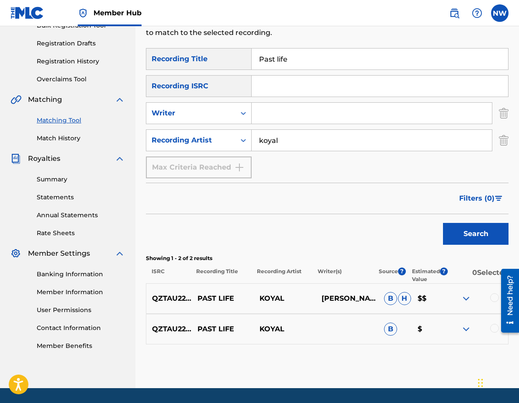
click at [493, 298] on div at bounding box center [494, 297] width 9 height 9
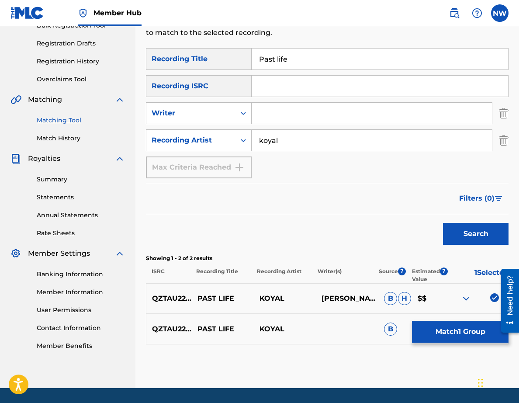
click at [460, 273] on p "1 Selected" at bounding box center [478, 276] width 61 height 16
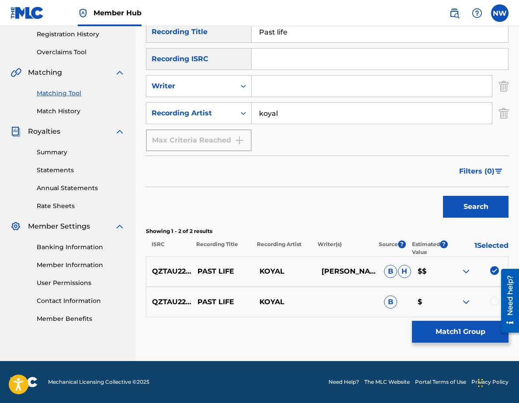
click at [493, 301] on div at bounding box center [494, 301] width 9 height 9
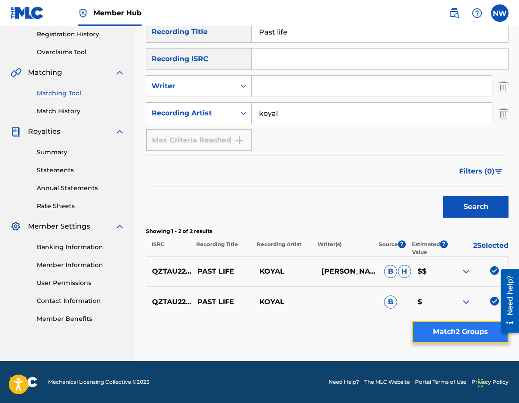
click at [480, 331] on button "Match 2 Groups" at bounding box center [460, 332] width 97 height 22
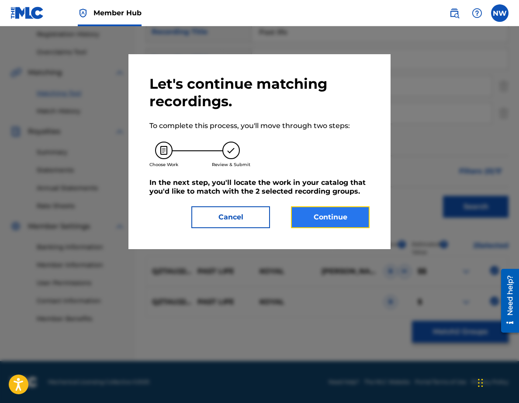
click at [349, 221] on button "Continue" at bounding box center [330, 217] width 79 height 22
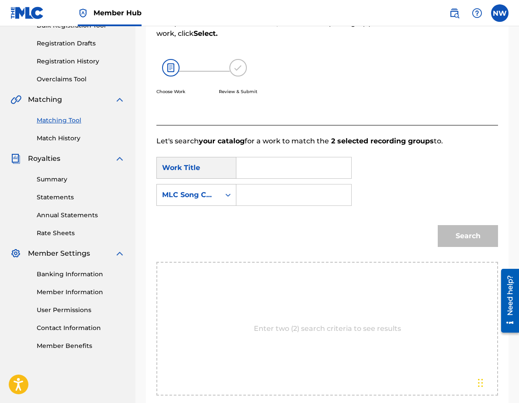
click at [251, 170] on input "Search Form" at bounding box center [294, 167] width 100 height 21
type input "past life"
click at [254, 191] on input "Search Form" at bounding box center [294, 194] width 100 height 21
click at [224, 197] on icon "Search Form" at bounding box center [228, 195] width 9 height 9
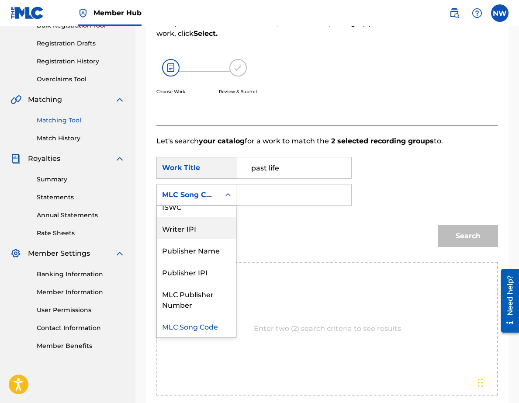
scroll to position [0, 0]
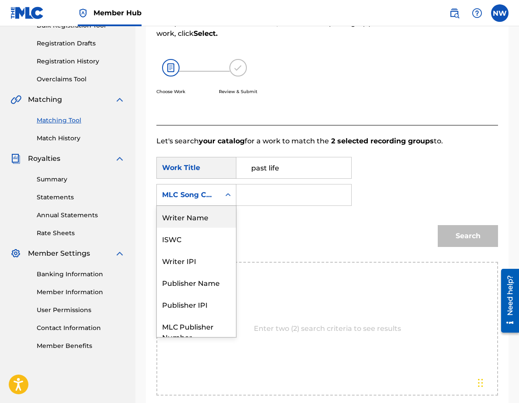
click at [211, 222] on div "Writer Name" at bounding box center [196, 217] width 79 height 22
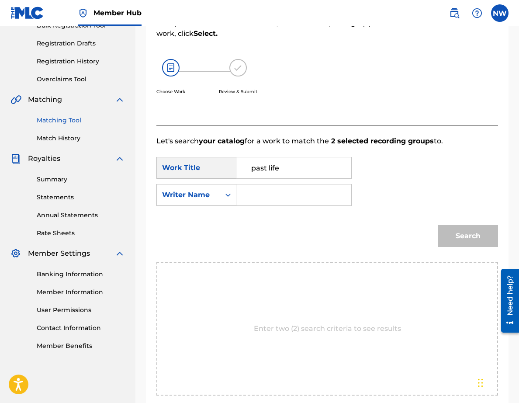
click at [252, 207] on div "SearchWithCriteriafc6cabe4-9db4-4500-92d2-abe4d4abcb0b Work Title past life Sea…" at bounding box center [327, 184] width 342 height 54
click at [260, 200] on input "Search Form" at bounding box center [294, 194] width 100 height 21
type input "noah"
click at [454, 237] on button "Search" at bounding box center [468, 236] width 60 height 22
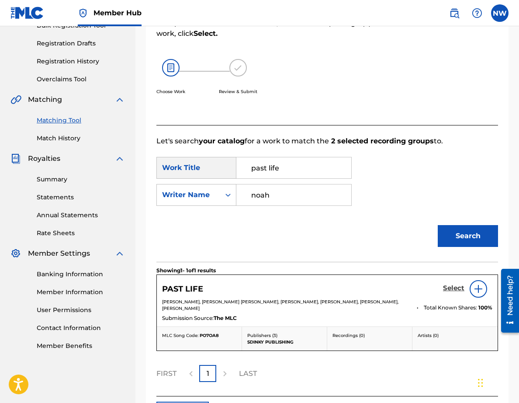
click at [456, 289] on h5 "Select" at bounding box center [453, 288] width 21 height 8
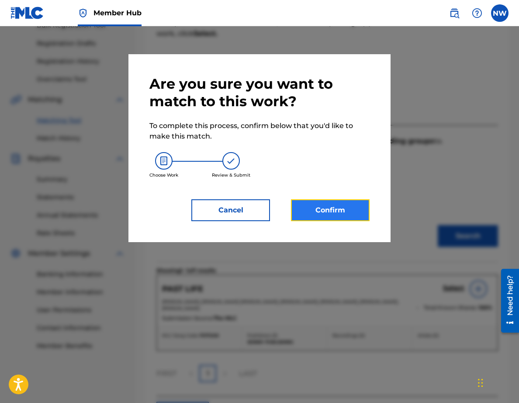
click at [342, 205] on button "Confirm" at bounding box center [330, 210] width 79 height 22
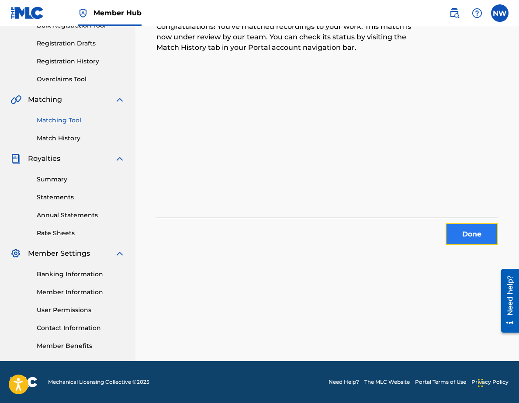
click at [473, 231] on button "Done" at bounding box center [472, 234] width 52 height 22
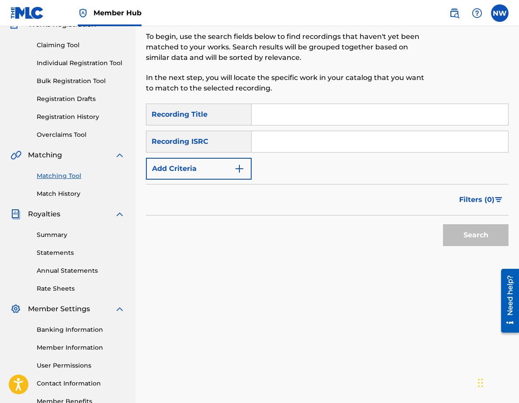
scroll to position [83, 0]
click at [292, 106] on input "Search Form" at bounding box center [380, 114] width 257 height 21
type input "strawberry fields"
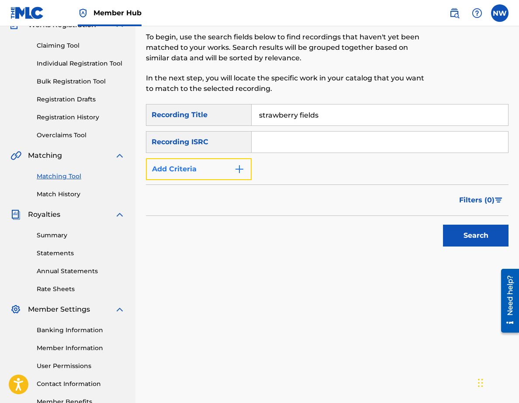
click at [216, 167] on button "Add Criteria" at bounding box center [199, 169] width 106 height 22
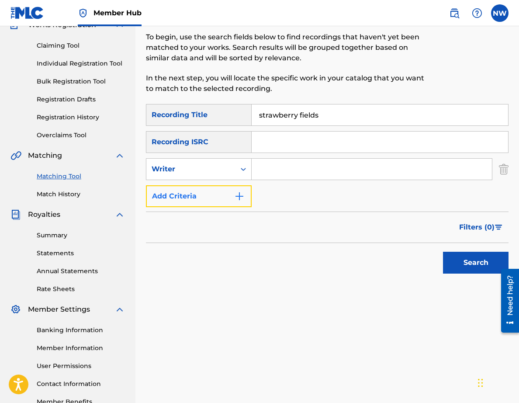
click at [209, 191] on button "Add Criteria" at bounding box center [199, 196] width 106 height 22
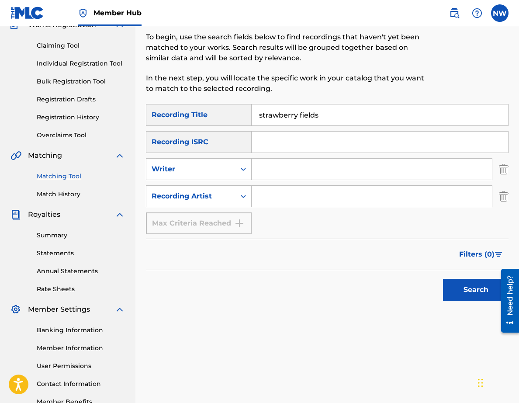
click at [314, 183] on div "SearchWithCriteria1234fb89-c2d0-4f09-8bec-00e14e916873 Recording Title strawber…" at bounding box center [327, 169] width 363 height 130
click at [314, 193] on input "Search Form" at bounding box center [372, 196] width 240 height 21
type input "koyal"
click at [452, 285] on button "Search" at bounding box center [476, 290] width 66 height 22
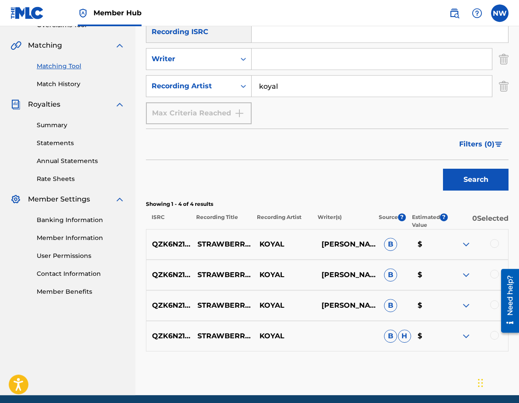
scroll to position [194, 0]
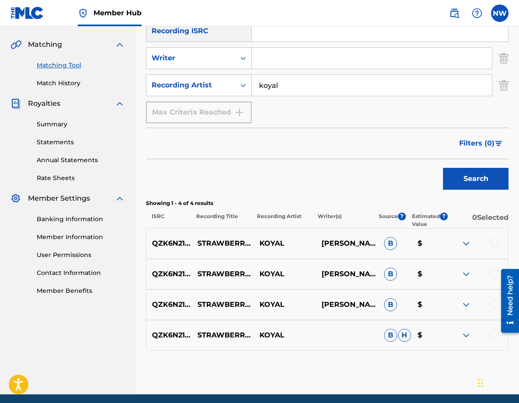
click at [494, 334] on div at bounding box center [494, 334] width 9 height 9
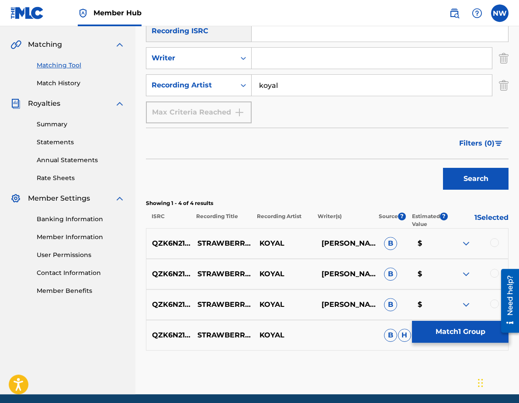
click at [490, 302] on div at bounding box center [477, 304] width 62 height 10
click at [490, 296] on div "QZK6N2140572 STRAWBERRY [PERSON_NAME] [PERSON_NAME], [PERSON_NAME], [PERSON_NAM…" at bounding box center [327, 304] width 363 height 31
click at [491, 300] on div at bounding box center [477, 304] width 62 height 10
click at [492, 302] on div at bounding box center [494, 303] width 9 height 9
click at [492, 275] on div at bounding box center [494, 273] width 9 height 9
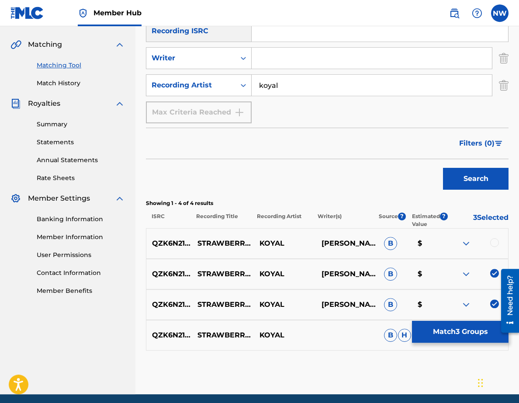
click at [492, 245] on div at bounding box center [494, 242] width 9 height 9
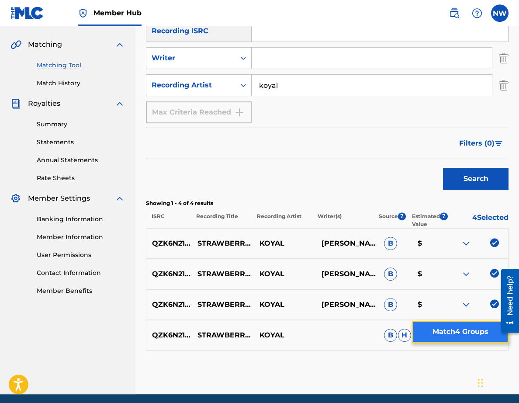
click at [461, 332] on button "Match 4 Groups" at bounding box center [460, 332] width 97 height 22
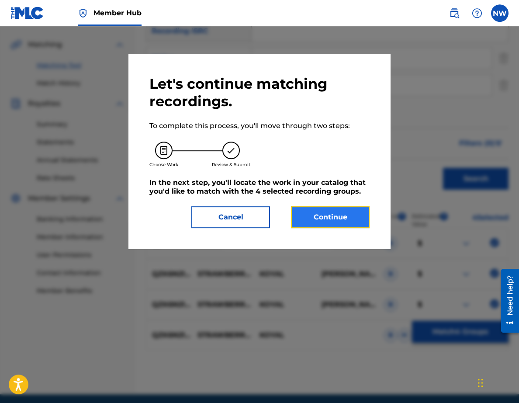
click at [342, 210] on button "Continue" at bounding box center [330, 217] width 79 height 22
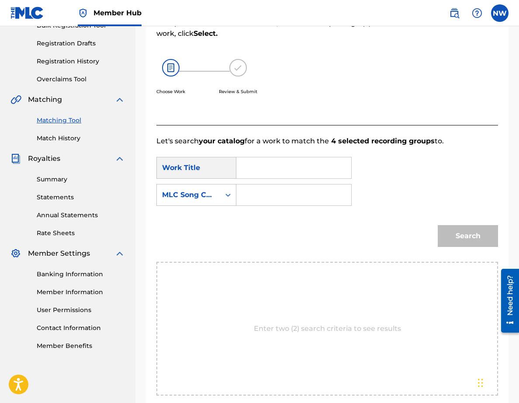
click at [285, 170] on input "Search Form" at bounding box center [294, 167] width 100 height 21
type input "strawberry"
click at [240, 203] on div "Search Form" at bounding box center [293, 195] width 115 height 22
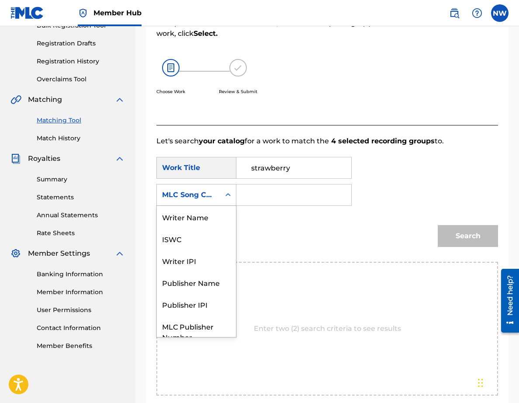
click at [215, 203] on div "MLC Song Code" at bounding box center [188, 195] width 63 height 17
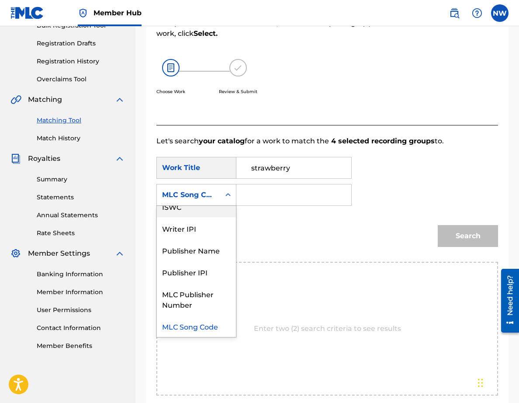
scroll to position [0, 0]
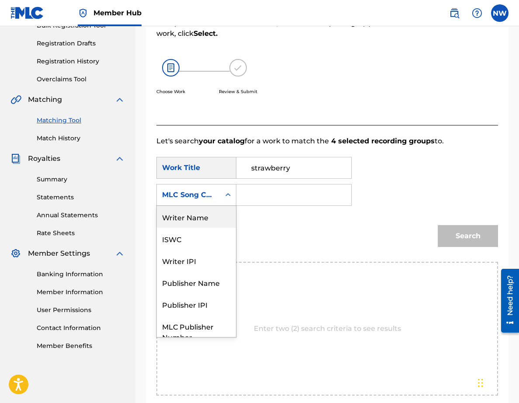
click at [211, 210] on div "Writer Name" at bounding box center [196, 217] width 79 height 22
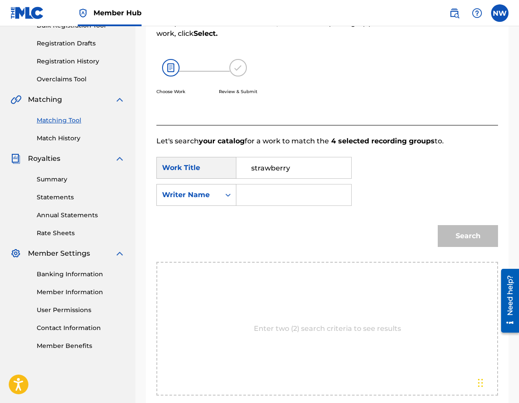
click at [247, 200] on input "Search Form" at bounding box center [294, 194] width 100 height 21
type input "pooja"
click at [438, 225] on button "Search" at bounding box center [468, 236] width 60 height 22
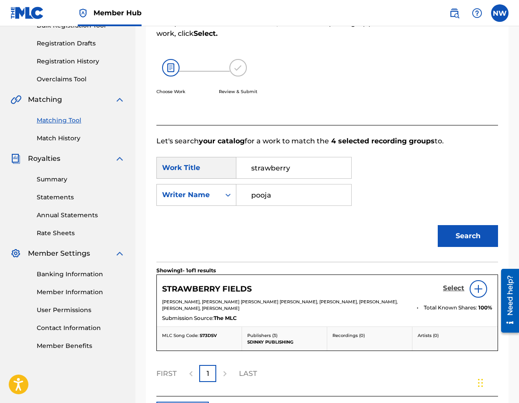
click at [457, 287] on h5 "Select" at bounding box center [453, 288] width 21 height 8
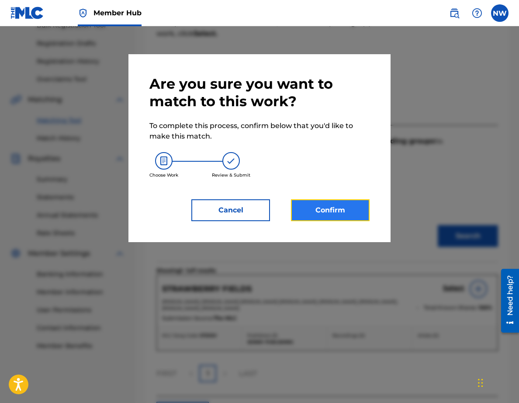
click at [363, 218] on button "Confirm" at bounding box center [330, 210] width 79 height 22
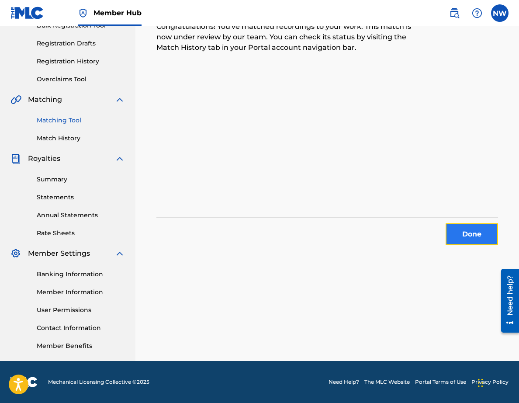
click at [459, 225] on button "Done" at bounding box center [472, 234] width 52 height 22
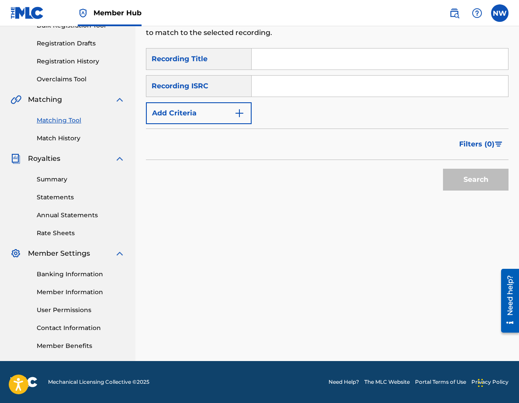
click at [281, 63] on input "Search Form" at bounding box center [380, 59] width 257 height 21
type input "sunrise"
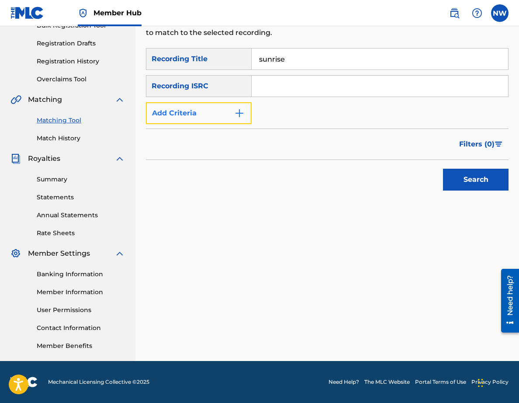
click at [243, 110] on img "Search Form" at bounding box center [239, 113] width 10 height 10
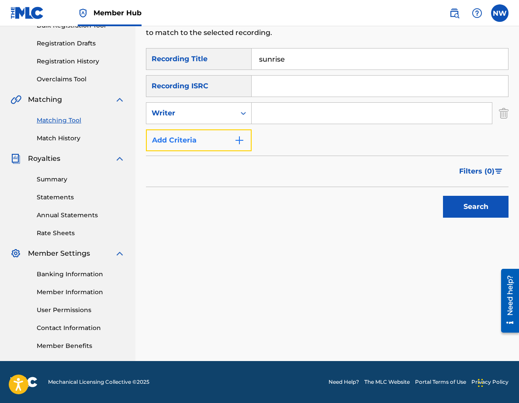
click at [218, 130] on button "Add Criteria" at bounding box center [199, 140] width 106 height 22
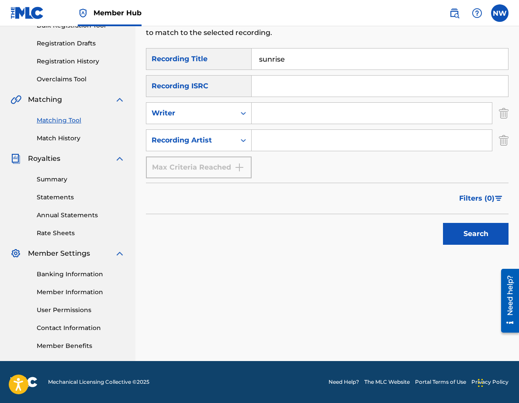
click at [267, 140] on input "Search Form" at bounding box center [372, 140] width 240 height 21
type input "koyal"
click at [466, 227] on button "Search" at bounding box center [476, 234] width 66 height 22
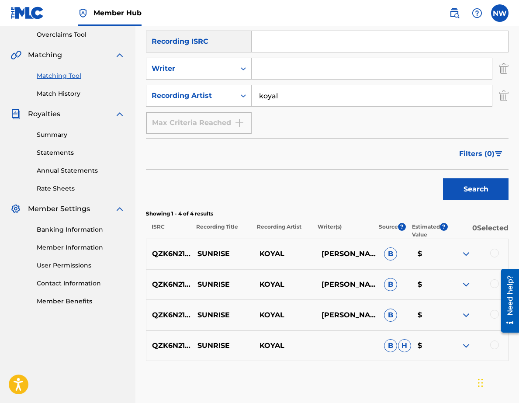
scroll to position [196, 0]
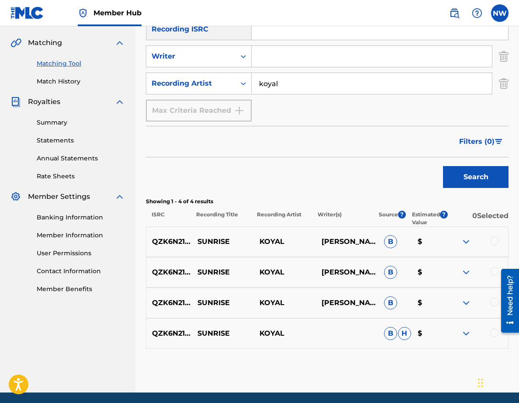
click at [495, 242] on div at bounding box center [494, 240] width 9 height 9
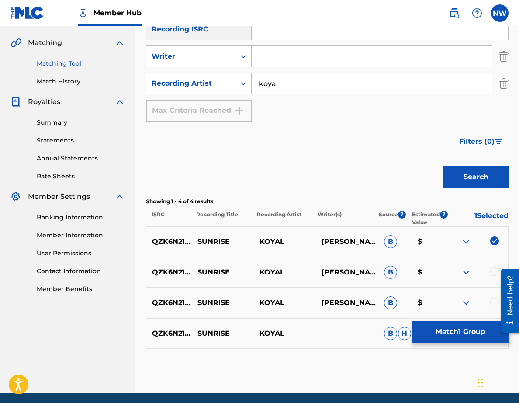
click at [495, 271] on div at bounding box center [494, 271] width 9 height 9
click at [494, 299] on div at bounding box center [494, 302] width 9 height 9
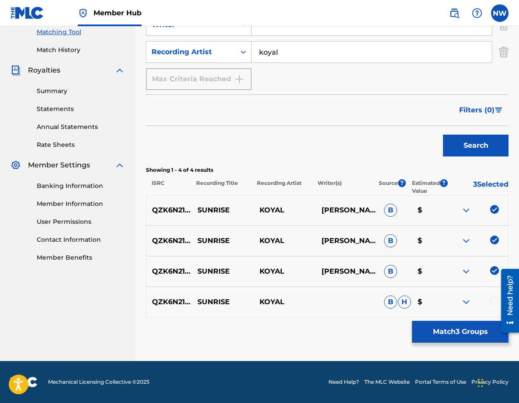
click at [494, 301] on div at bounding box center [494, 301] width 9 height 9
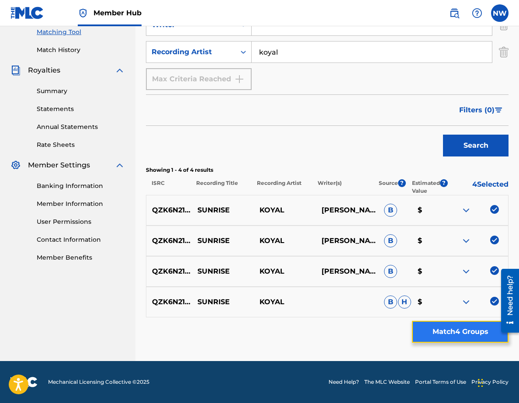
click at [481, 333] on button "Match 4 Groups" at bounding box center [460, 332] width 97 height 22
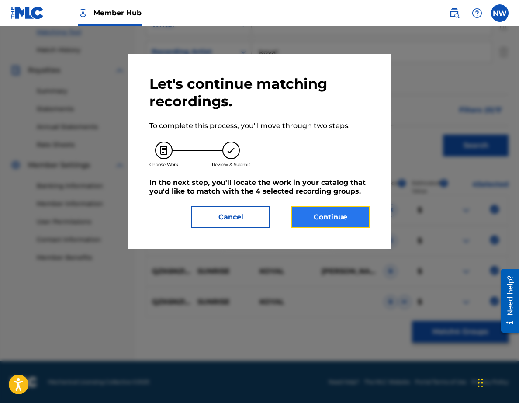
click at [350, 224] on button "Continue" at bounding box center [330, 217] width 79 height 22
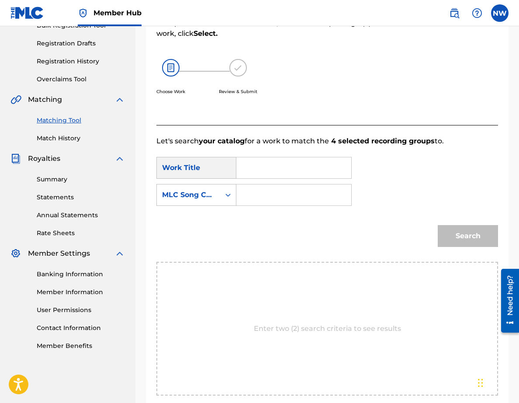
click at [261, 161] on input "Search Form" at bounding box center [294, 167] width 100 height 21
type input "sunrise"
click at [199, 200] on div "MLC Song Code" at bounding box center [188, 195] width 63 height 17
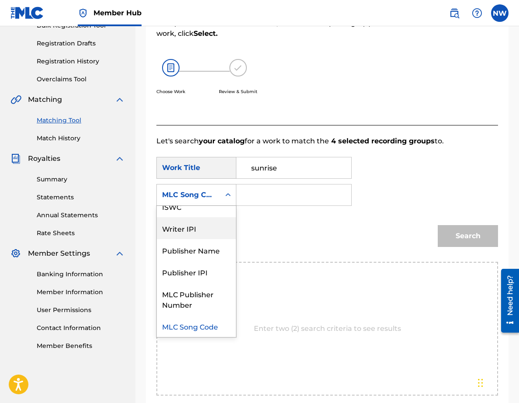
scroll to position [0, 0]
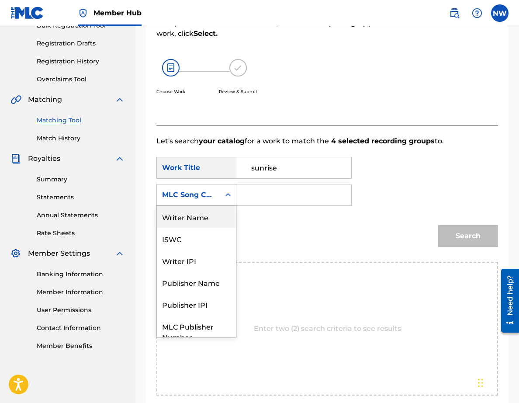
click at [199, 223] on div "Writer Name" at bounding box center [196, 217] width 79 height 22
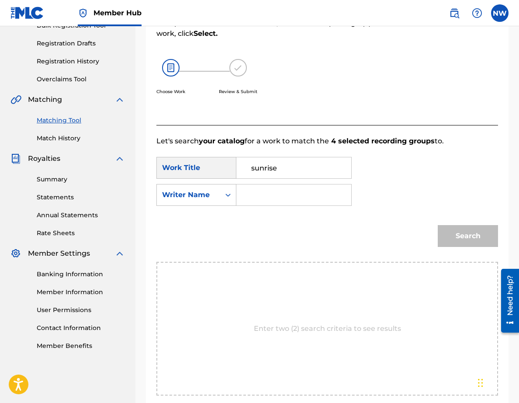
click at [271, 192] on input "Search Form" at bounding box center [294, 194] width 100 height 21
type input "n"
type input "[PERSON_NAME]"
click at [451, 245] on button "Search" at bounding box center [468, 236] width 60 height 22
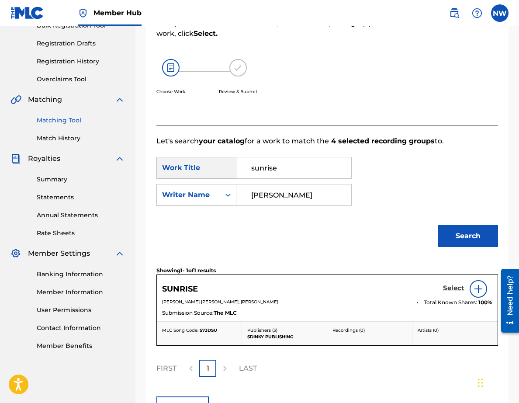
click at [454, 288] on h5 "Select" at bounding box center [453, 288] width 21 height 8
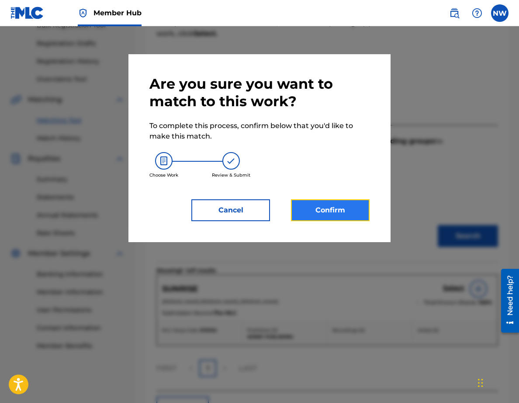
click at [351, 216] on button "Confirm" at bounding box center [330, 210] width 79 height 22
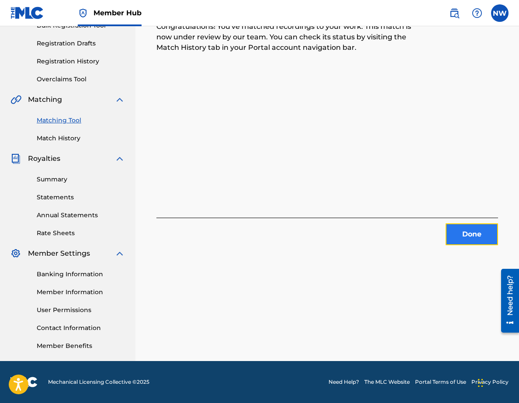
click at [480, 242] on button "Done" at bounding box center [472, 234] width 52 height 22
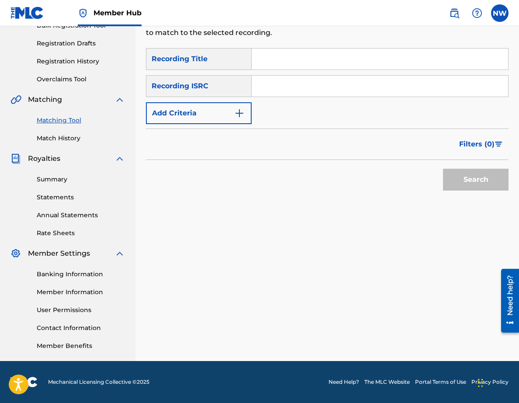
click at [275, 52] on input "Search Form" at bounding box center [380, 59] width 257 height 21
type input "tellin on you"
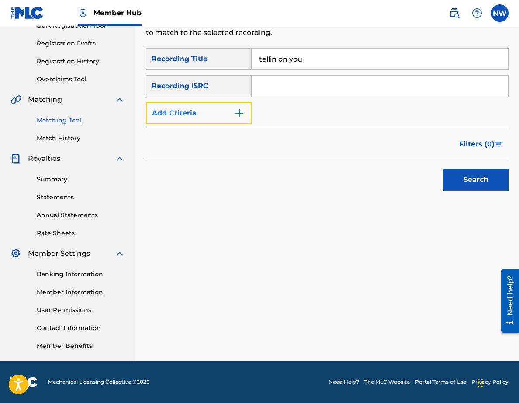
click at [218, 110] on button "Add Criteria" at bounding box center [199, 113] width 106 height 22
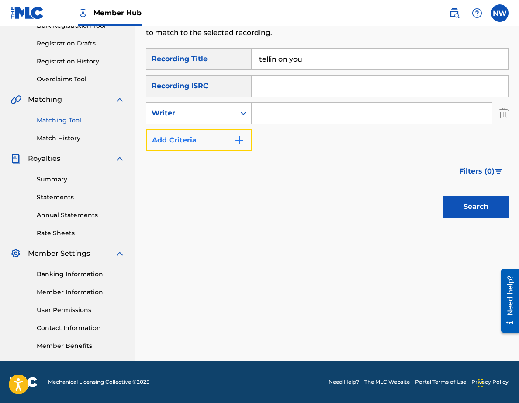
click at [220, 132] on button "Add Criteria" at bounding box center [199, 140] width 106 height 22
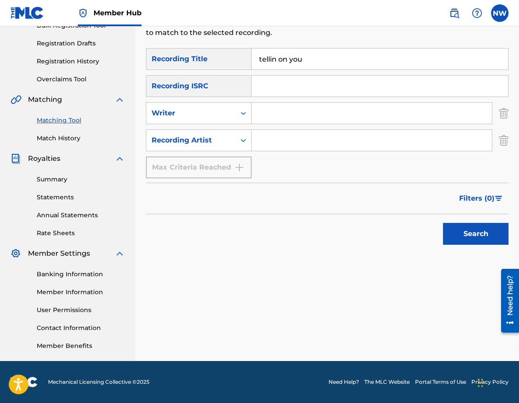
click at [294, 139] on input "Search Form" at bounding box center [372, 140] width 240 height 21
type input "koyal"
click at [443, 223] on button "Search" at bounding box center [476, 234] width 66 height 22
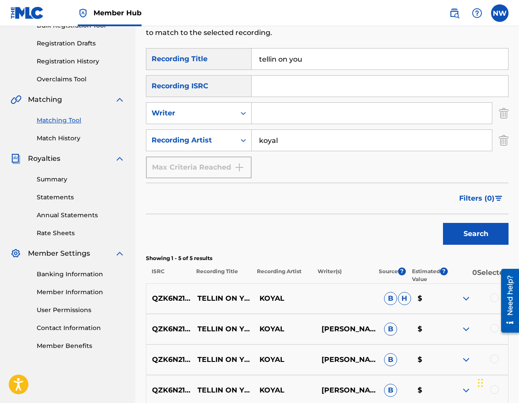
scroll to position [258, 0]
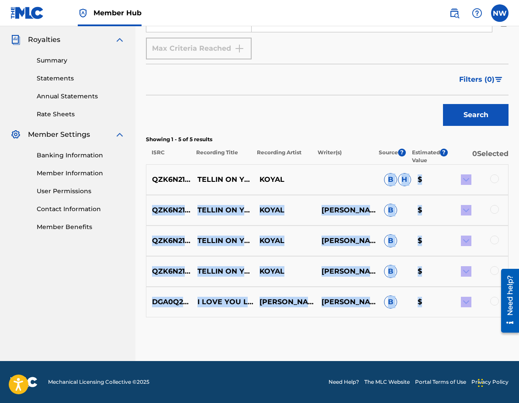
drag, startPoint x: 422, startPoint y: 300, endPoint x: 391, endPoint y: 164, distance: 139.1
click at [391, 164] on div "Matching Tool The Matching Tool enables you to suggest matches between sound re…" at bounding box center [327, 75] width 363 height 571
click at [407, 298] on p "B" at bounding box center [395, 301] width 34 height 13
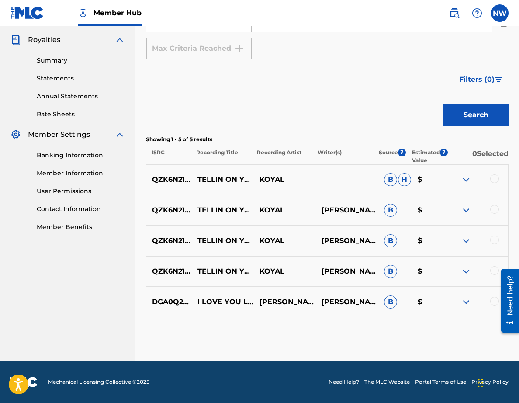
click at [495, 179] on div at bounding box center [494, 178] width 9 height 9
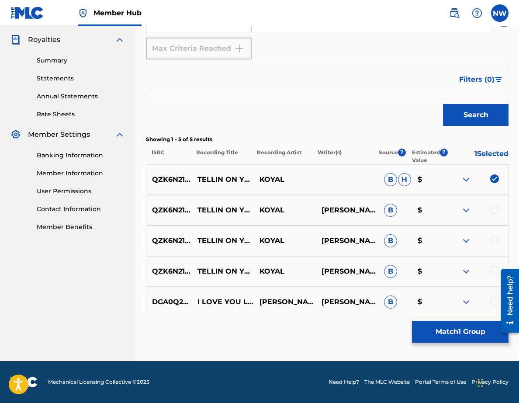
click at [495, 206] on div at bounding box center [494, 209] width 9 height 9
click at [497, 236] on div at bounding box center [477, 241] width 62 height 10
click at [497, 237] on div at bounding box center [494, 240] width 9 height 9
click at [497, 273] on div at bounding box center [507, 300] width 24 height 72
click at [493, 274] on div at bounding box center [494, 270] width 9 height 9
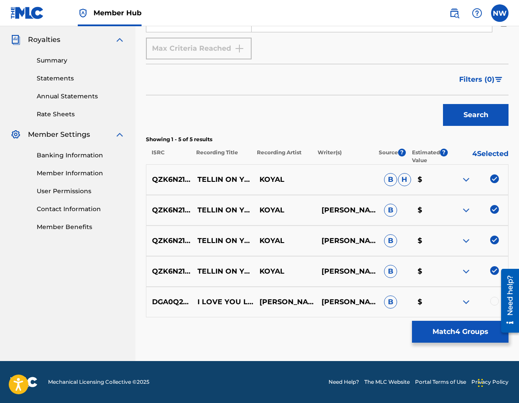
click at [493, 299] on div at bounding box center [494, 301] width 9 height 9
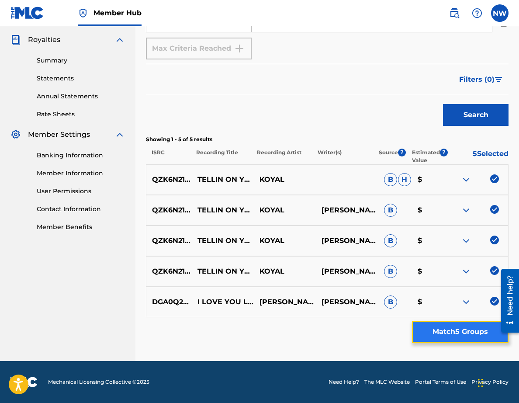
click at [477, 337] on button "Match 5 Groups" at bounding box center [460, 332] width 97 height 22
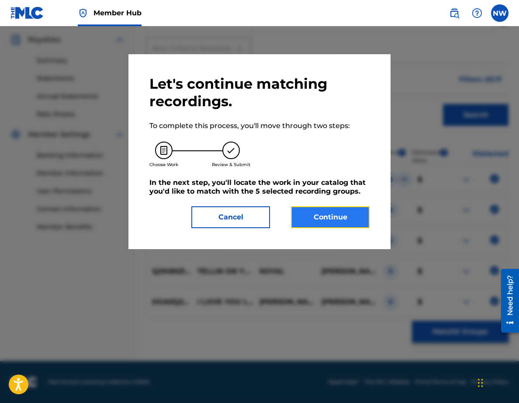
click at [340, 218] on button "Continue" at bounding box center [330, 217] width 79 height 22
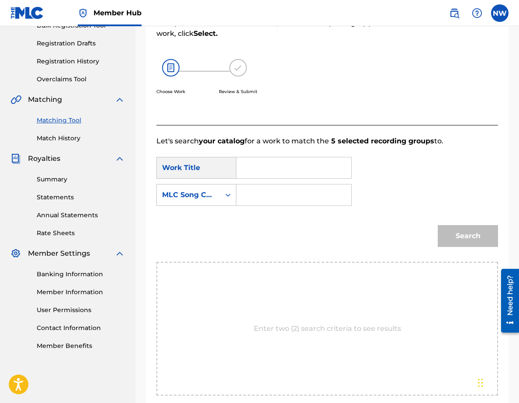
click at [305, 171] on input "Search Form" at bounding box center [294, 167] width 100 height 21
type input "tellin on you"
click at [305, 202] on input "Search Form" at bounding box center [294, 194] width 100 height 21
click at [226, 198] on icon "Search Form" at bounding box center [228, 195] width 9 height 9
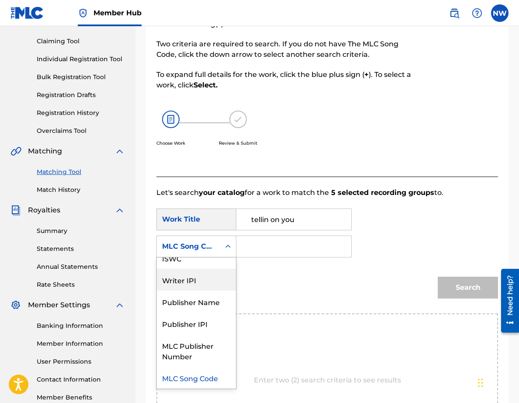
scroll to position [0, 0]
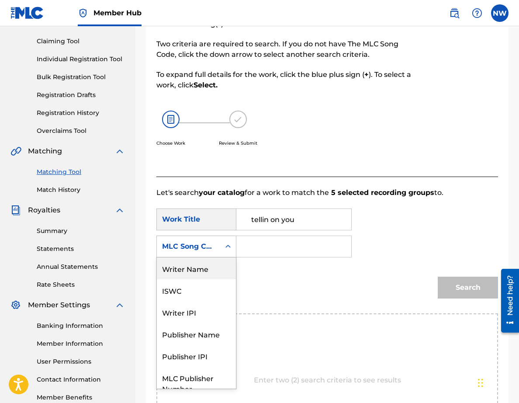
click at [203, 274] on div "Writer Name" at bounding box center [196, 268] width 79 height 22
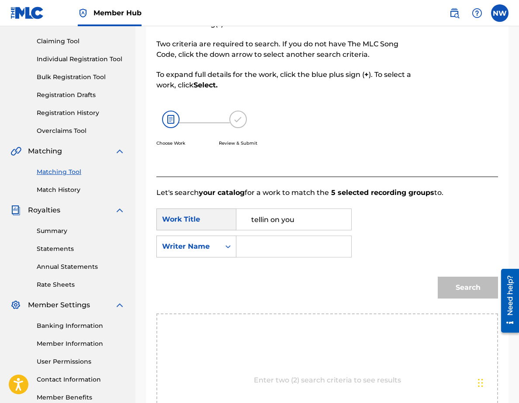
click at [246, 254] on input "Search Form" at bounding box center [294, 246] width 100 height 21
type input "p"
type input "pooja"
click at [438, 277] on button "Search" at bounding box center [468, 288] width 60 height 22
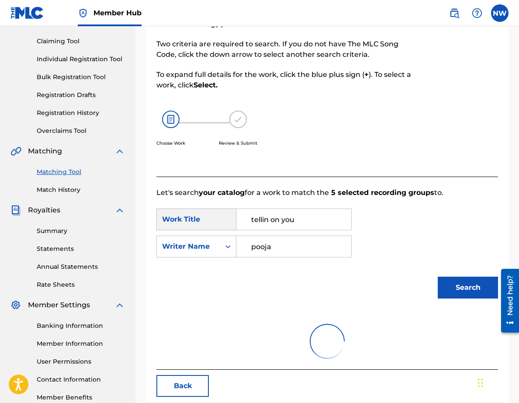
scroll to position [157, 0]
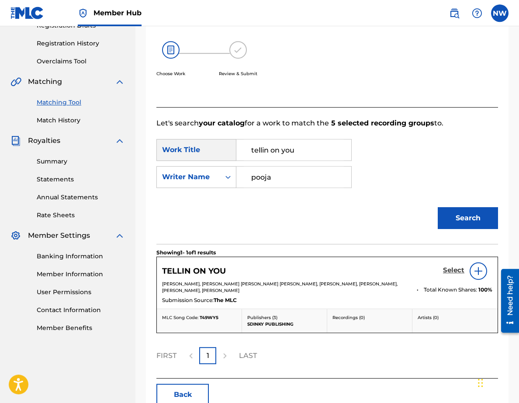
click at [455, 267] on h5 "Select" at bounding box center [453, 270] width 21 height 8
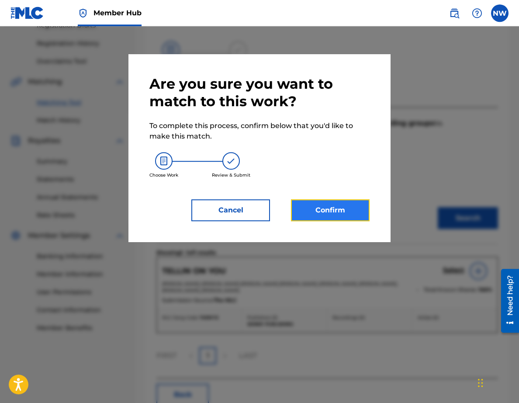
click at [362, 219] on button "Confirm" at bounding box center [330, 210] width 79 height 22
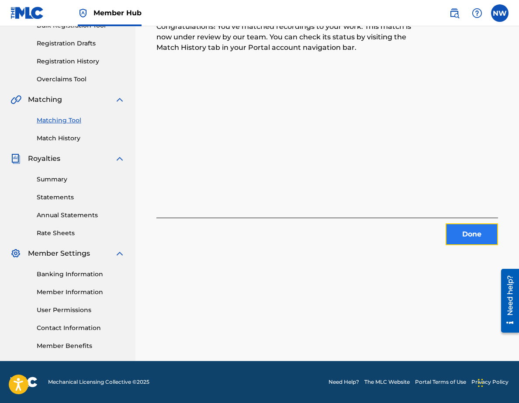
click at [452, 236] on button "Done" at bounding box center [472, 234] width 52 height 22
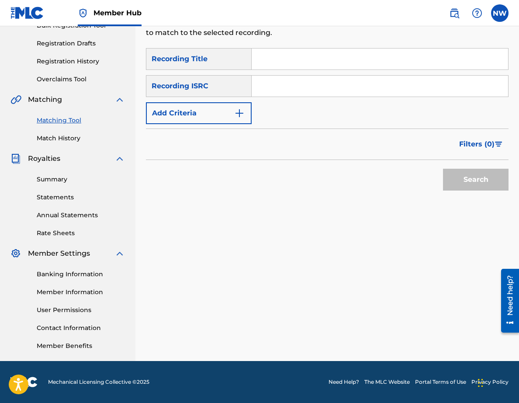
click at [320, 56] on input "Search Form" at bounding box center [380, 59] width 257 height 21
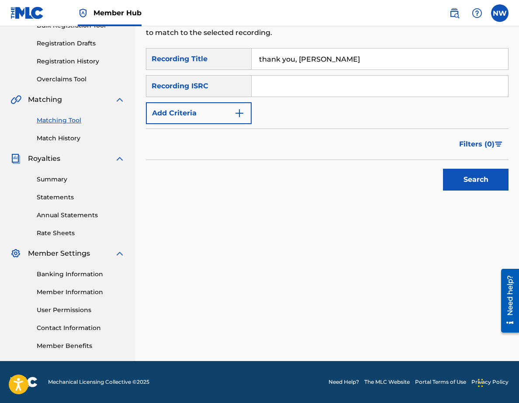
type input "thank you, [PERSON_NAME]"
click at [309, 88] on input "Search Form" at bounding box center [380, 86] width 257 height 21
click at [236, 85] on div "Recording ISRC" at bounding box center [199, 86] width 106 height 22
click at [224, 118] on button "Add Criteria" at bounding box center [199, 113] width 106 height 22
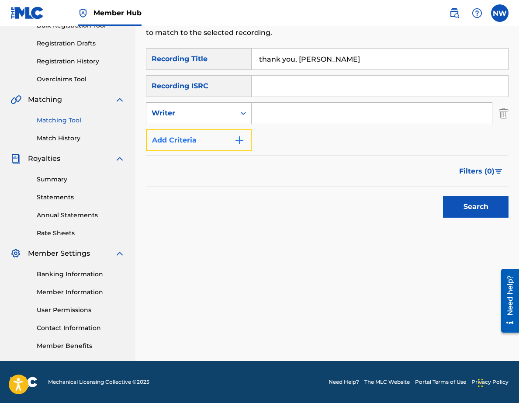
click at [216, 143] on button "Add Criteria" at bounding box center [199, 140] width 106 height 22
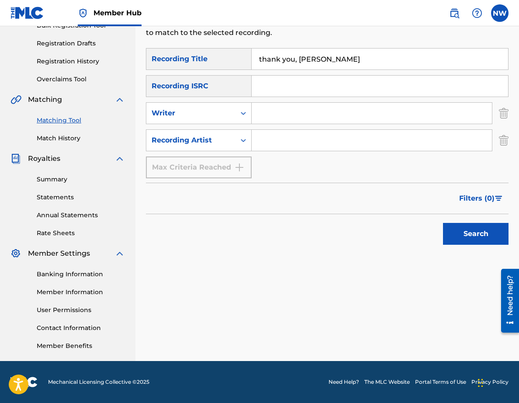
click at [276, 143] on input "Search Form" at bounding box center [372, 140] width 240 height 21
type input "koyal"
click at [443, 223] on button "Search" at bounding box center [476, 234] width 66 height 22
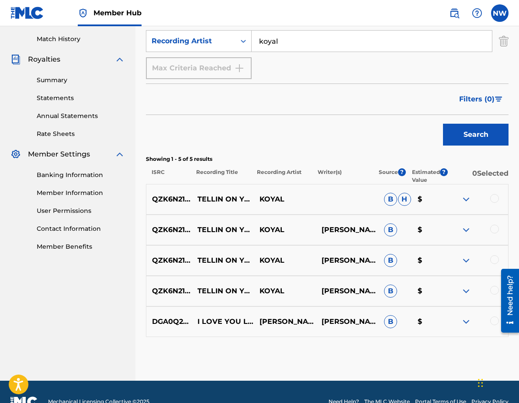
scroll to position [240, 0]
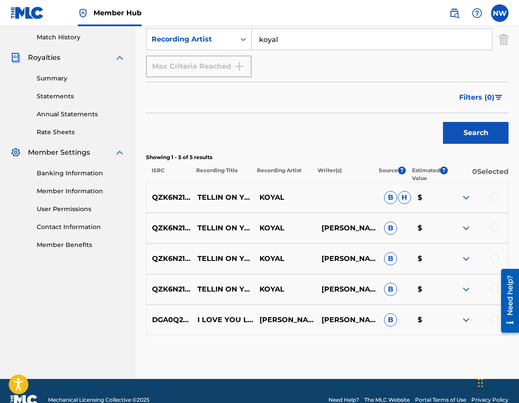
click at [491, 197] on div at bounding box center [494, 196] width 9 height 9
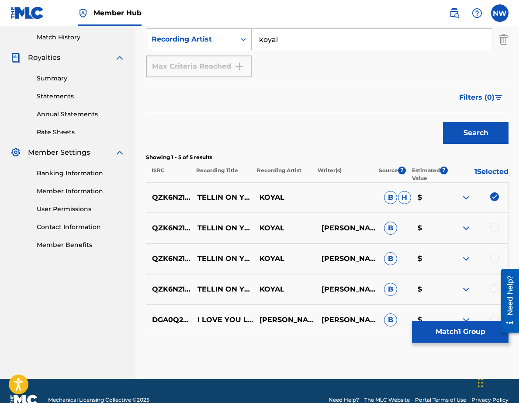
click at [495, 226] on div at bounding box center [494, 227] width 9 height 9
click at [492, 257] on div at bounding box center [494, 258] width 9 height 9
click at [492, 289] on div at bounding box center [494, 288] width 9 height 9
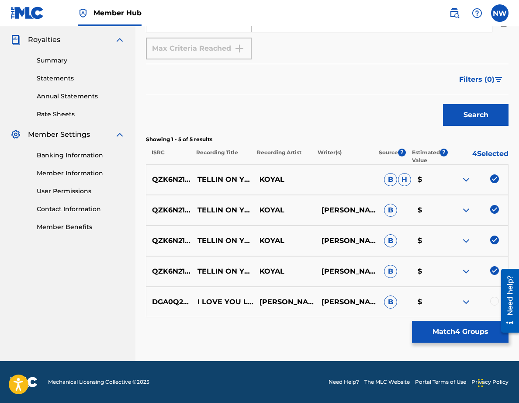
click at [494, 298] on div at bounding box center [494, 301] width 9 height 9
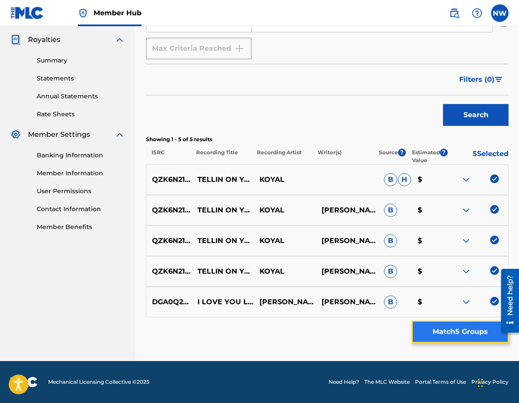
click at [474, 327] on button "Match 5 Groups" at bounding box center [460, 332] width 97 height 22
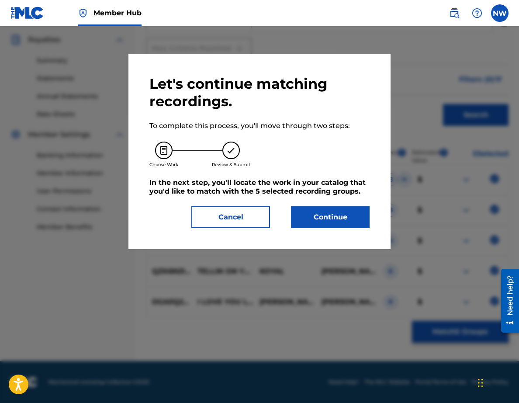
click at [332, 205] on div "Let's continue matching recordings. To complete this process, you'll move throu…" at bounding box center [259, 151] width 220 height 153
click at [332, 206] on div "Let's continue matching recordings. To complete this process, you'll move throu…" at bounding box center [259, 151] width 220 height 153
click at [332, 213] on button "Continue" at bounding box center [330, 217] width 79 height 22
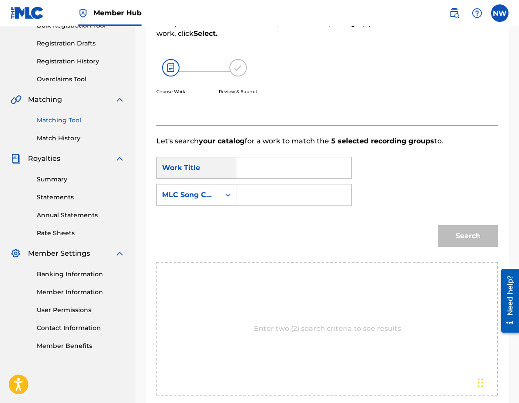
click at [285, 173] on input "Search Form" at bounding box center [294, 167] width 100 height 21
click at [258, 166] on input "Search Form" at bounding box center [294, 167] width 100 height 21
type input "thank you, [PERSON_NAME]"
click at [235, 197] on div "Search Form" at bounding box center [228, 195] width 16 height 16
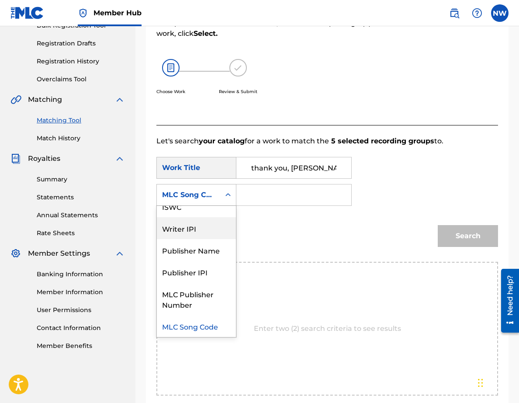
scroll to position [0, 0]
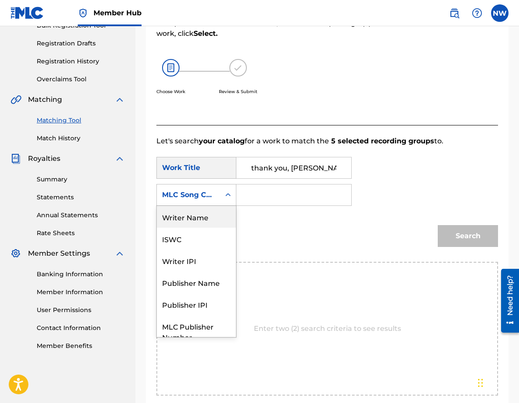
click at [206, 220] on div "Writer Name" at bounding box center [196, 217] width 79 height 22
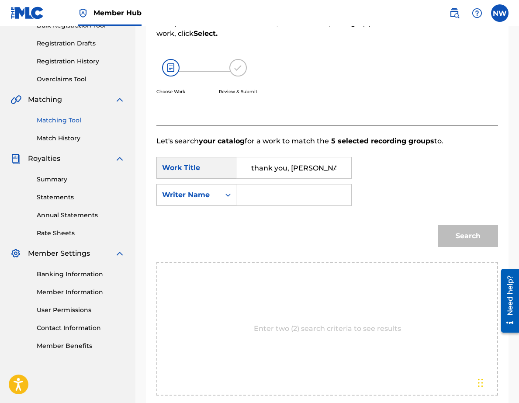
click at [257, 207] on div "SearchWithCriteriafc6cabe4-9db4-4500-92d2-abe4d4abcb0b Work Title thank you, da…" at bounding box center [327, 184] width 342 height 54
click at [265, 189] on input "Search Form" at bounding box center [294, 194] width 100 height 21
type input "w"
click at [438, 225] on button "Search" at bounding box center [468, 236] width 60 height 22
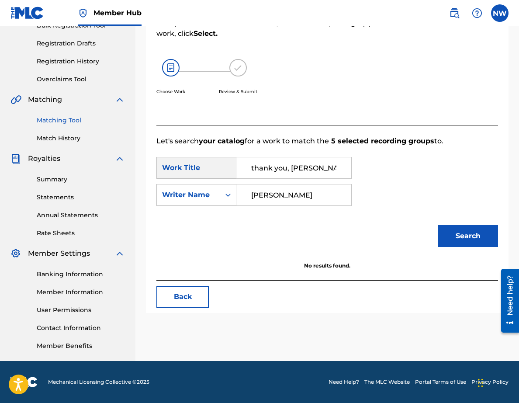
type input "[PERSON_NAME]"
click at [438, 225] on button "Search" at bounding box center [468, 236] width 60 height 22
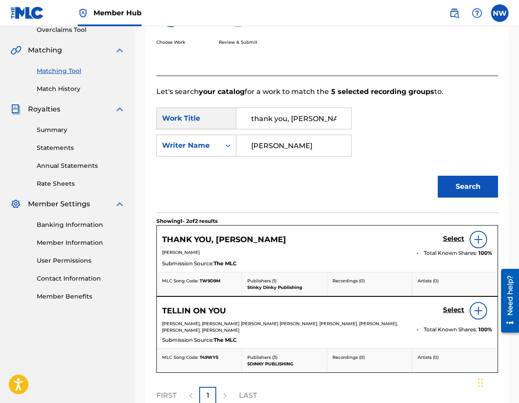
scroll to position [189, 0]
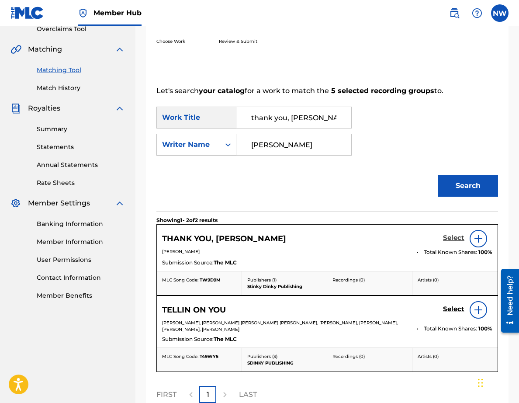
click at [456, 240] on h5 "Select" at bounding box center [453, 238] width 21 height 8
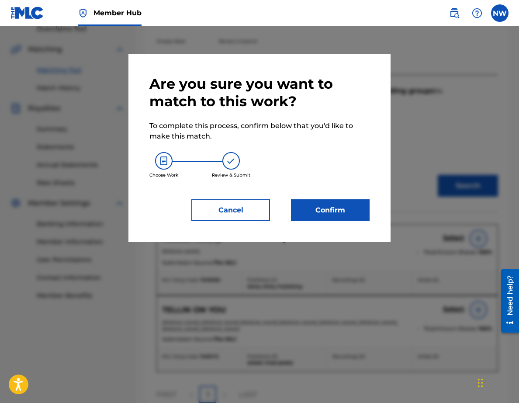
click at [165, 167] on img at bounding box center [163, 160] width 17 height 17
click at [320, 211] on button "Confirm" at bounding box center [330, 210] width 79 height 22
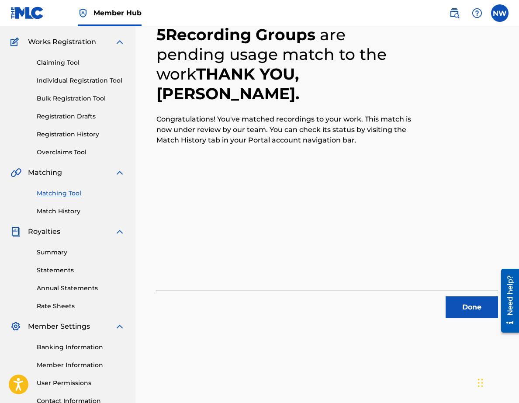
scroll to position [67, 0]
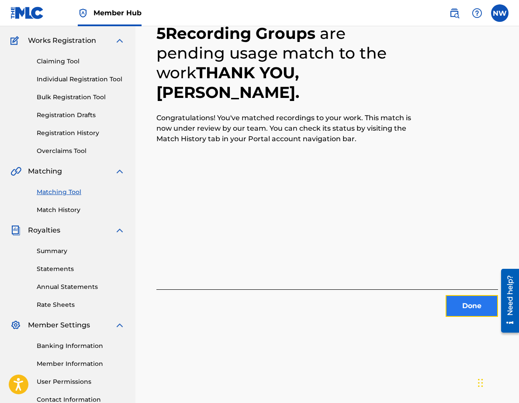
click at [460, 309] on button "Done" at bounding box center [472, 306] width 52 height 22
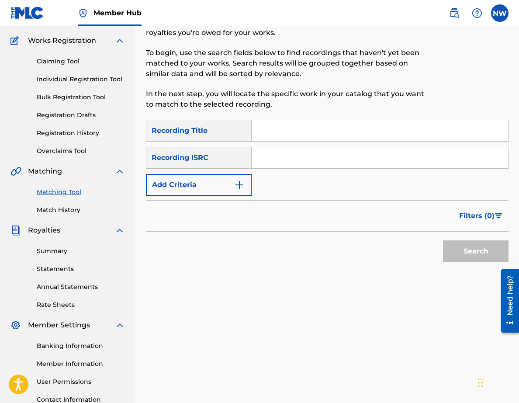
click at [271, 129] on input "Search Form" at bounding box center [380, 130] width 257 height 21
type input "the boy who cried fire"
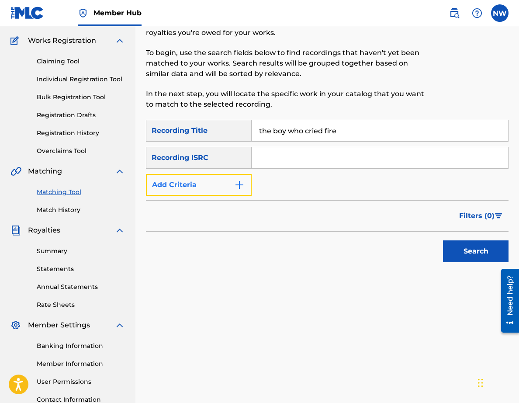
click at [205, 190] on button "Add Criteria" at bounding box center [199, 185] width 106 height 22
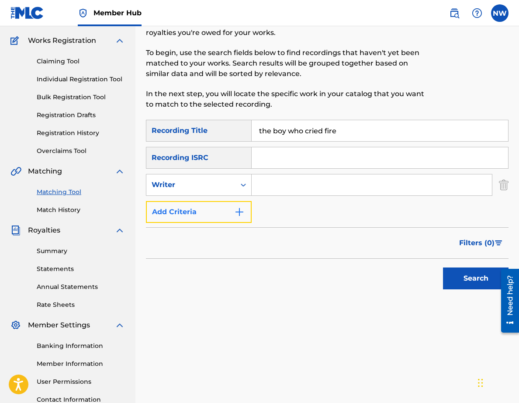
click at [203, 208] on button "Add Criteria" at bounding box center [199, 212] width 106 height 22
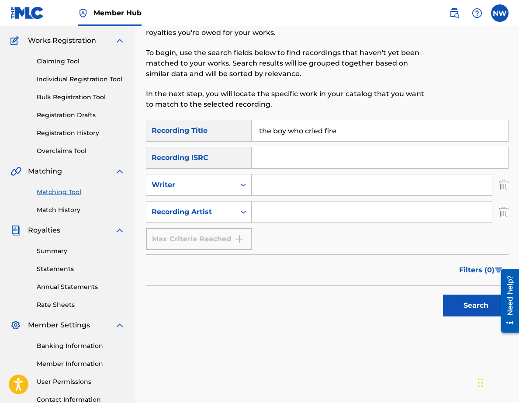
click at [296, 209] on input "Search Form" at bounding box center [372, 212] width 240 height 21
type input "p"
type input "koyal"
click at [443, 295] on button "Search" at bounding box center [476, 306] width 66 height 22
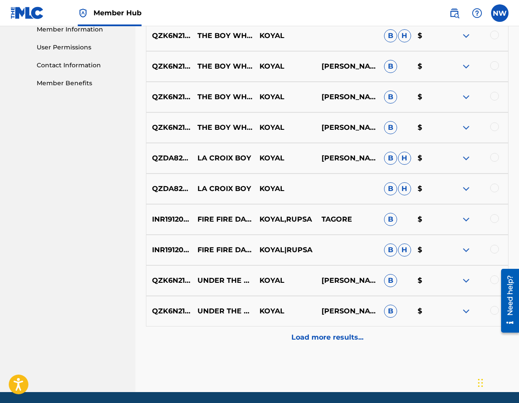
scroll to position [433, 0]
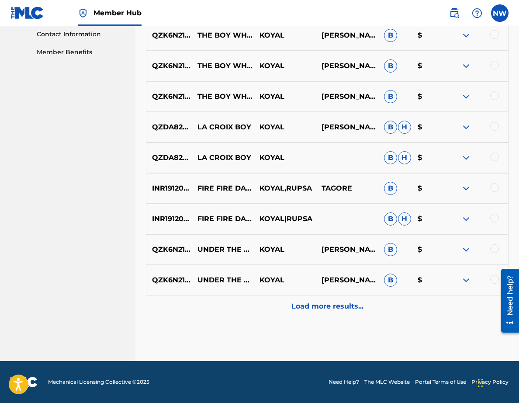
click at [462, 283] on img at bounding box center [466, 280] width 10 height 10
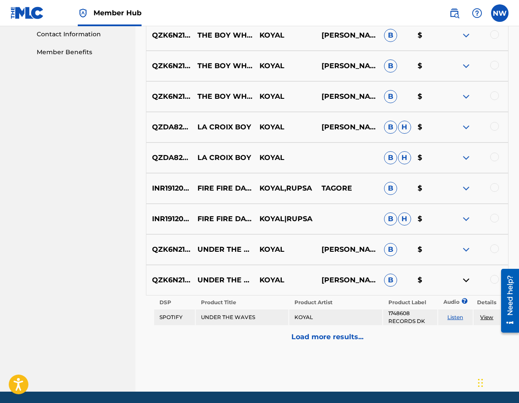
click at [461, 282] on div at bounding box center [477, 280] width 62 height 10
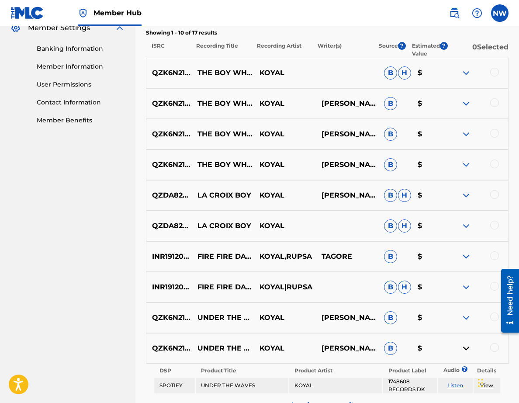
scroll to position [370, 0]
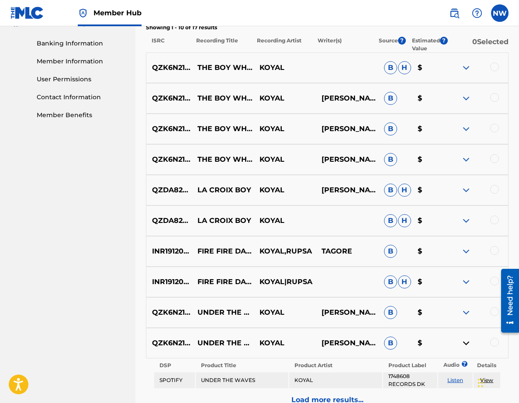
click at [490, 157] on div at bounding box center [477, 159] width 62 height 10
click at [495, 158] on div at bounding box center [494, 158] width 9 height 9
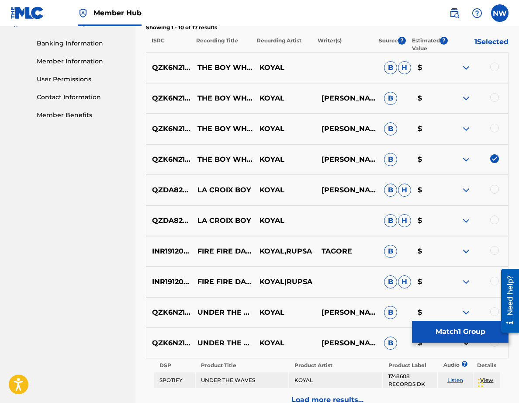
click at [493, 124] on div at bounding box center [494, 128] width 9 height 9
click at [493, 92] on div "QZK6N2140570 THE BOY WHO CRIED FIRE [PERSON_NAME], [PERSON_NAME], [PERSON_NAME]…" at bounding box center [327, 98] width 363 height 31
click at [495, 98] on div at bounding box center [494, 97] width 9 height 9
click at [492, 66] on div at bounding box center [494, 67] width 9 height 9
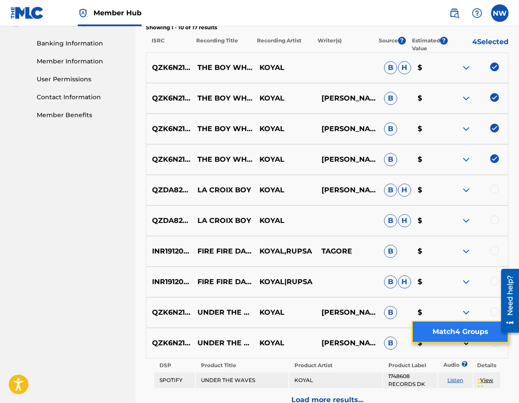
click at [475, 333] on button "Match 4 Groups" at bounding box center [460, 332] width 97 height 22
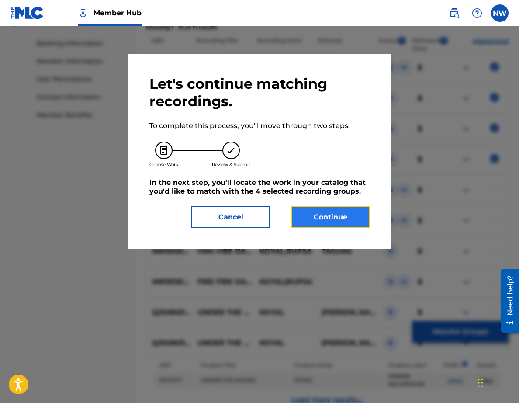
click at [359, 226] on button "Continue" at bounding box center [330, 217] width 79 height 22
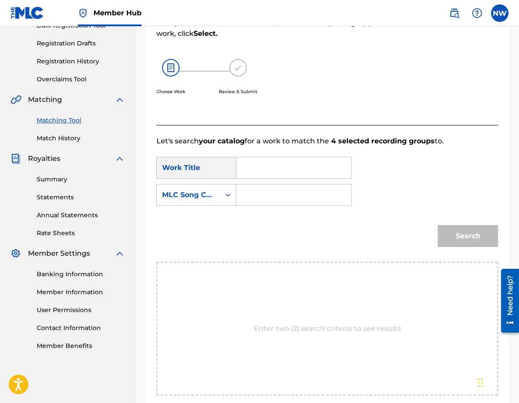
click at [279, 180] on div "SearchWithCriteriafc6cabe4-9db4-4500-92d2-abe4d4abcb0b Work Title SearchWithCri…" at bounding box center [327, 184] width 342 height 54
click at [273, 176] on input "Search Form" at bounding box center [294, 167] width 100 height 21
type input "the boy"
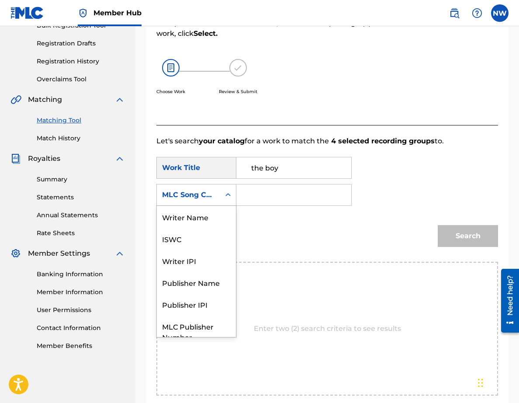
click at [217, 194] on div "MLC Song Code" at bounding box center [188, 195] width 63 height 17
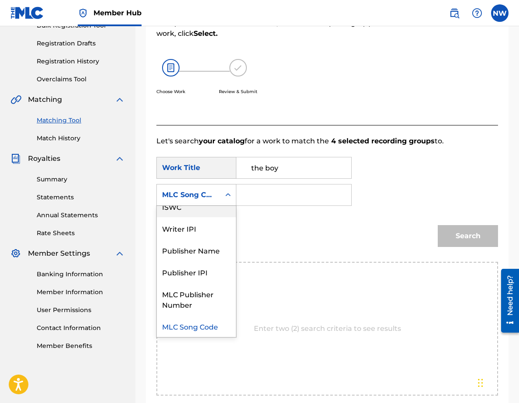
scroll to position [0, 0]
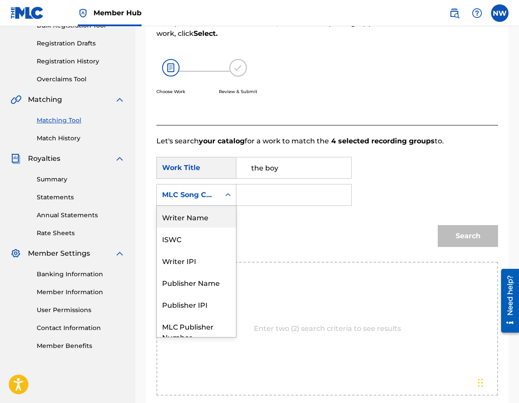
click at [213, 211] on div "Writer Name" at bounding box center [196, 217] width 79 height 22
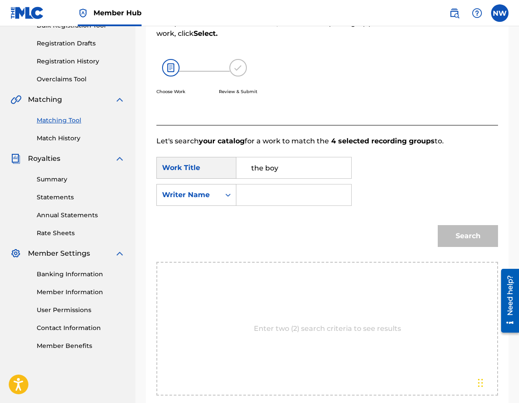
click at [253, 203] on input "Search Form" at bounding box center [294, 194] width 100 height 21
type input "pooja"
click at [438, 225] on button "Search" at bounding box center [468, 236] width 60 height 22
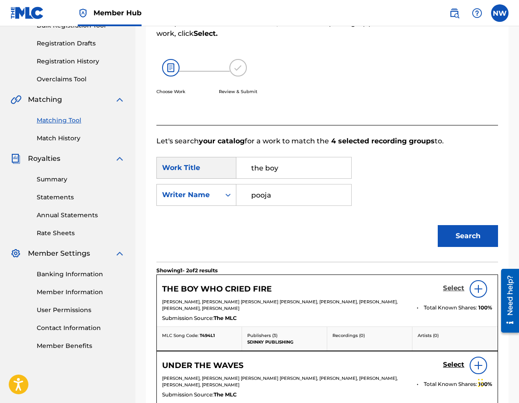
click at [460, 289] on h5 "Select" at bounding box center [453, 288] width 21 height 8
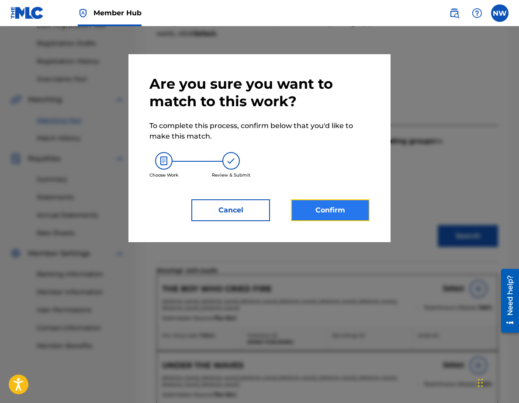
click at [342, 213] on button "Confirm" at bounding box center [330, 210] width 79 height 22
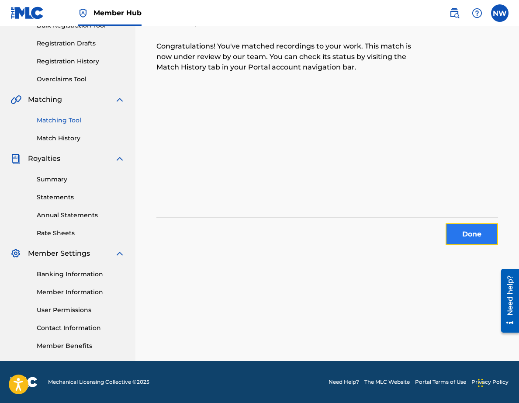
click at [469, 231] on button "Done" at bounding box center [472, 234] width 52 height 22
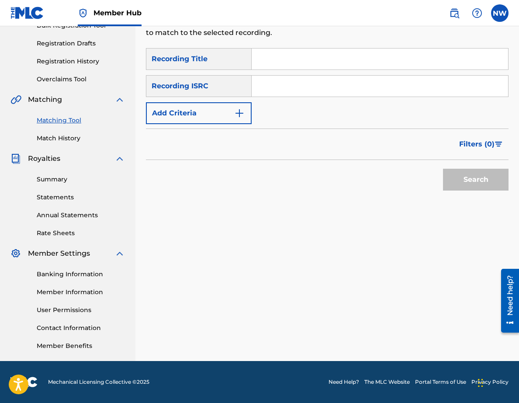
click at [298, 58] on input "Search Form" at bounding box center [380, 59] width 257 height 21
type input "tumbleweed"
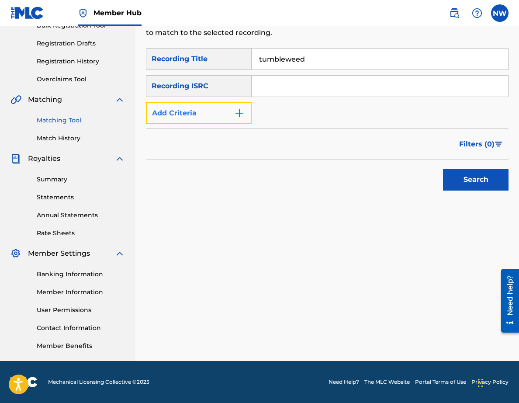
click at [224, 106] on button "Add Criteria" at bounding box center [199, 113] width 106 height 22
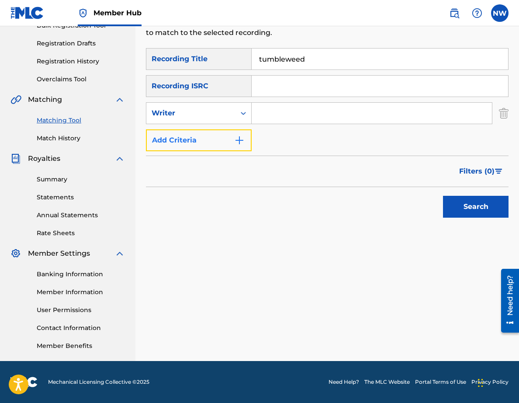
click at [219, 149] on button "Add Criteria" at bounding box center [199, 140] width 106 height 22
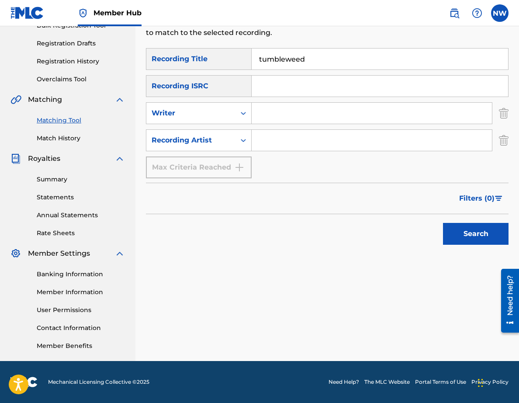
click at [257, 142] on input "Search Form" at bounding box center [372, 140] width 240 height 21
type input "koyal"
click at [443, 223] on button "Search" at bounding box center [476, 234] width 66 height 22
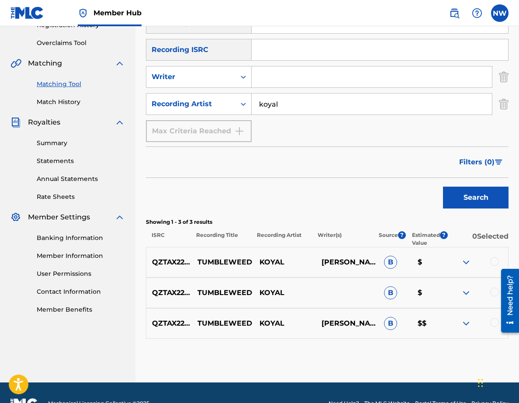
scroll to position [189, 0]
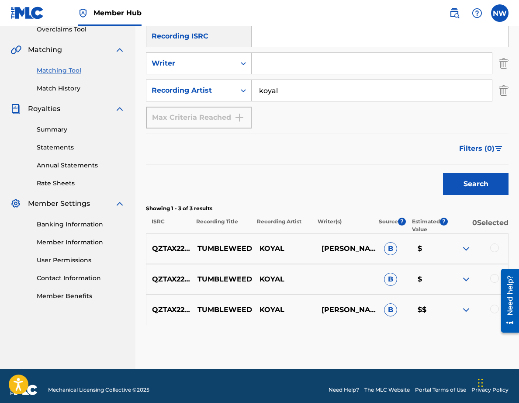
click at [494, 250] on div at bounding box center [494, 247] width 9 height 9
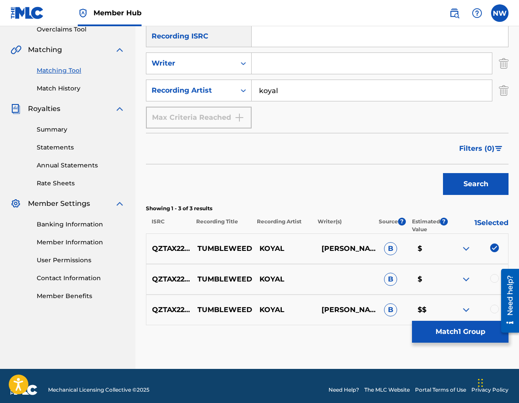
click at [494, 277] on div at bounding box center [494, 278] width 9 height 9
click at [493, 312] on div at bounding box center [494, 309] width 9 height 9
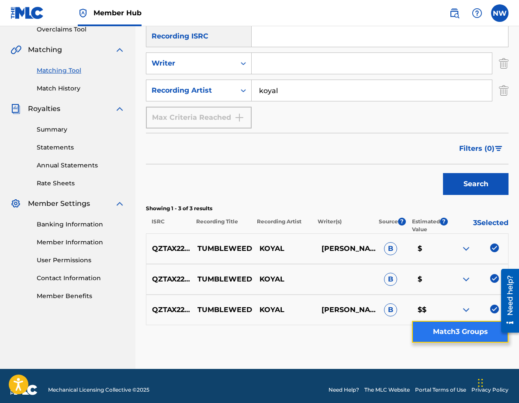
click at [486, 327] on button "Match 3 Groups" at bounding box center [460, 332] width 97 height 22
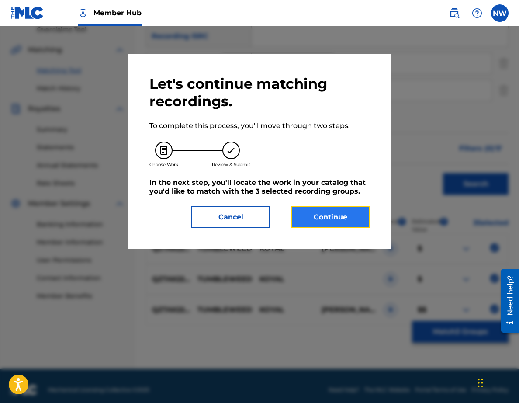
click at [347, 211] on button "Continue" at bounding box center [330, 217] width 79 height 22
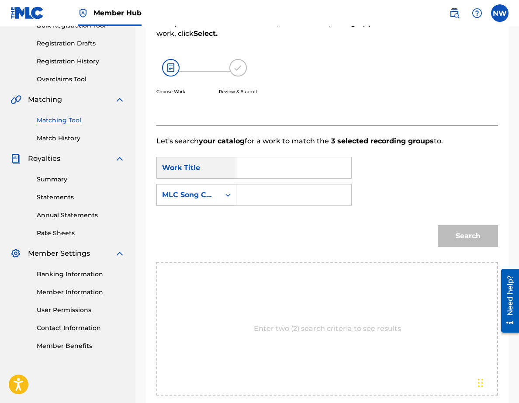
click at [257, 170] on input "Search Form" at bounding box center [294, 167] width 100 height 21
type input "tumbleweed"
click at [180, 209] on div "SearchWithCriteriafc6cabe4-9db4-4500-92d2-abe4d4abcb0b Work Title tumbleweed tu…" at bounding box center [327, 184] width 342 height 54
click at [180, 202] on div "MLC Song Code" at bounding box center [188, 195] width 63 height 17
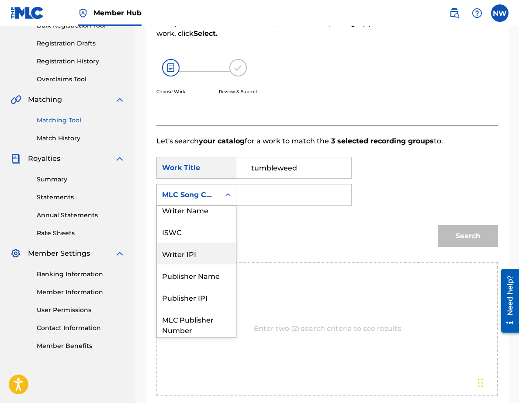
scroll to position [0, 0]
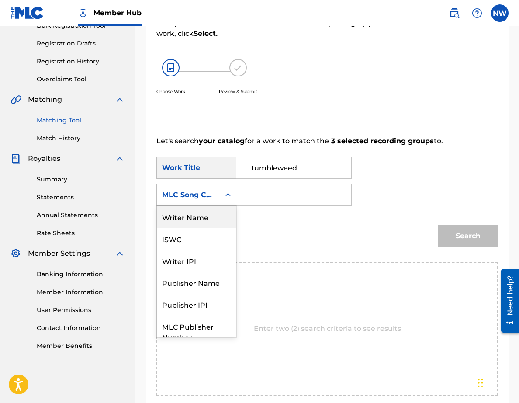
click at [191, 221] on div "Writer Name" at bounding box center [196, 217] width 79 height 22
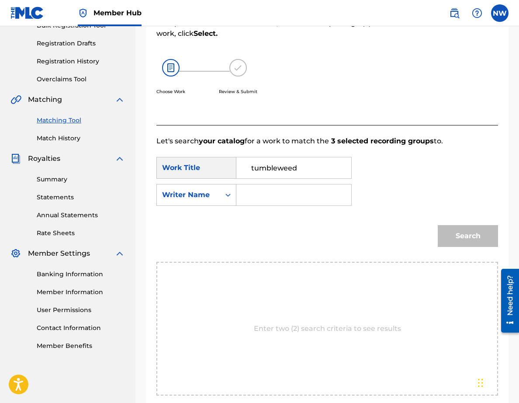
click at [242, 204] on div "Search Form" at bounding box center [293, 195] width 115 height 22
click at [254, 204] on input "Search Form" at bounding box center [294, 194] width 100 height 21
type input "pooja"
click at [438, 225] on button "Search" at bounding box center [468, 236] width 60 height 22
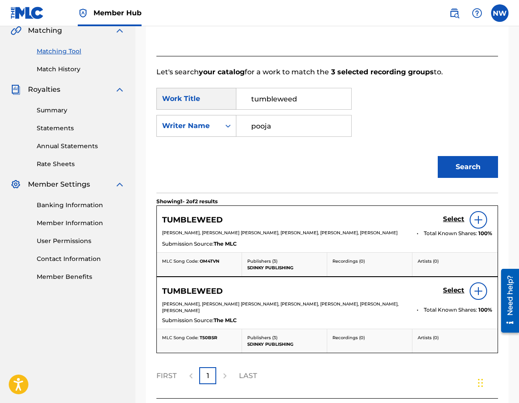
scroll to position [209, 0]
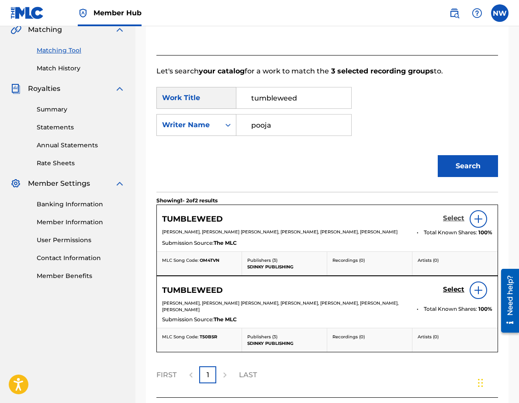
click at [457, 218] on h5 "Select" at bounding box center [453, 218] width 21 height 8
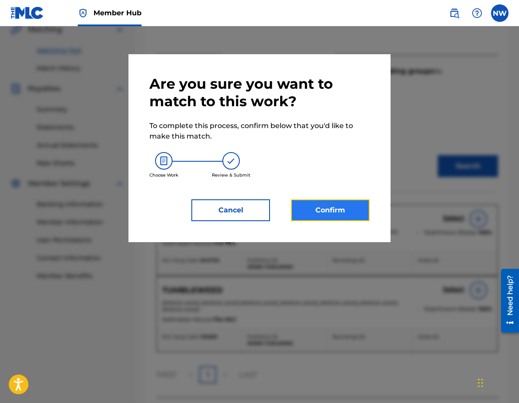
click at [358, 204] on button "Confirm" at bounding box center [330, 210] width 79 height 22
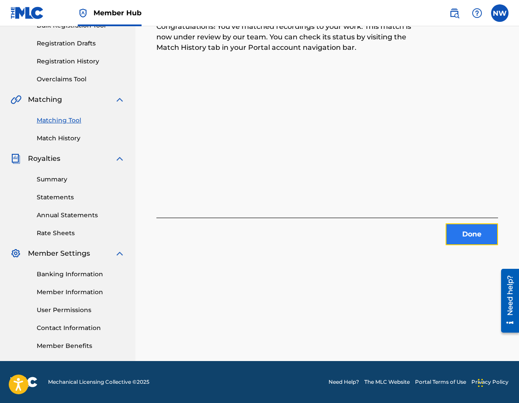
click at [481, 235] on button "Done" at bounding box center [472, 234] width 52 height 22
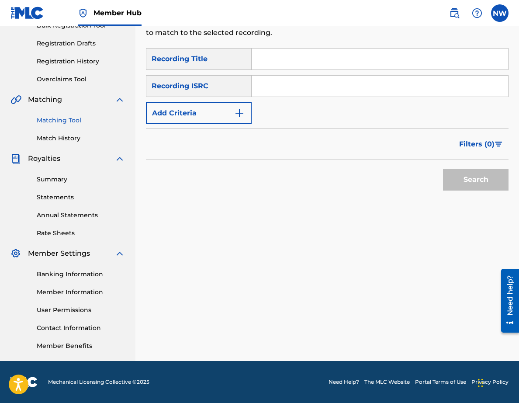
click at [265, 65] on input "Search Form" at bounding box center [380, 59] width 257 height 21
type input "under the waves"
click at [200, 85] on div "Recording ISRC" at bounding box center [199, 86] width 106 height 22
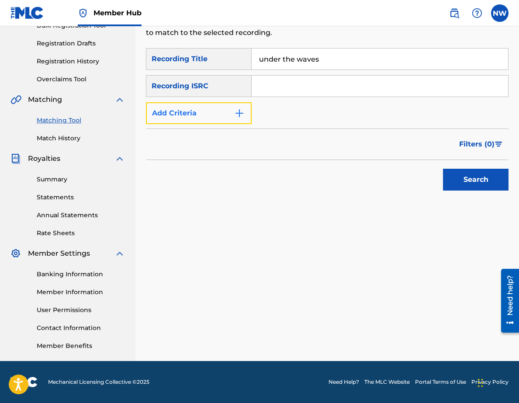
click at [200, 116] on button "Add Criteria" at bounding box center [199, 113] width 106 height 22
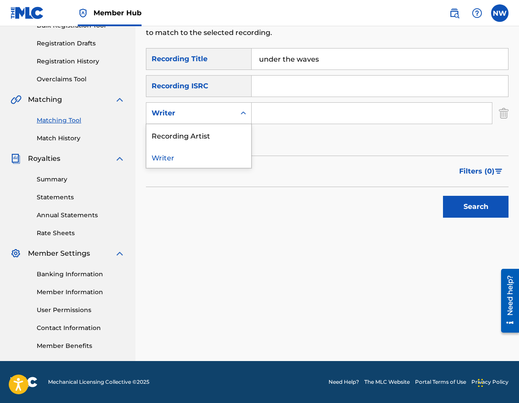
click at [200, 116] on div "Writer" at bounding box center [191, 113] width 79 height 10
click at [194, 130] on div "Recording Artist" at bounding box center [198, 135] width 105 height 22
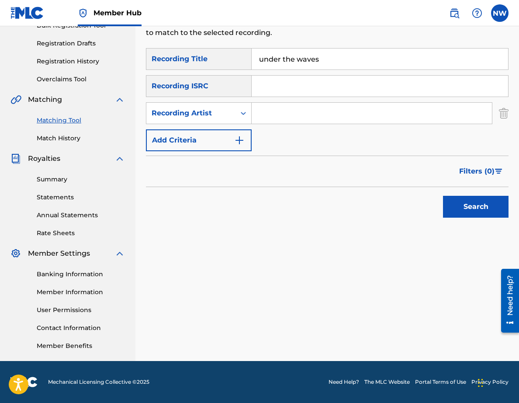
click at [291, 112] on input "Search Form" at bounding box center [372, 113] width 240 height 21
type input "koyal"
click at [466, 200] on button "Search" at bounding box center [476, 207] width 66 height 22
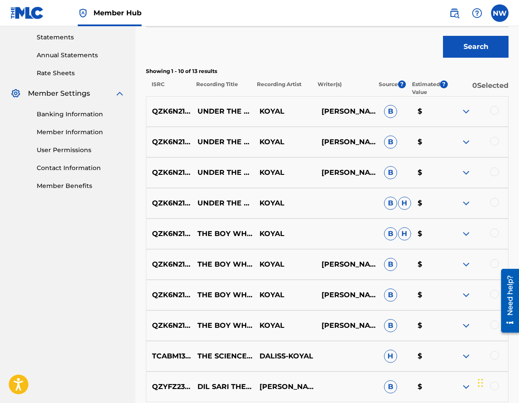
scroll to position [301, 0]
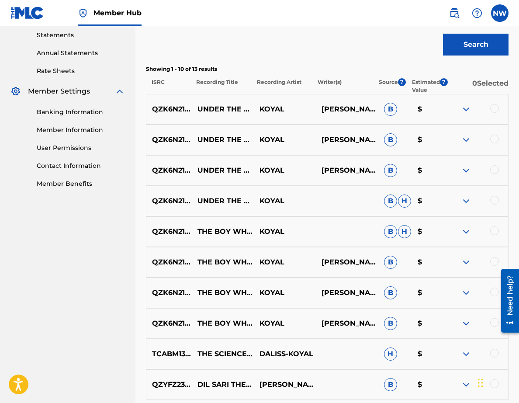
click at [493, 199] on div at bounding box center [494, 200] width 9 height 9
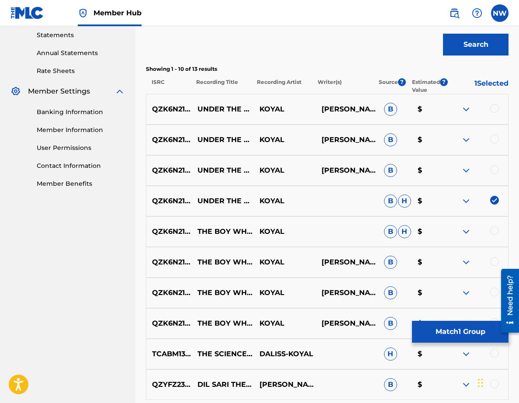
click at [494, 164] on div "QZK6N2140568 UNDER THE WAVES [PERSON_NAME], [PERSON_NAME], [PERSON_NAME] [PERSO…" at bounding box center [327, 170] width 363 height 31
click at [495, 167] on div at bounding box center [494, 169] width 9 height 9
click at [494, 138] on div at bounding box center [494, 139] width 9 height 9
click at [494, 107] on div at bounding box center [494, 108] width 9 height 9
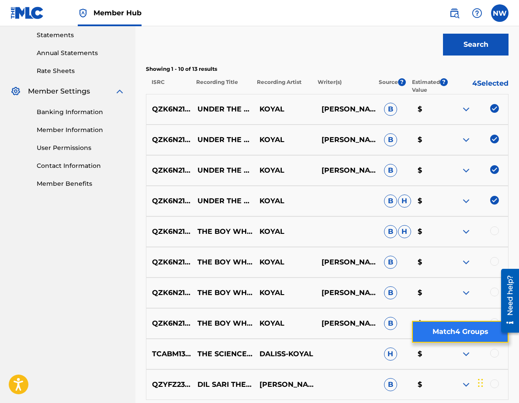
click at [469, 325] on button "Match 4 Groups" at bounding box center [460, 332] width 97 height 22
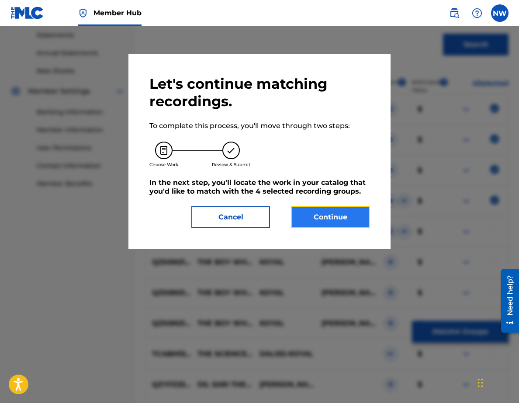
click at [335, 223] on button "Continue" at bounding box center [330, 217] width 79 height 22
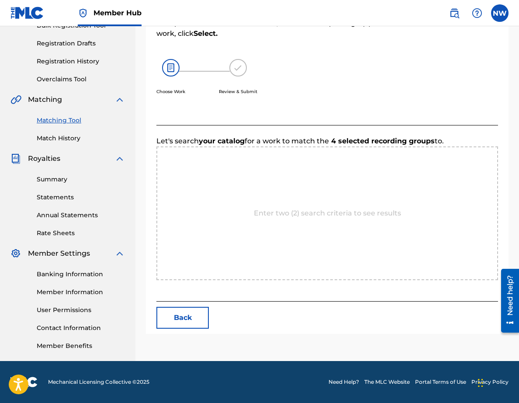
scroll to position [139, 0]
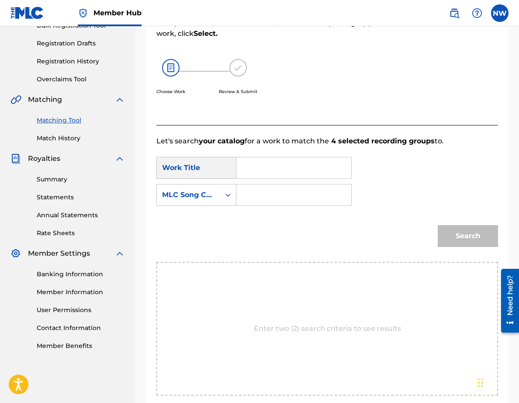
click at [270, 164] on input "Search Form" at bounding box center [294, 167] width 100 height 21
type input "under the waves"
click at [186, 198] on div "MLC Song Code" at bounding box center [188, 195] width 53 height 10
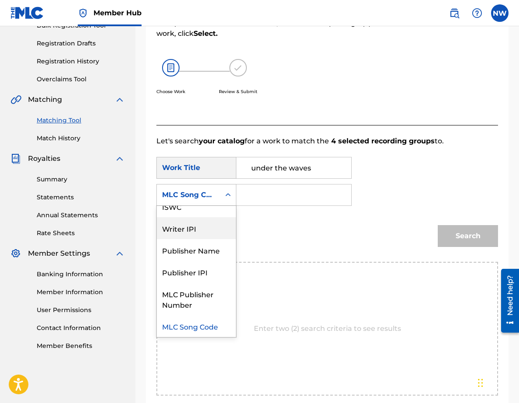
scroll to position [0, 0]
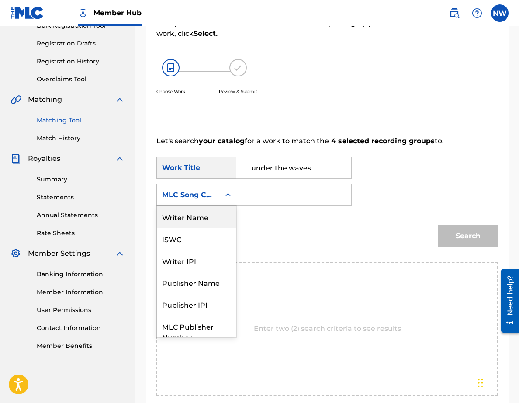
click at [190, 218] on div "Writer Name" at bounding box center [196, 217] width 79 height 22
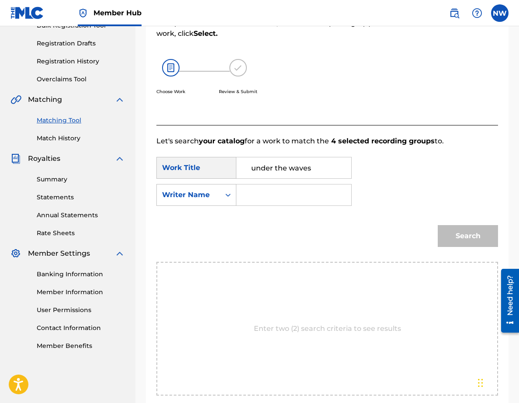
click at [269, 196] on input "Search Form" at bounding box center [294, 194] width 100 height 21
type input "pooja"
click at [438, 225] on button "Search" at bounding box center [468, 236] width 60 height 22
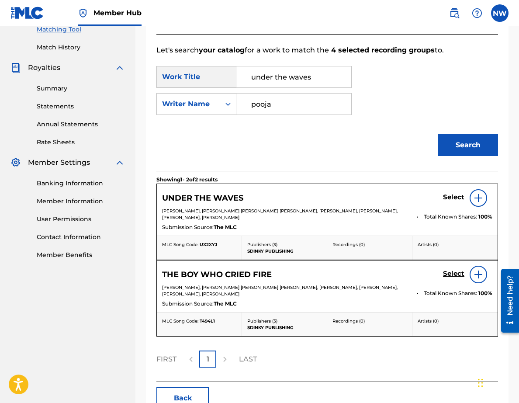
scroll to position [231, 0]
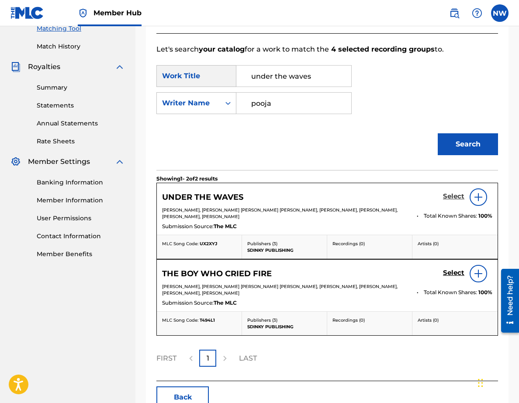
click at [457, 196] on h5 "Select" at bounding box center [453, 196] width 21 height 8
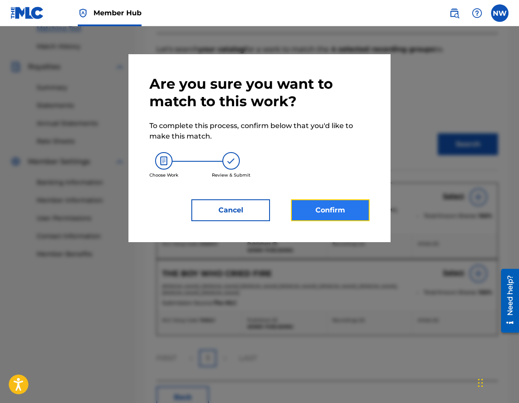
click at [357, 205] on button "Confirm" at bounding box center [330, 210] width 79 height 22
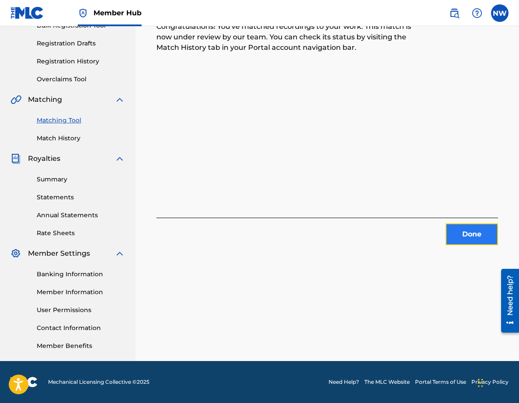
click at [464, 235] on button "Done" at bounding box center [472, 234] width 52 height 22
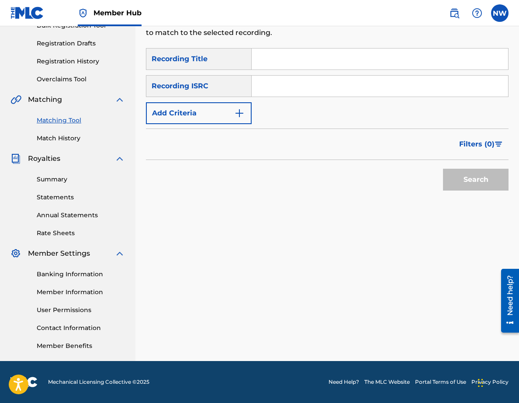
click at [268, 60] on input "Search Form" at bounding box center [380, 59] width 257 height 21
type input "we're alright"
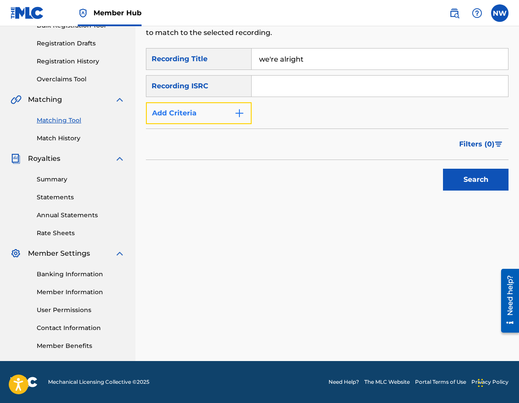
click at [223, 110] on button "Add Criteria" at bounding box center [199, 113] width 106 height 22
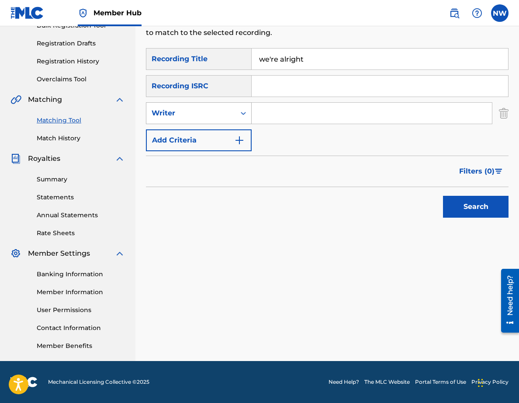
click at [220, 118] on div "Writer" at bounding box center [191, 113] width 79 height 10
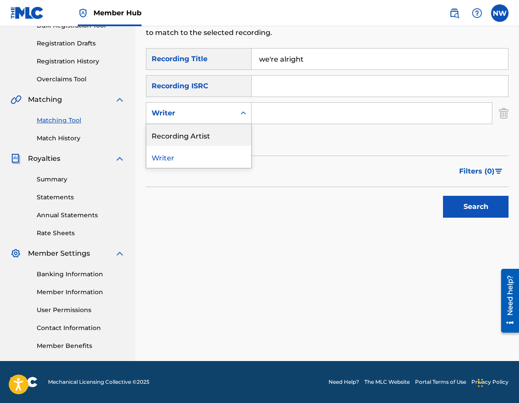
click at [220, 130] on div "Recording Artist" at bounding box center [198, 135] width 105 height 22
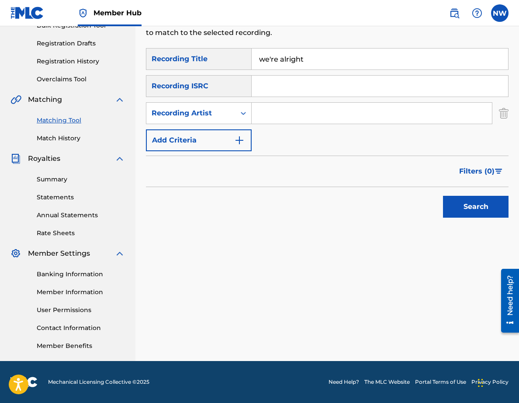
click at [289, 106] on input "Search Form" at bounding box center [372, 113] width 240 height 21
type input "koyal"
click at [443, 196] on button "Search" at bounding box center [476, 207] width 66 height 22
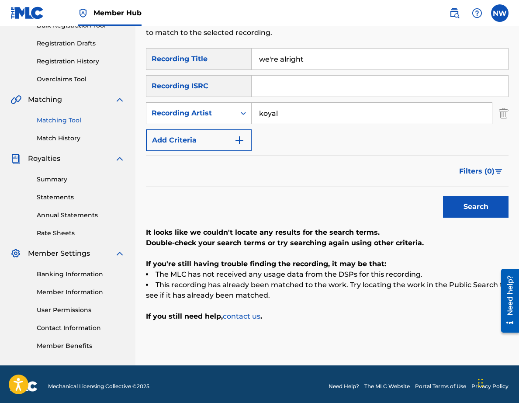
click at [285, 91] on input "Search Form" at bounding box center [380, 86] width 257 height 21
paste input "QZTBC2485472"
type input "QZTBC2485472"
click at [476, 200] on button "Search" at bounding box center [476, 207] width 66 height 22
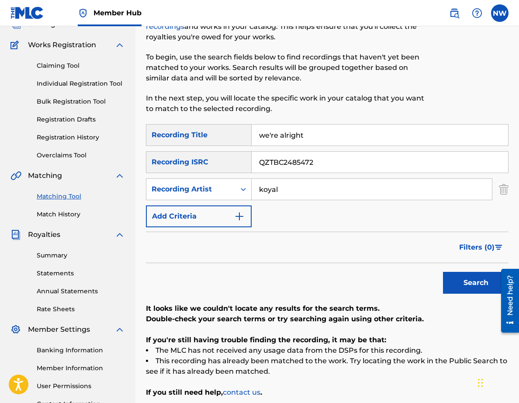
scroll to position [63, 0]
click at [62, 152] on link "Overclaims Tool" at bounding box center [81, 154] width 88 height 9
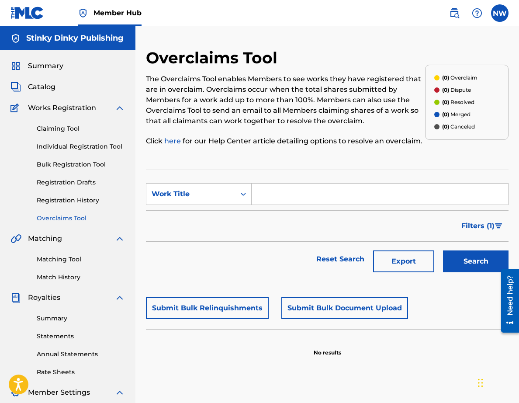
click at [349, 85] on p "The Overclaims Tool enables Members to see works they have registered that are …" at bounding box center [285, 100] width 279 height 52
click at [60, 282] on link "Match History" at bounding box center [81, 277] width 88 height 9
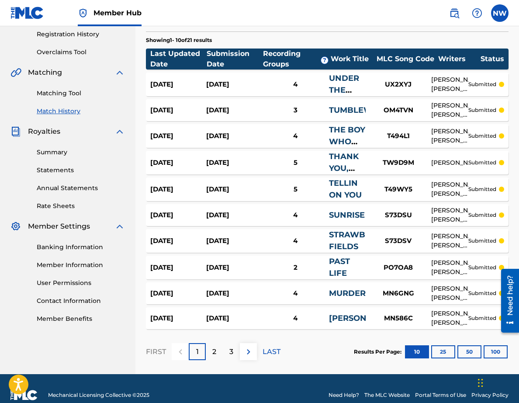
scroll to position [181, 0]
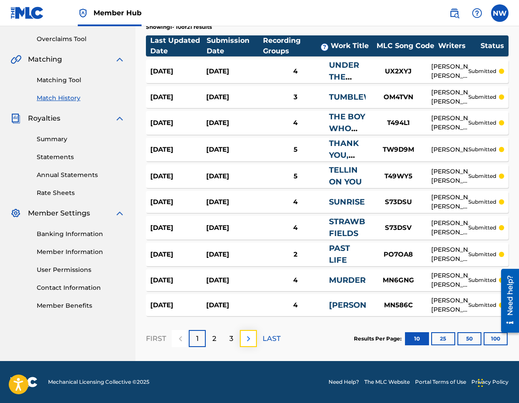
click at [246, 346] on button at bounding box center [248, 338] width 17 height 17
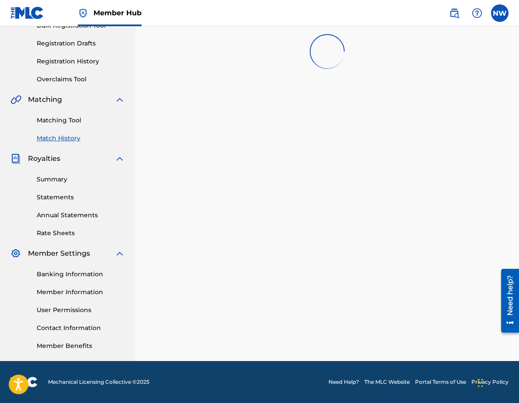
scroll to position [139, 0]
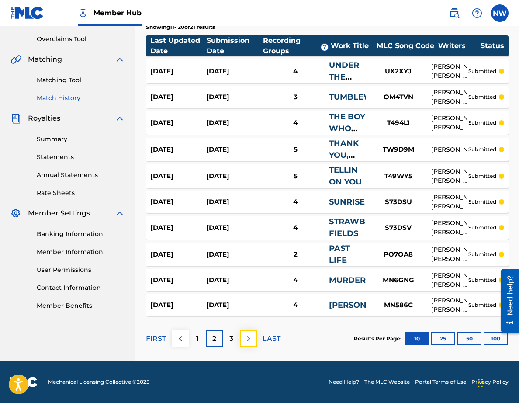
click at [246, 342] on img at bounding box center [248, 339] width 10 height 10
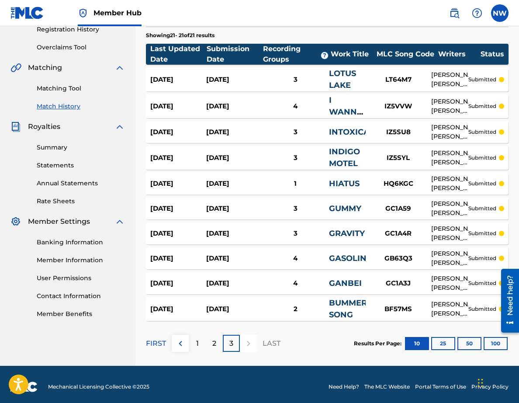
scroll to position [170, 0]
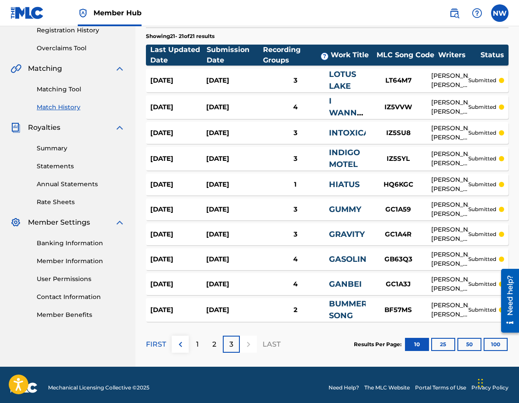
click at [239, 345] on div "3" at bounding box center [231, 344] width 17 height 17
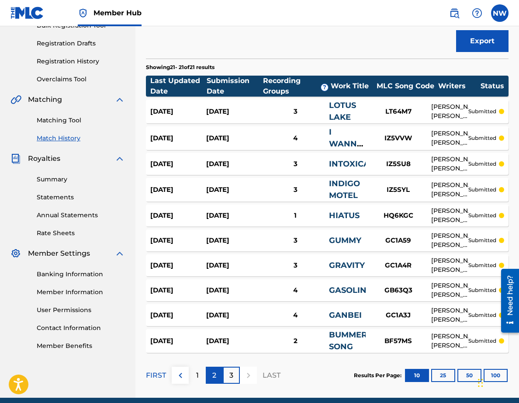
click at [212, 380] on div "2" at bounding box center [214, 375] width 17 height 17
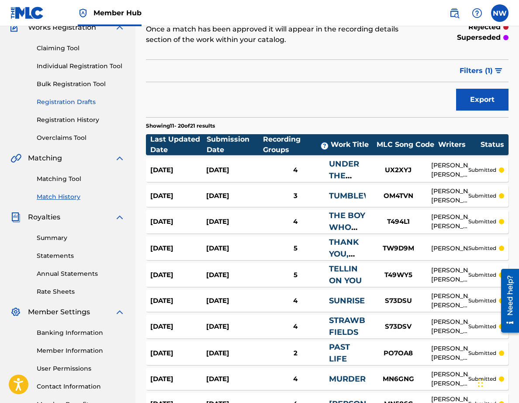
scroll to position [0, 0]
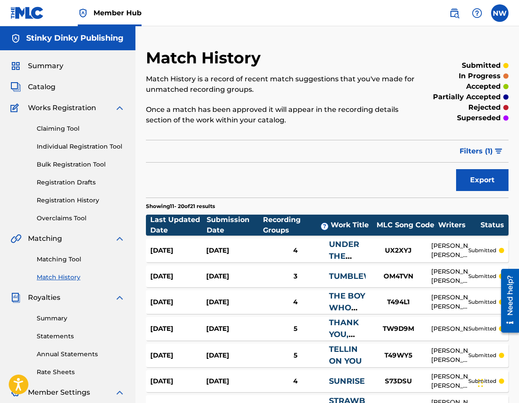
click at [66, 61] on div "Summary" at bounding box center [67, 66] width 115 height 10
click at [54, 61] on span "Summary" at bounding box center [45, 66] width 35 height 10
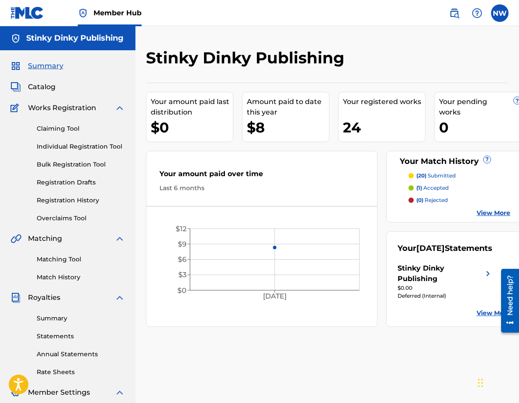
click at [432, 191] on p "(1) accepted" at bounding box center [433, 188] width 32 height 8
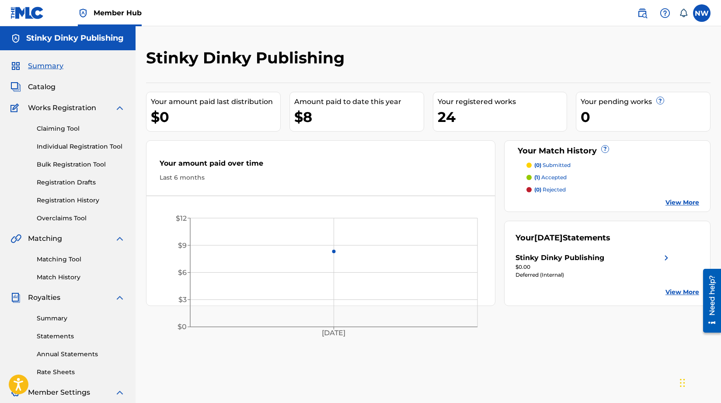
click at [53, 81] on div "Summary Catalog Works Registration Claiming Tool Individual Registration Tool B…" at bounding box center [68, 275] width 136 height 450
click at [51, 90] on span "Catalog" at bounding box center [42, 87] width 28 height 10
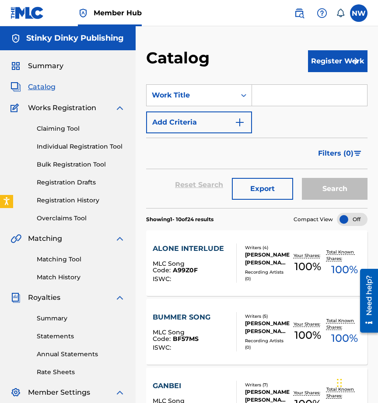
click at [185, 339] on span "BF57MS" at bounding box center [186, 339] width 26 height 8
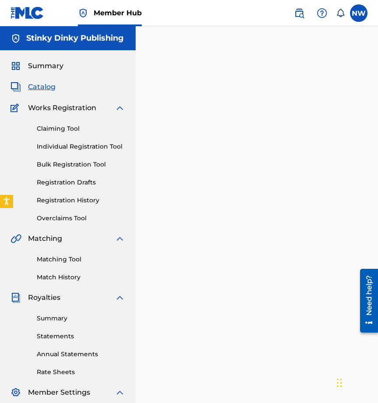
click at [185, 339] on div at bounding box center [257, 274] width 242 height 452
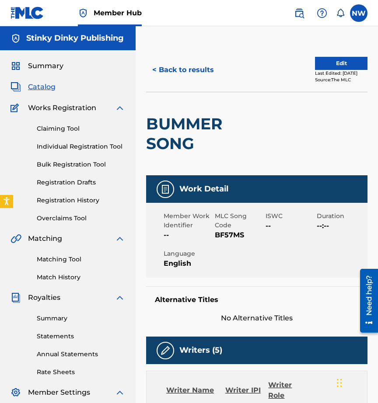
click at [224, 237] on span "BF57MS" at bounding box center [239, 235] width 49 height 10
copy span "BF57MS"
click at [186, 67] on button "< Back to results" at bounding box center [183, 70] width 74 height 22
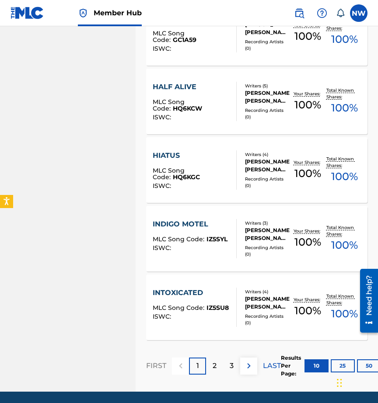
scroll to position [580, 0]
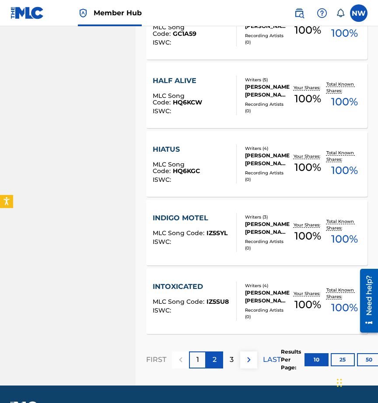
click at [221, 361] on div "2" at bounding box center [214, 359] width 17 height 17
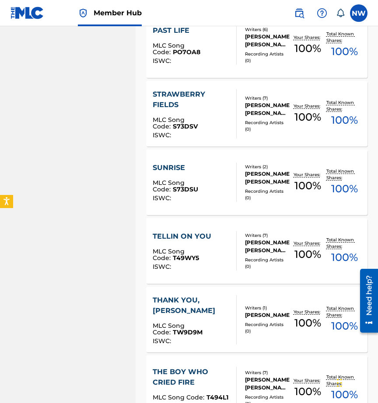
scroll to position [604, 0]
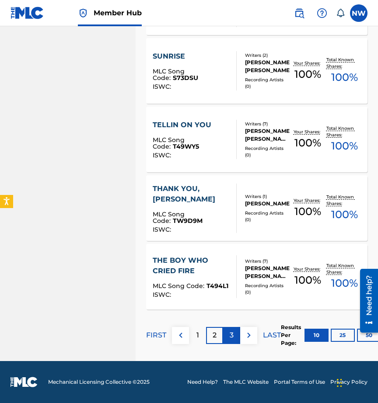
click at [235, 332] on div "3" at bounding box center [231, 335] width 17 height 17
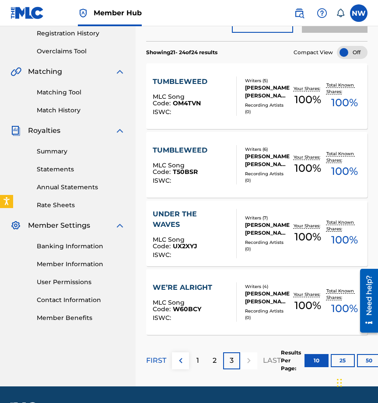
scroll to position [166, 0]
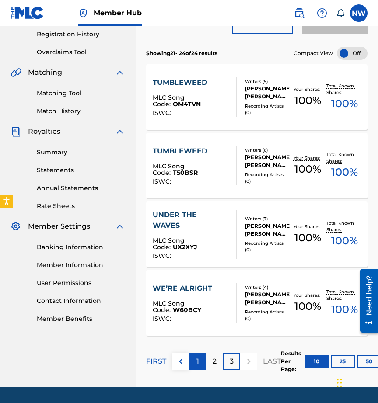
click at [198, 360] on p "1" at bounding box center [197, 361] width 3 height 10
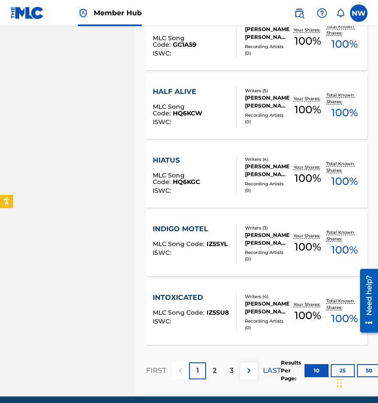
scroll to position [577, 0]
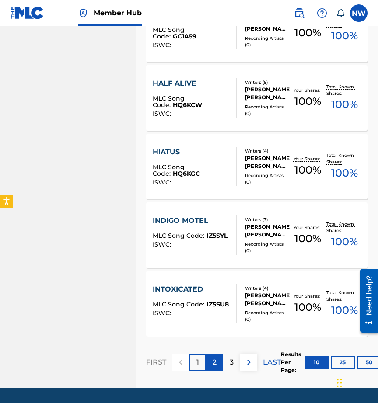
click at [213, 359] on p "2" at bounding box center [214, 362] width 4 height 10
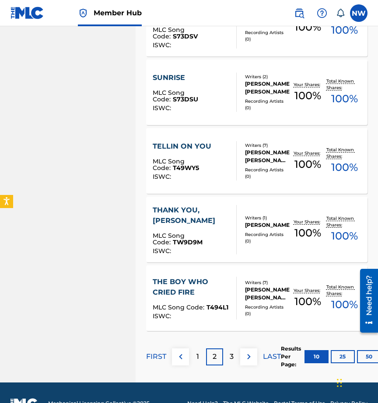
scroll to position [591, 0]
